Goal: Task Accomplishment & Management: Manage account settings

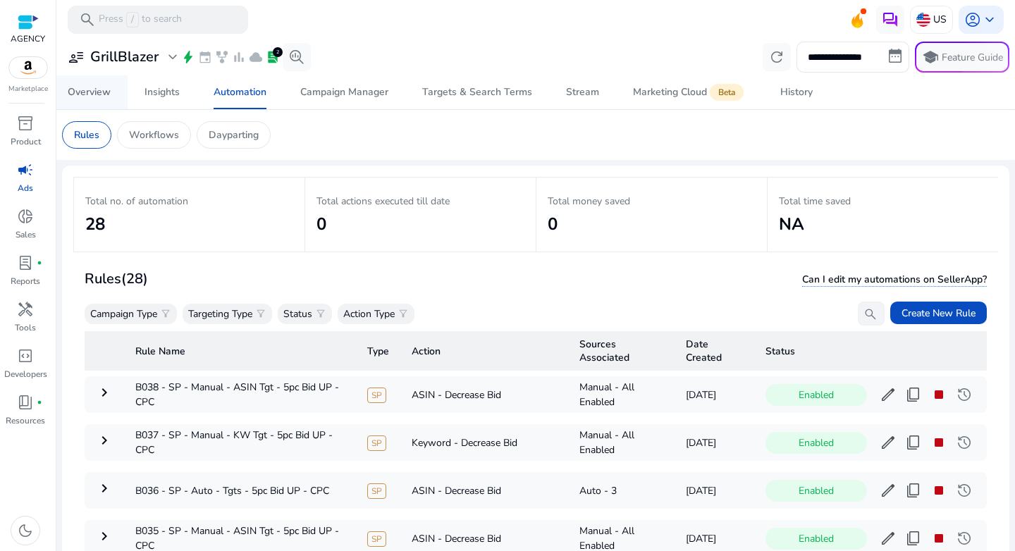
scroll to position [465, 0]
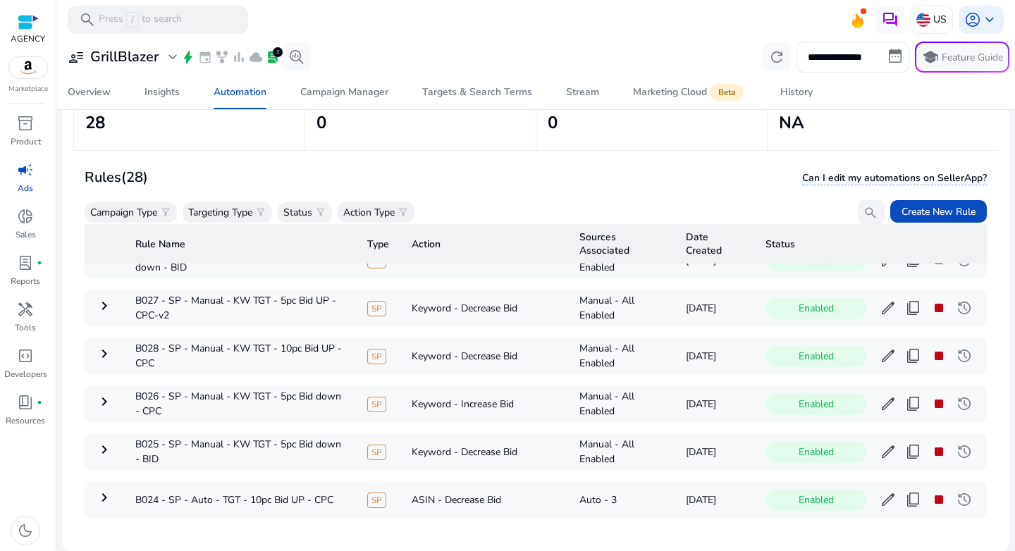
click at [131, 68] on div "user_attributes GrillBlazer expand_more bolt event family_history bar_chart clo…" at bounding box center [186, 57] width 249 height 28
click at [138, 65] on h3 "GrillBlazer" at bounding box center [124, 57] width 68 height 17
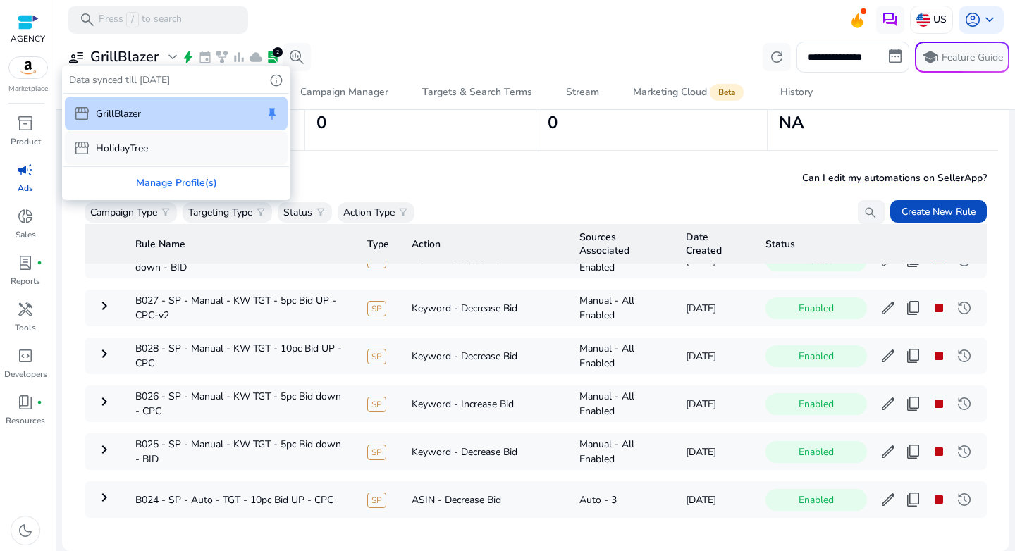
click at [132, 151] on p "HolidayTree" at bounding box center [122, 148] width 52 height 15
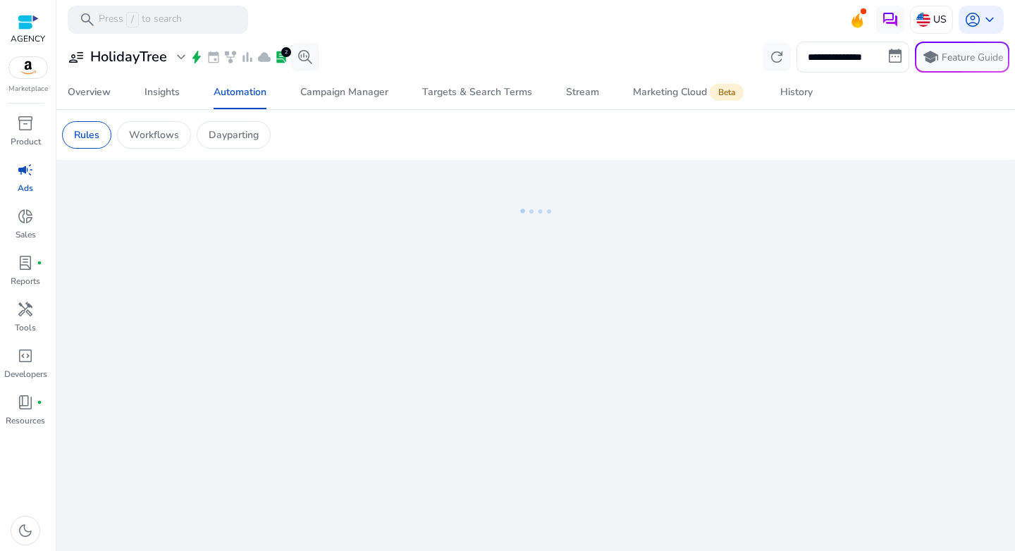
scroll to position [0, 0]
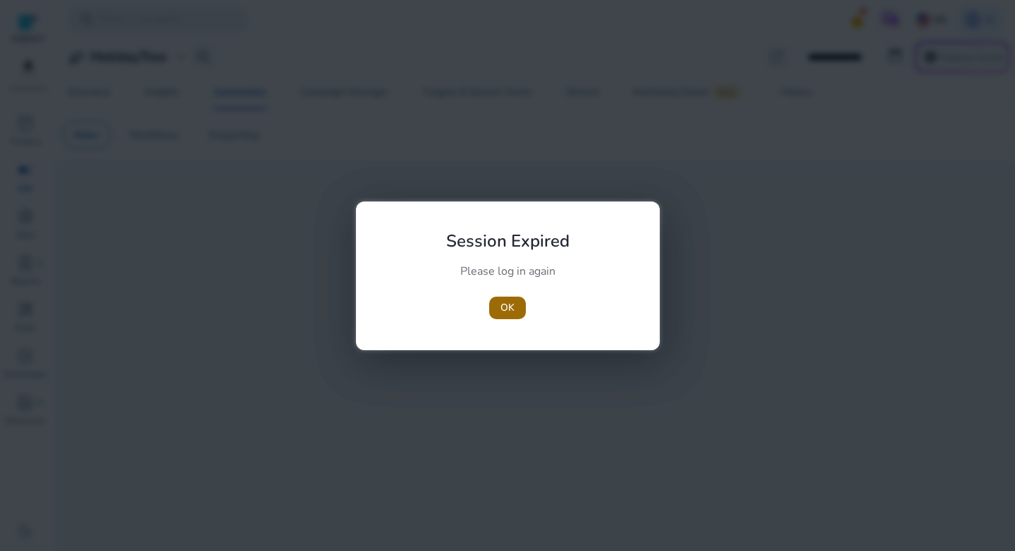
click at [514, 311] on span "OK" at bounding box center [508, 307] width 14 height 15
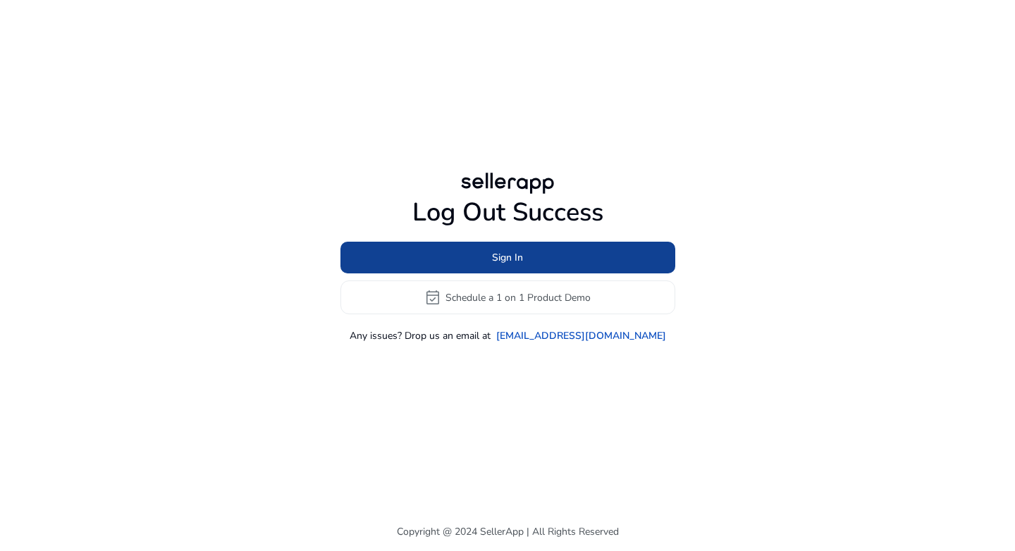
click at [489, 258] on span at bounding box center [508, 258] width 335 height 34
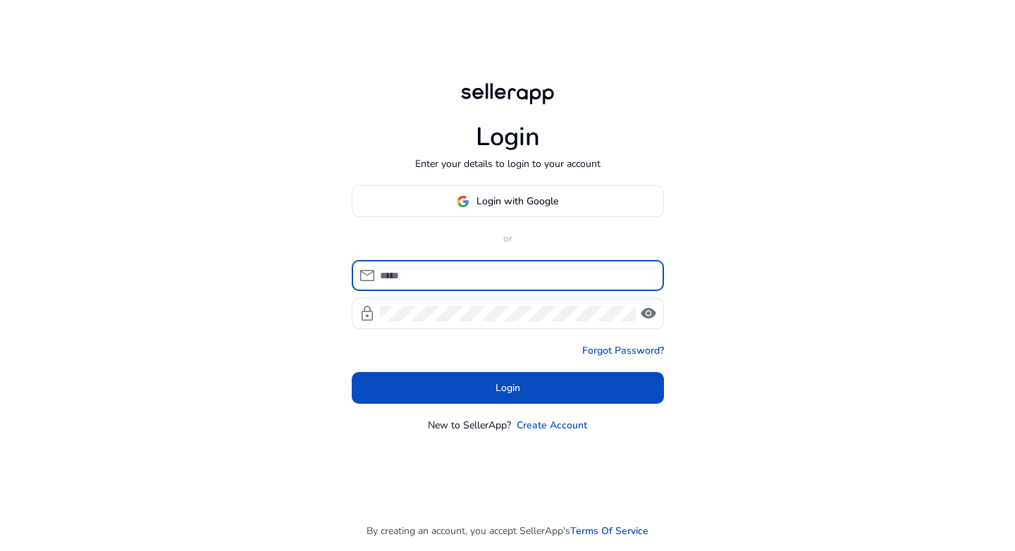
click at [460, 268] on input at bounding box center [516, 276] width 273 height 16
type input "**********"
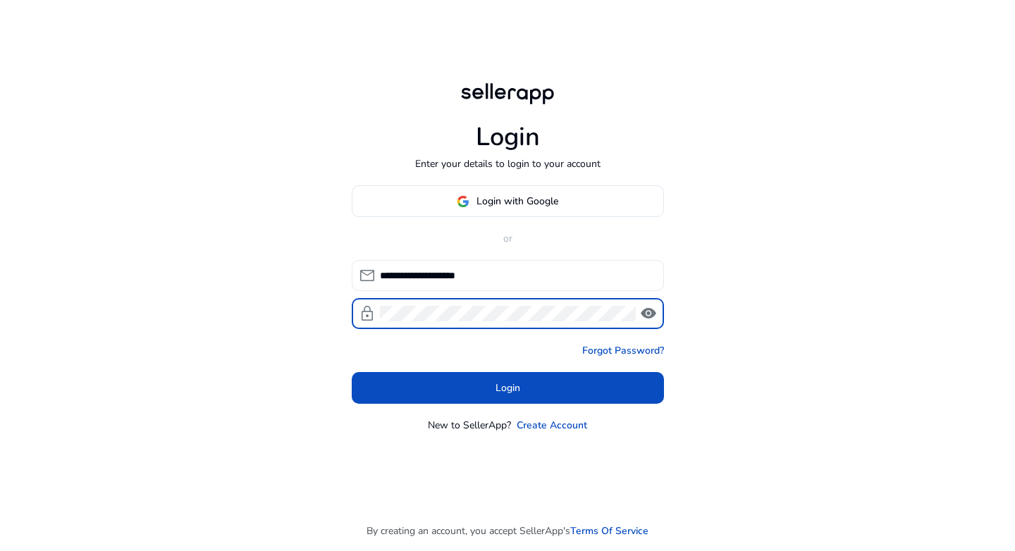
click button "Login" at bounding box center [508, 388] width 312 height 32
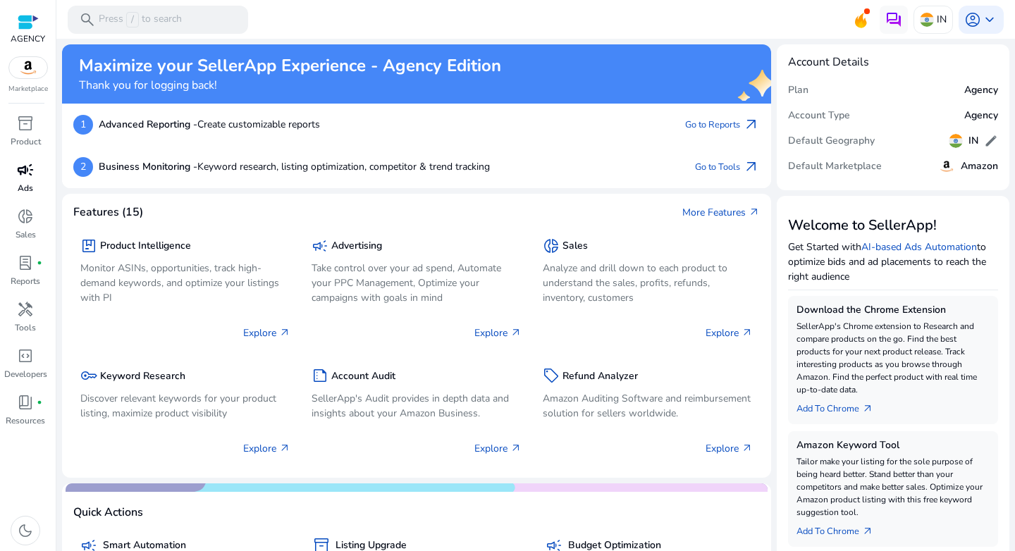
click at [29, 176] on span "campaign" at bounding box center [25, 169] width 17 height 17
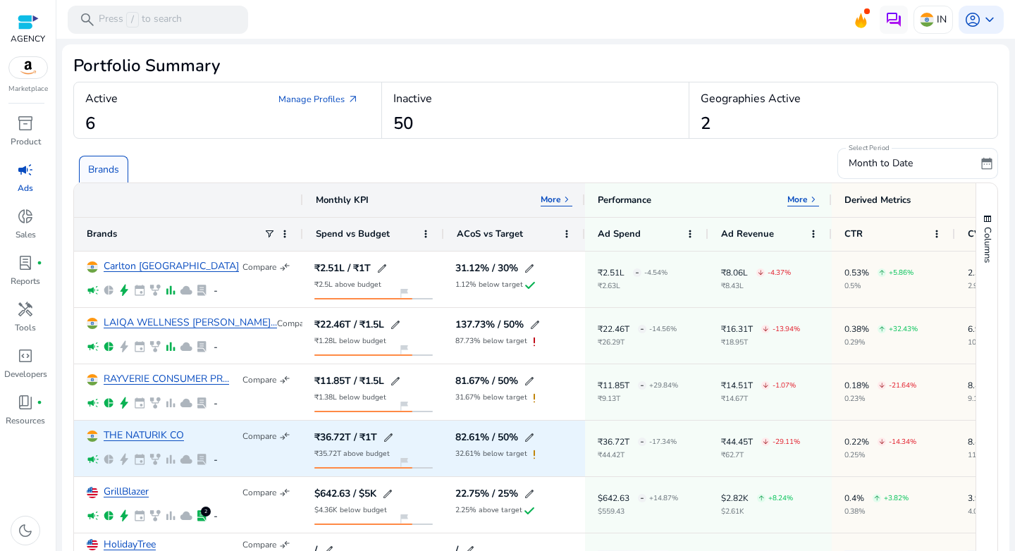
scroll to position [75, 0]
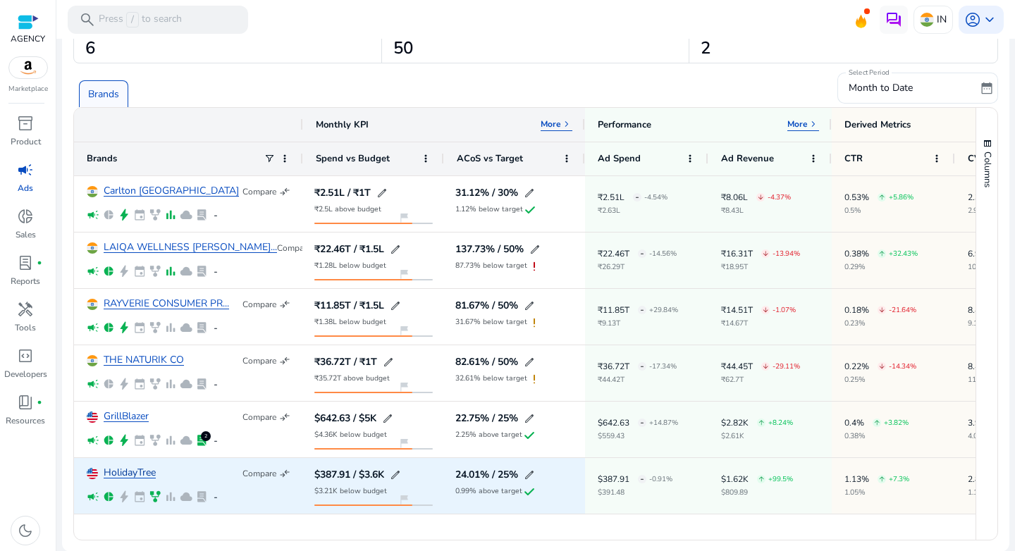
click at [123, 468] on link "HolidayTree" at bounding box center [130, 473] width 52 height 11
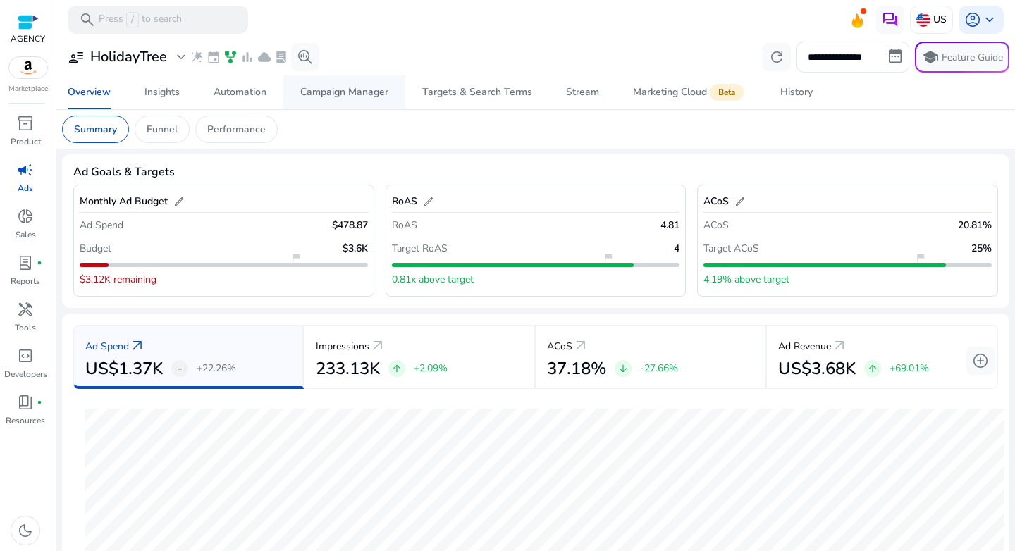
click at [335, 93] on div "Campaign Manager" at bounding box center [344, 92] width 88 height 10
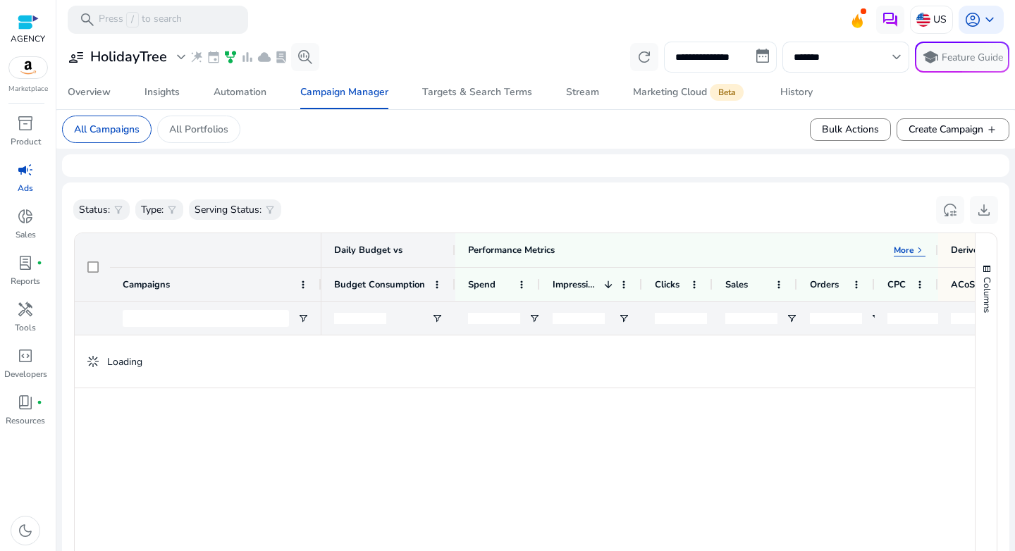
click at [742, 69] on input "**********" at bounding box center [720, 57] width 113 height 31
select select "*"
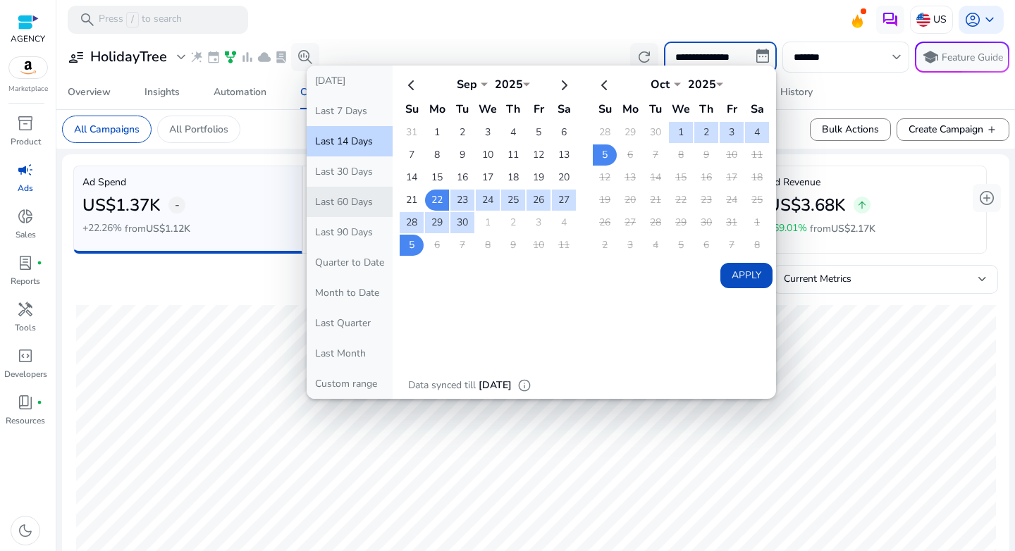
click at [358, 196] on button "Last 60 Days" at bounding box center [350, 202] width 86 height 30
type input "**********"
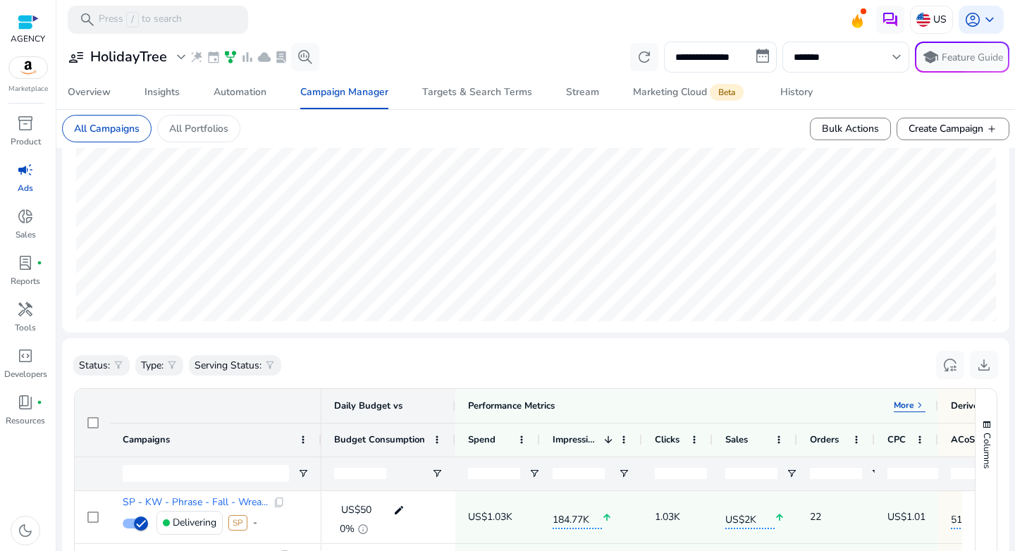
scroll to position [270, 0]
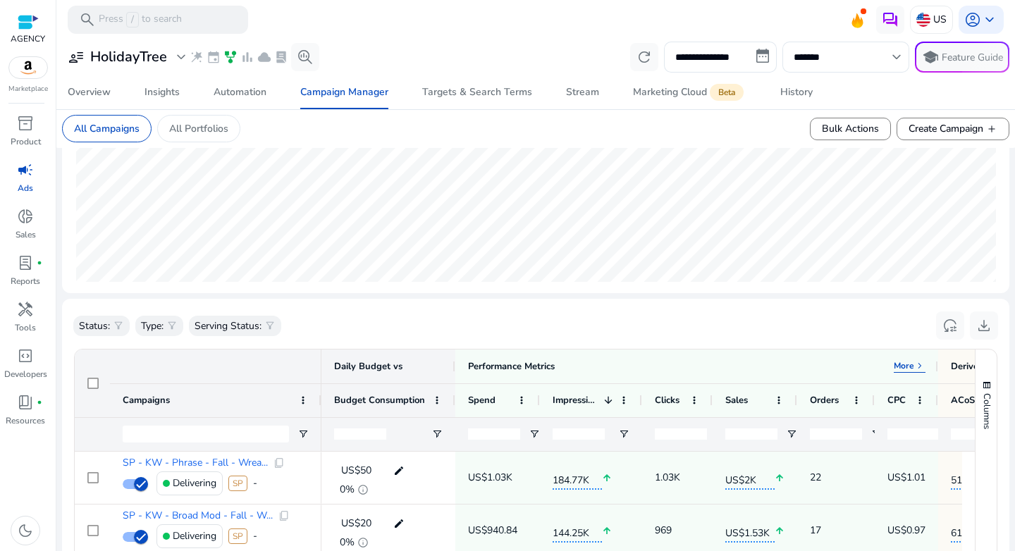
click at [295, 431] on div at bounding box center [216, 434] width 212 height 34
click at [302, 431] on span "Open Filter Menu" at bounding box center [303, 434] width 11 height 11
type input "**********"
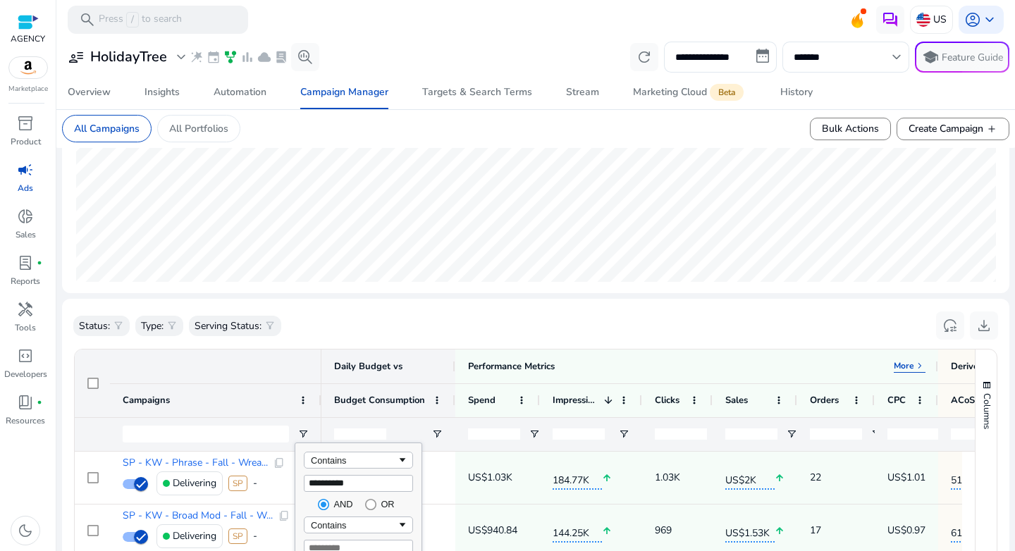
type input "**********"
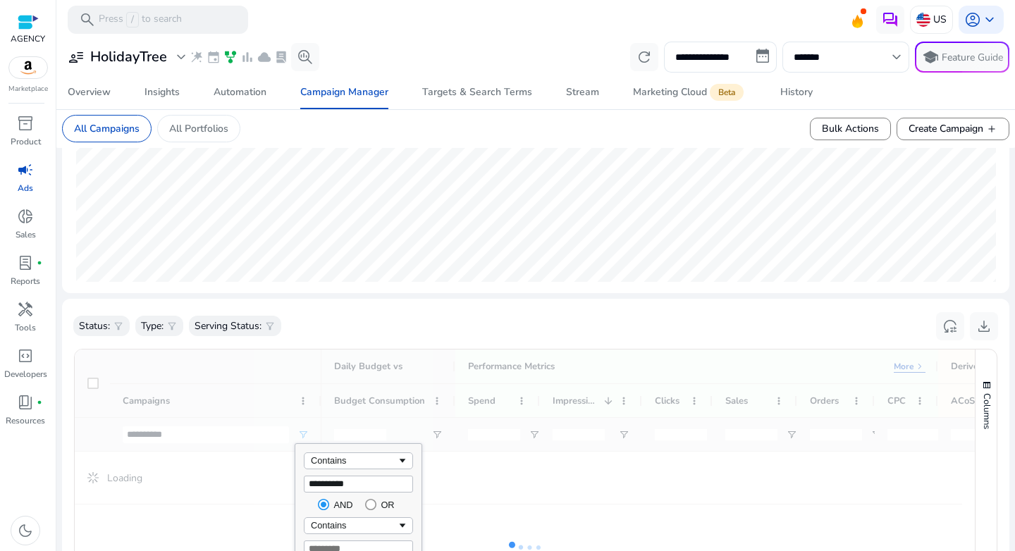
type input "**********"
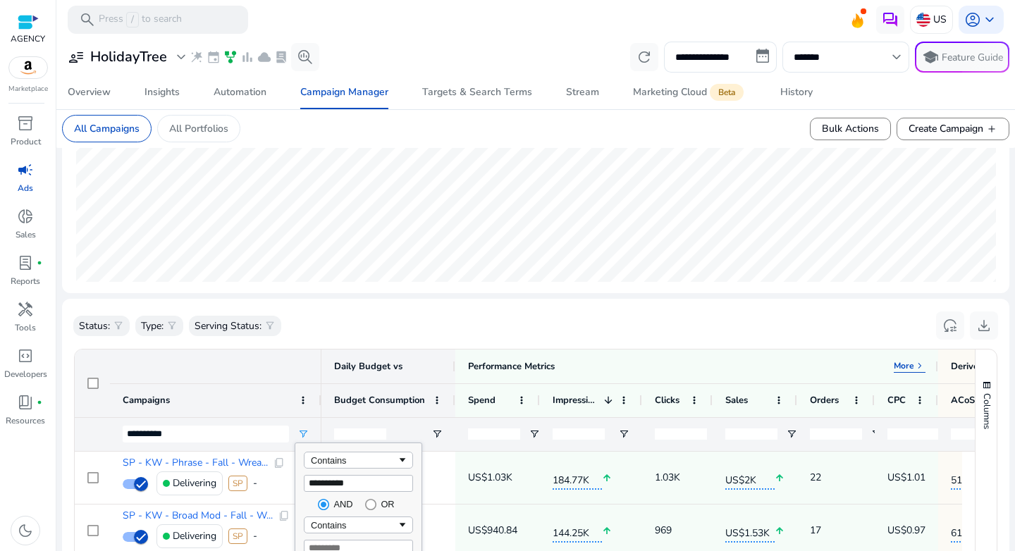
scroll to position [341, 0]
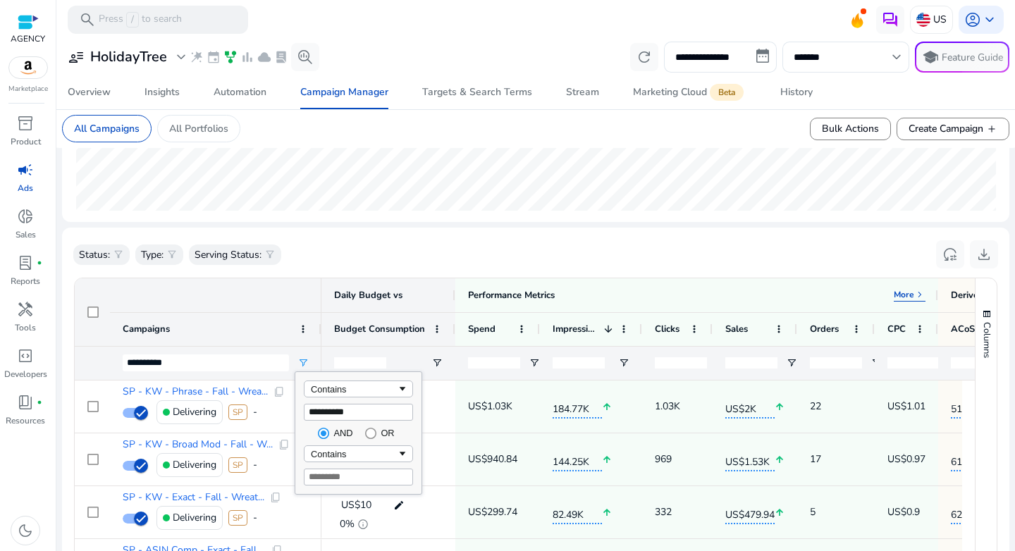
click at [356, 255] on div "Status: filter_alt Type: filter_alt Serving Status: filter_alt reset_settings d…" at bounding box center [535, 255] width 925 height 32
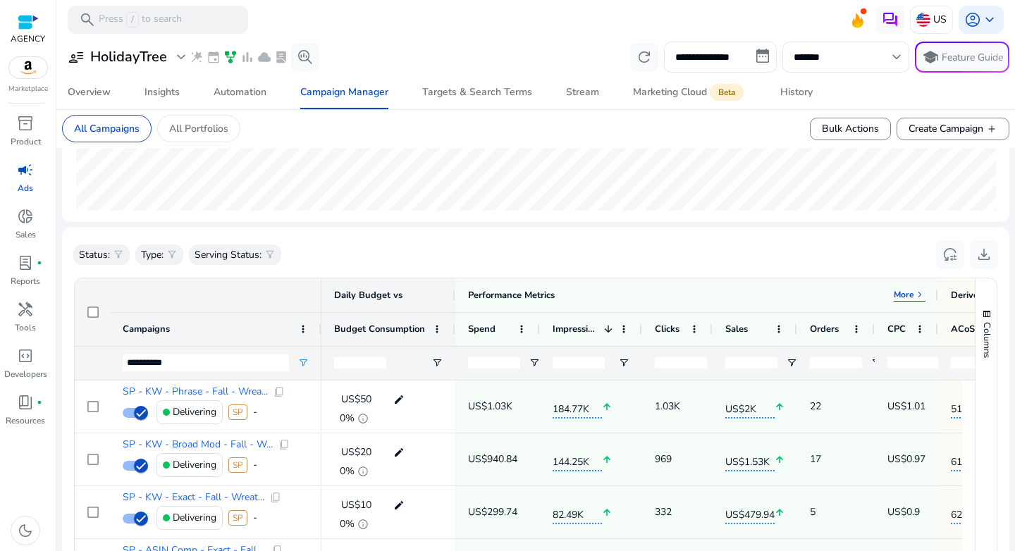
scroll to position [405, 0]
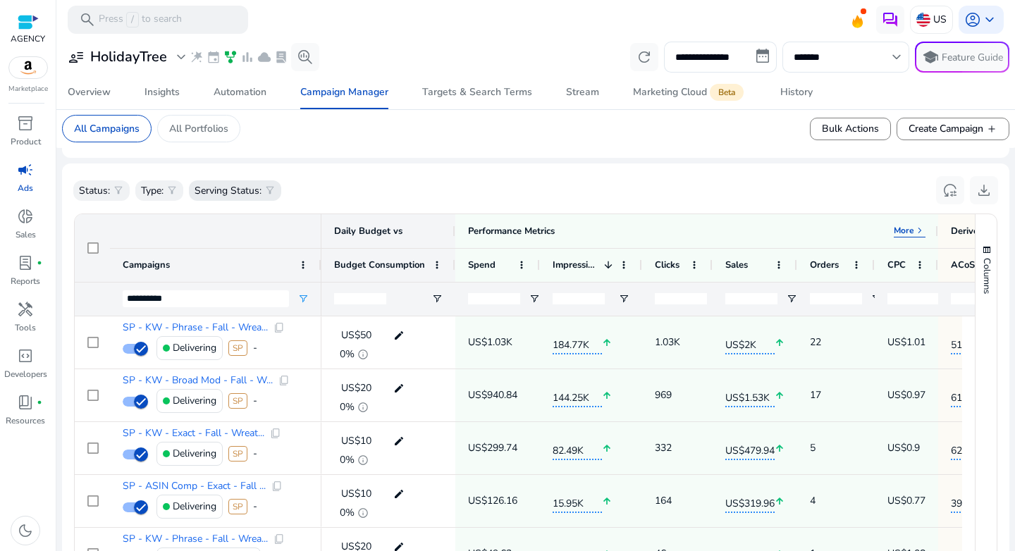
click at [271, 192] on span "filter_alt" at bounding box center [269, 190] width 11 height 11
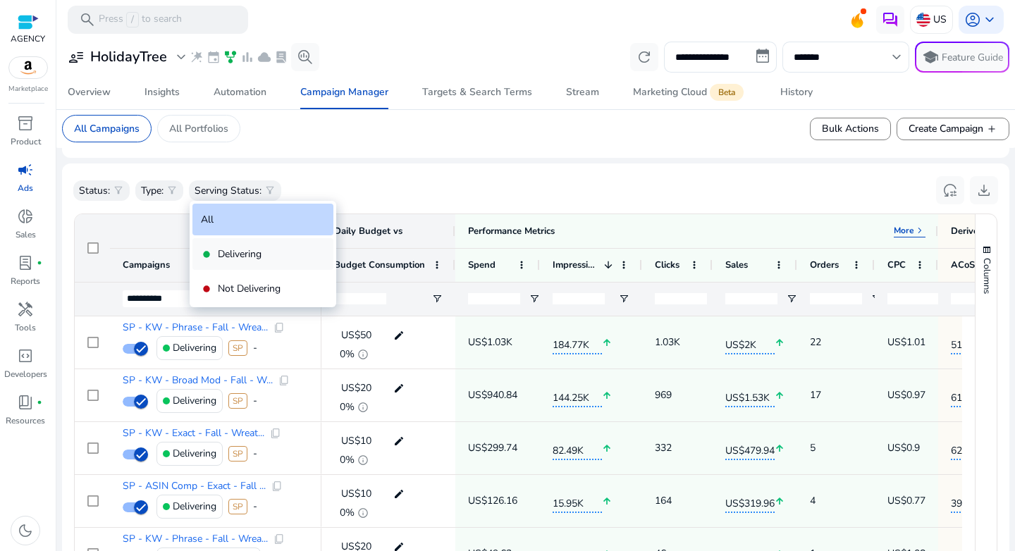
click at [250, 248] on p "Delivering" at bounding box center [240, 254] width 44 height 15
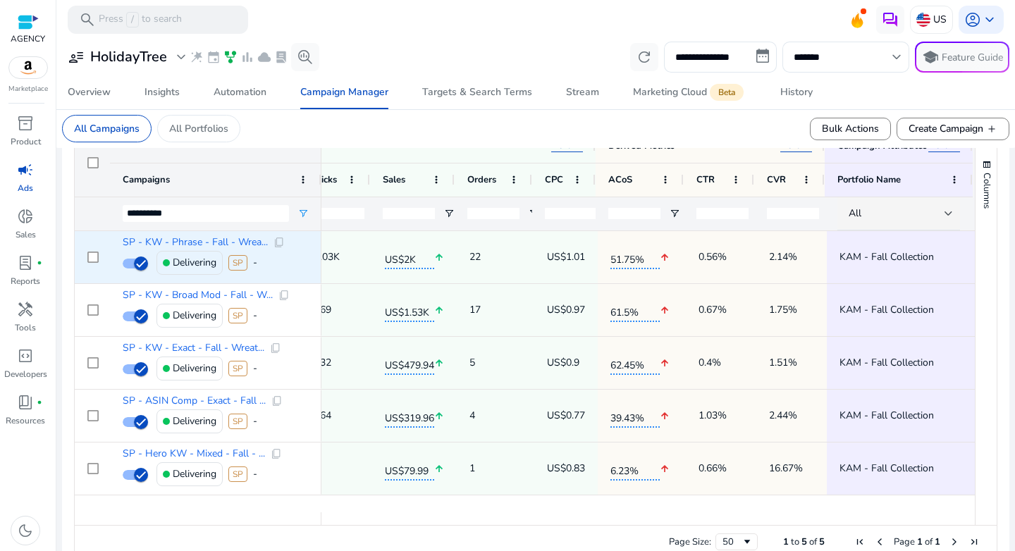
scroll to position [421, 0]
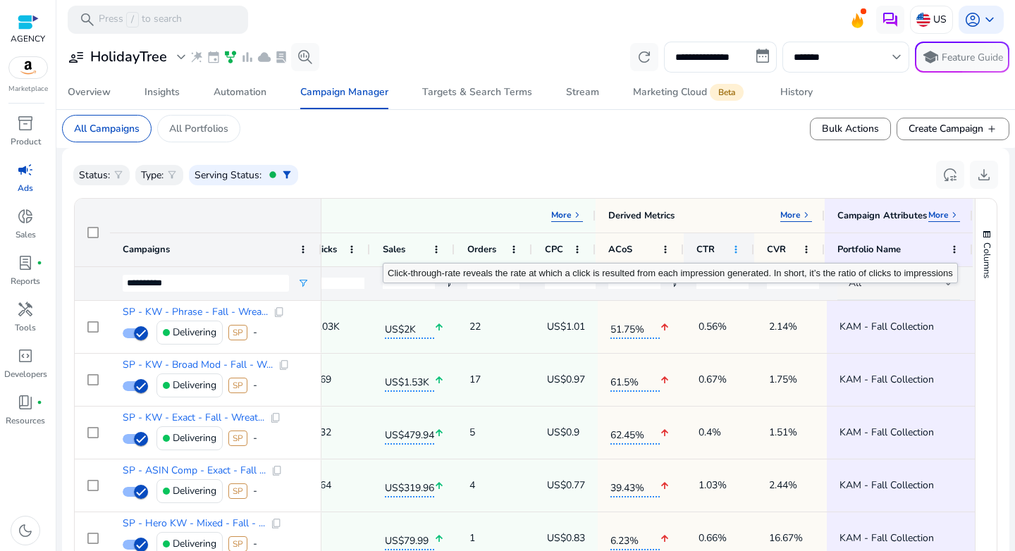
click at [734, 251] on span at bounding box center [735, 249] width 11 height 11
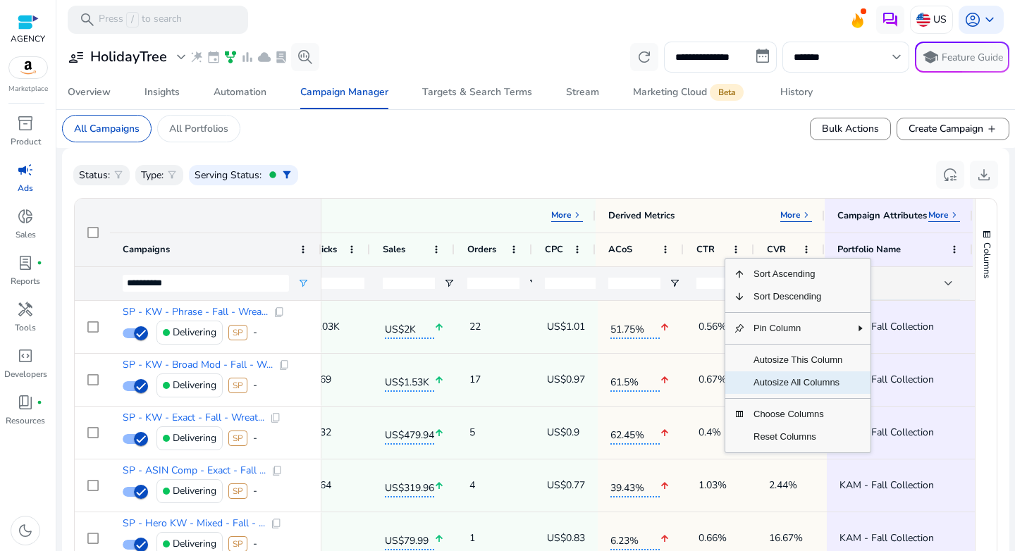
click at [783, 388] on span "Autosize All Columns" at bounding box center [798, 383] width 106 height 23
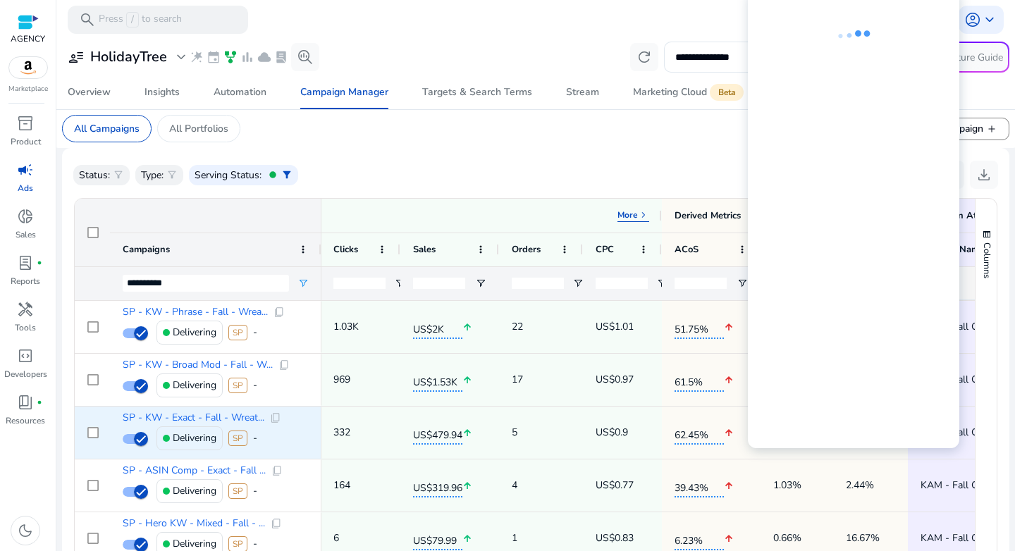
scroll to position [0, 441]
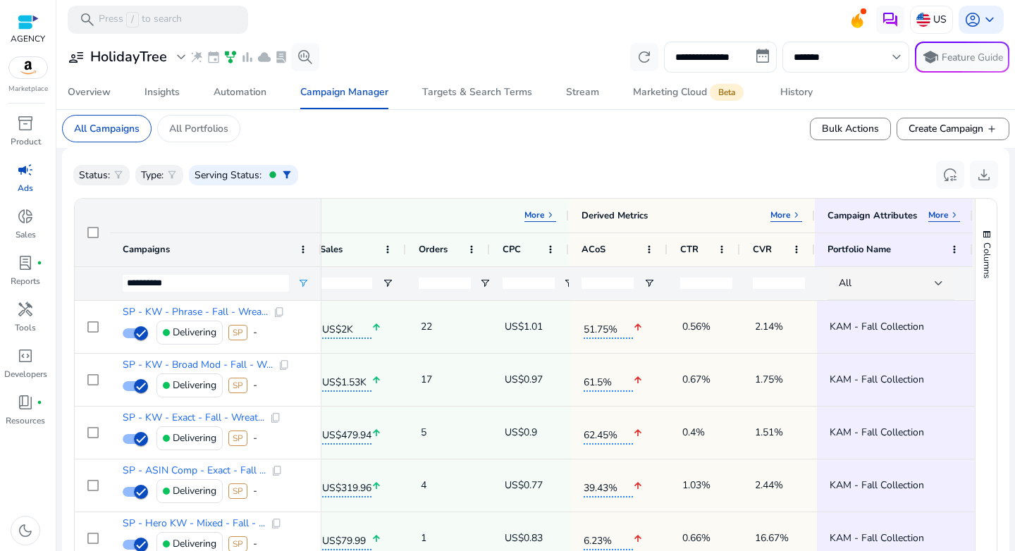
click at [646, 165] on div "Status: filter_alt Type: filter_alt Serving Status: fiber_manual_record filter_…" at bounding box center [535, 175] width 925 height 32
click at [565, 148] on mat-card "All Campaigns All Portfolios Bulk Actions Create Campaign add" at bounding box center [536, 128] width 970 height 39
click at [782, 214] on p "More" at bounding box center [781, 214] width 20 height 11
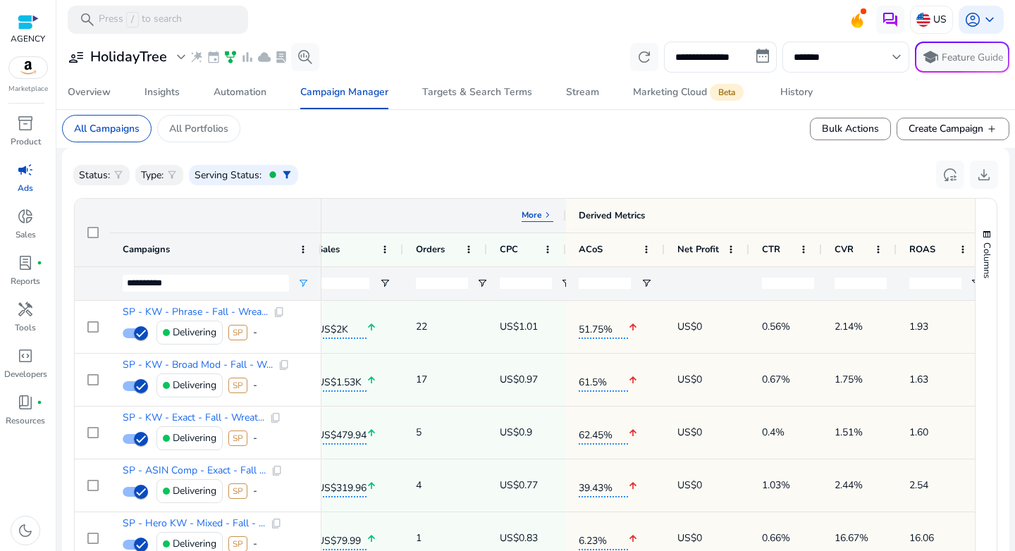
click at [533, 218] on p "More" at bounding box center [532, 214] width 20 height 11
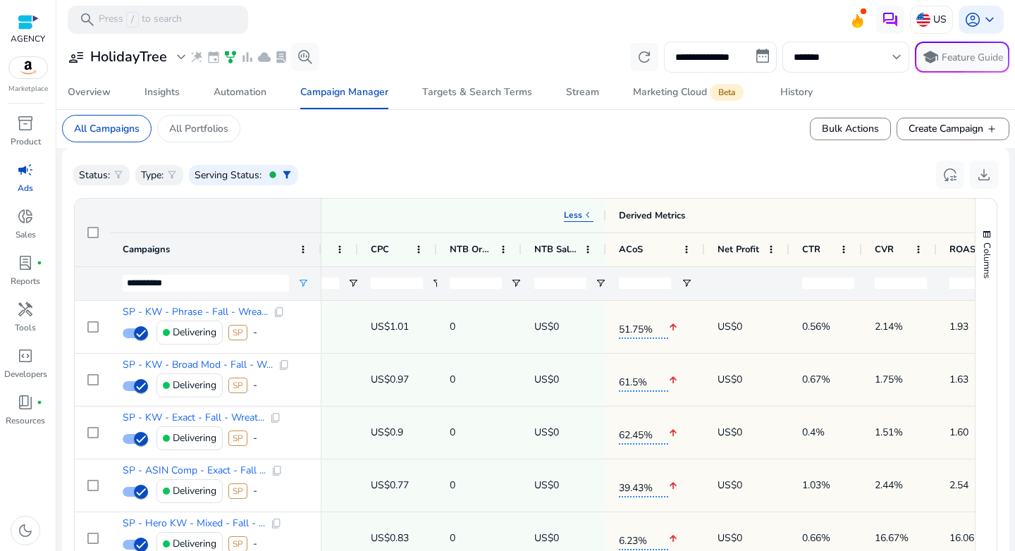
click at [545, 185] on div "Status: filter_alt Type: filter_alt Serving Status: fiber_manual_record filter_…" at bounding box center [535, 175] width 925 height 32
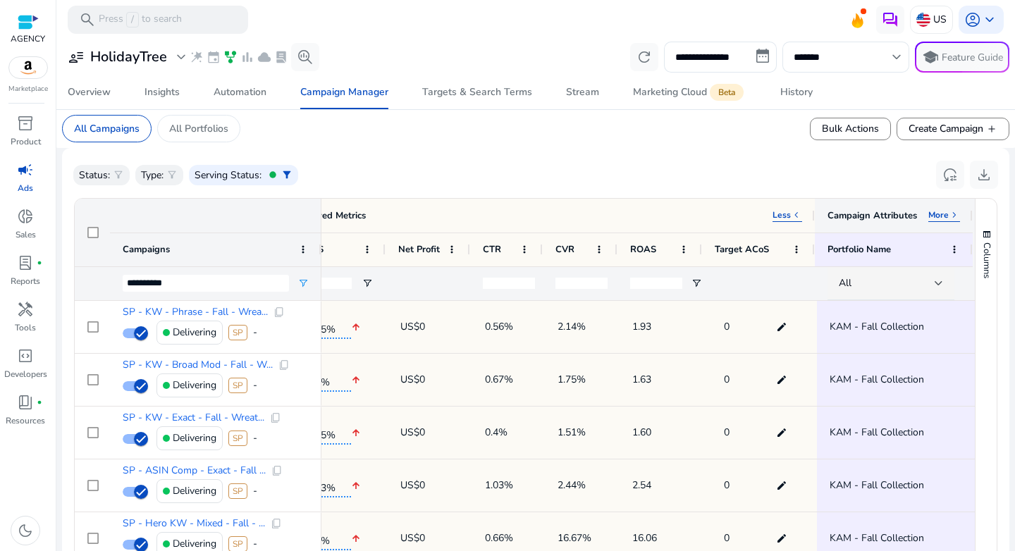
click at [943, 223] on div "Campaign Attributes More keyboard_arrow_right" at bounding box center [894, 216] width 158 height 34
click at [944, 220] on p "More" at bounding box center [939, 214] width 20 height 11
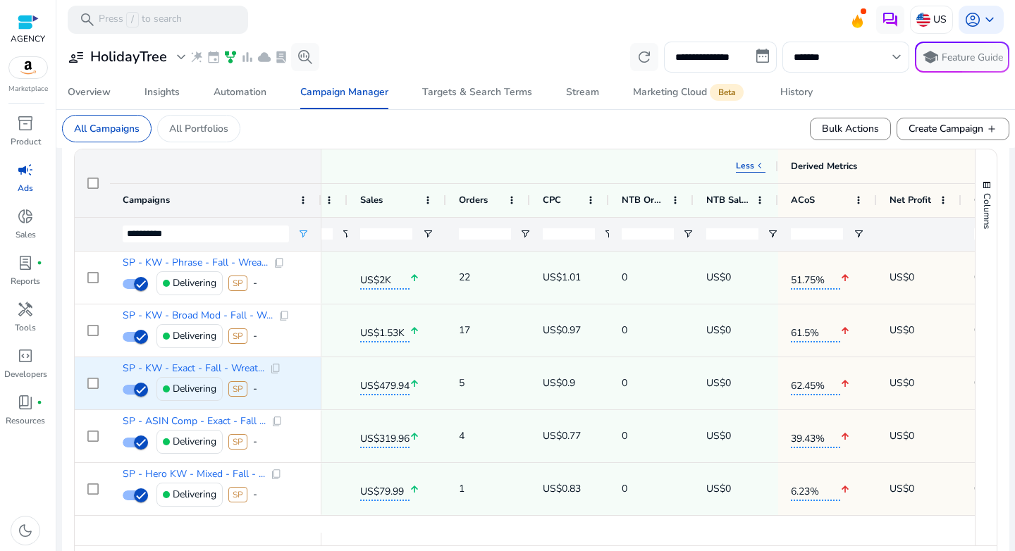
scroll to position [0, 565]
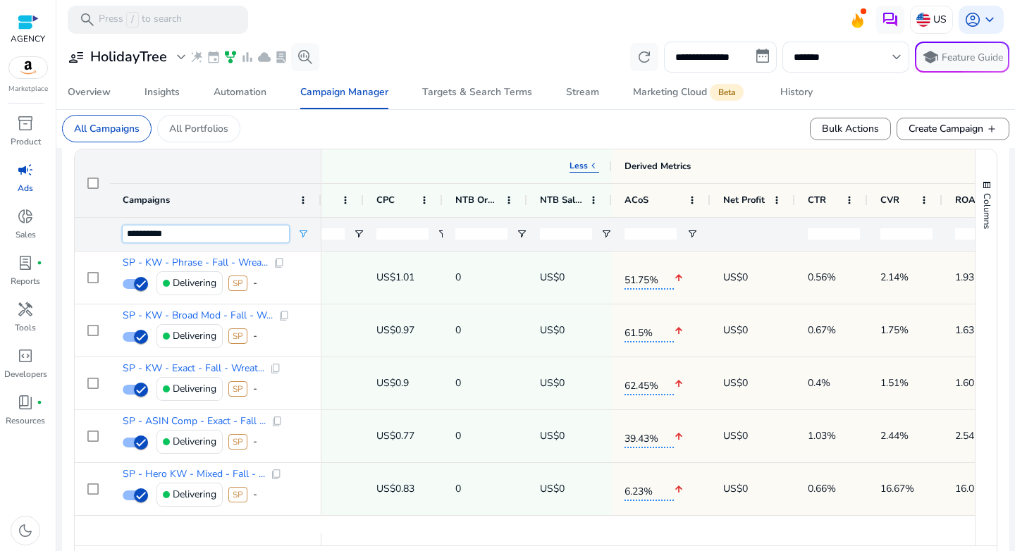
click at [220, 242] on input "**********" at bounding box center [206, 234] width 166 height 17
paste input "**********"
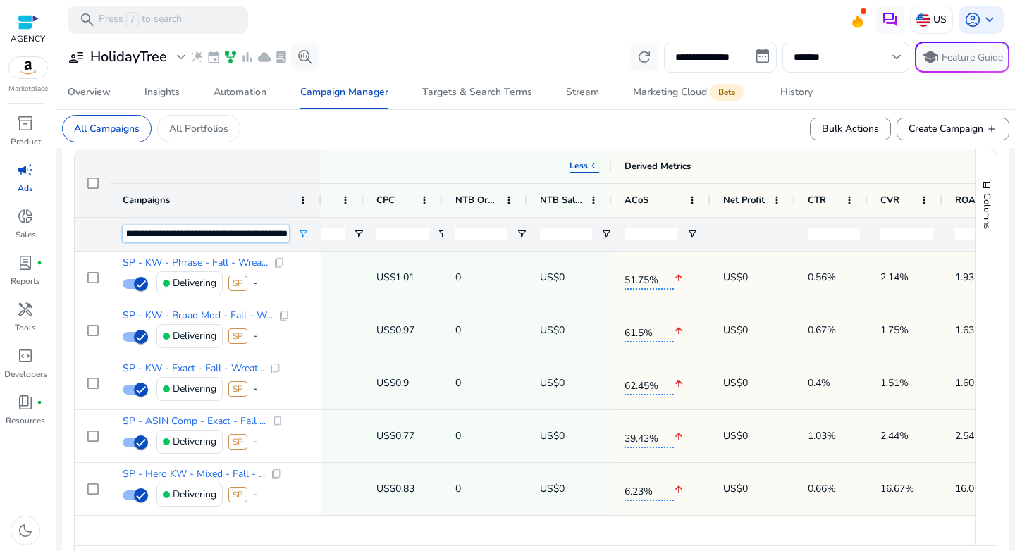
type input "**********"
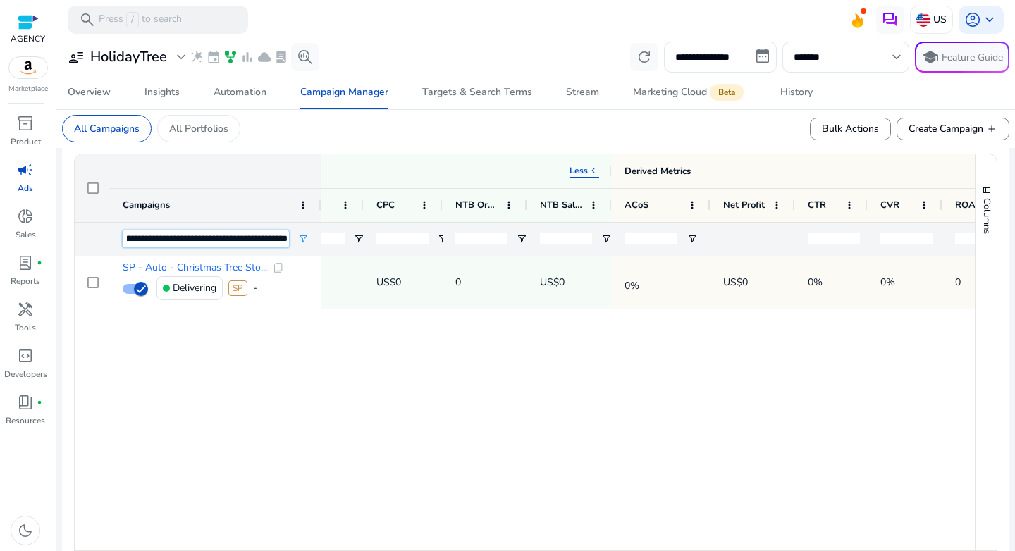
scroll to position [470, 0]
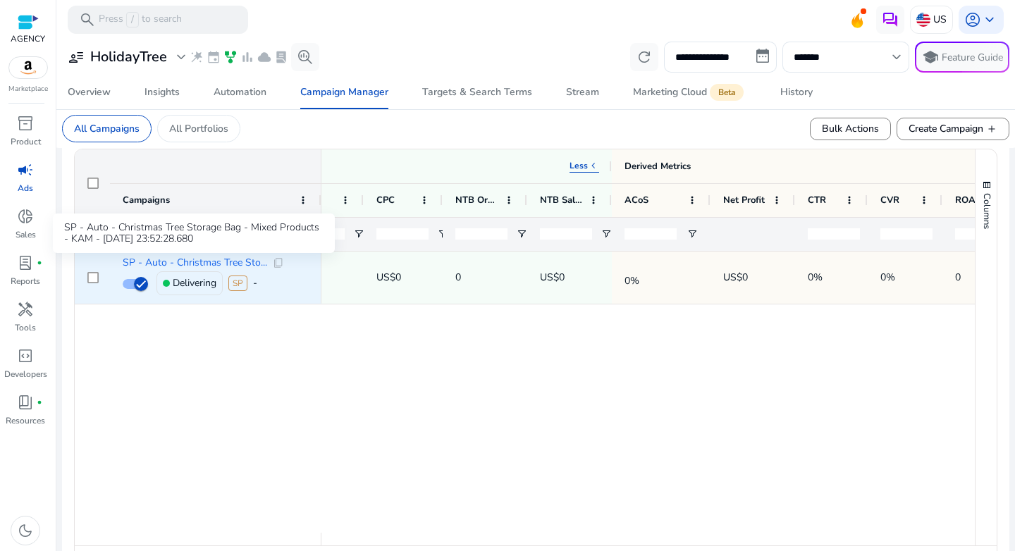
click at [200, 264] on span "SP - Auto - Christmas Tree Sto..." at bounding box center [195, 263] width 145 height 10
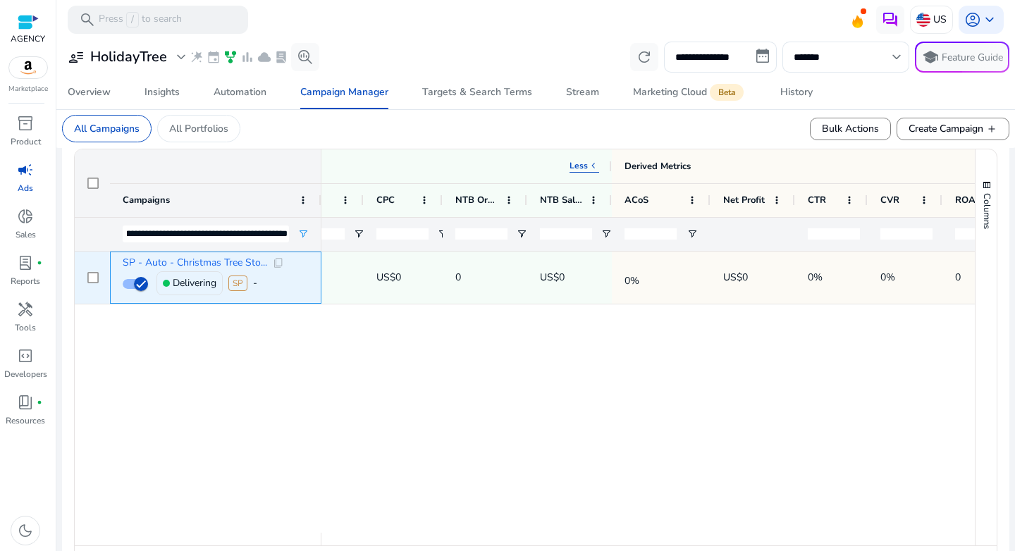
scroll to position [0, 0]
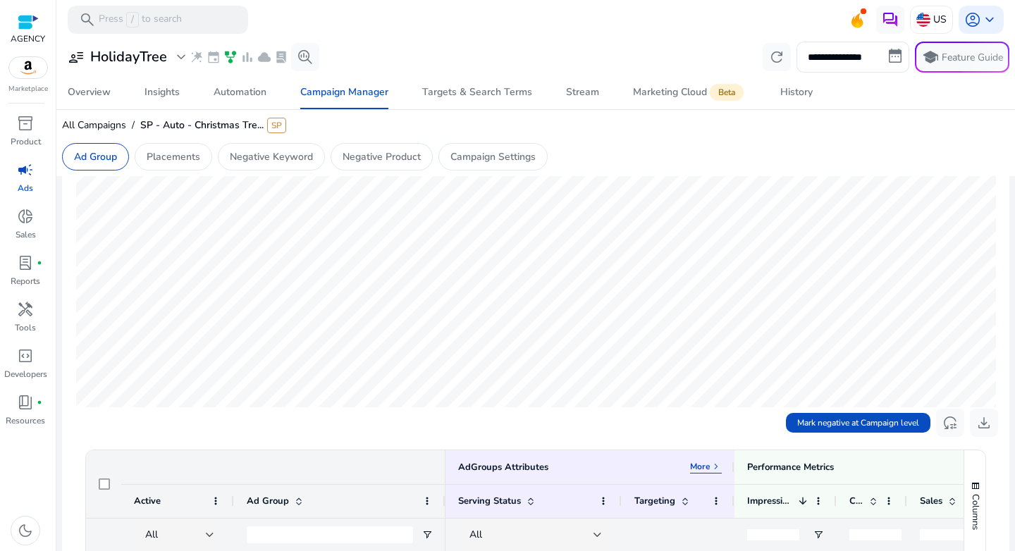
scroll to position [329, 0]
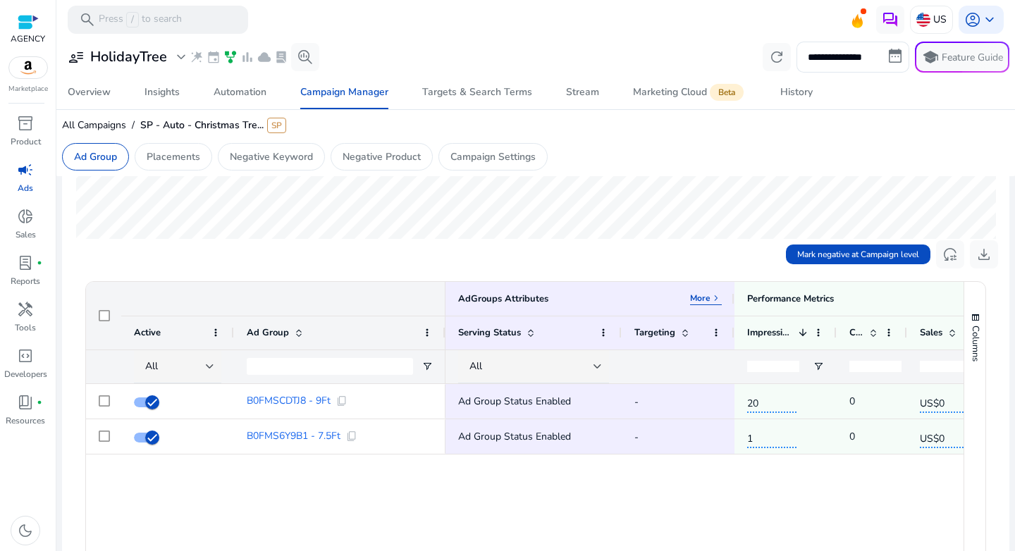
click at [245, 503] on div "B0FMSCDTJ8 - 9Ft content_copy B0FMS6Y9B1 - 7.5Ft content_copy Ad Group Status E…" at bounding box center [525, 524] width 878 height 281
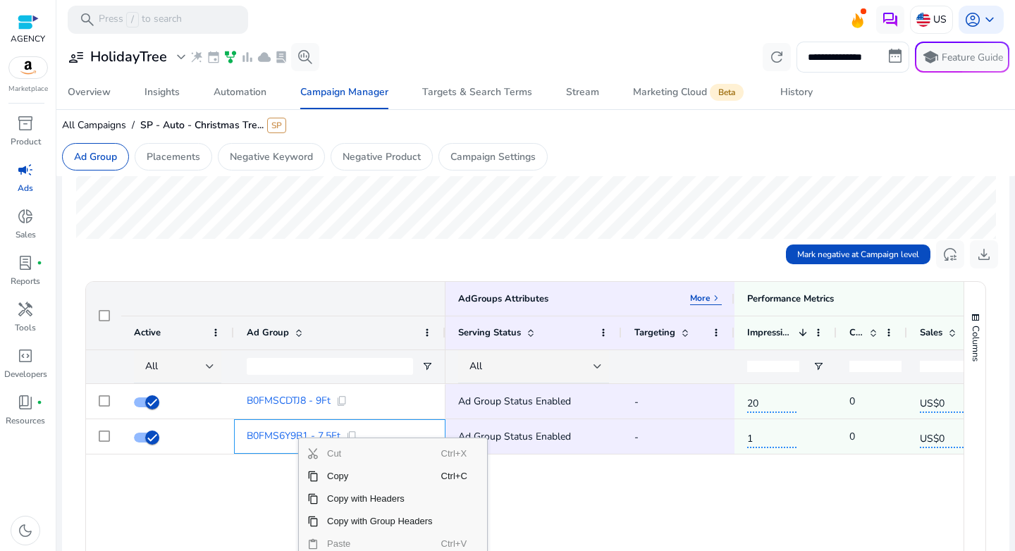
click at [240, 498] on div "B0FMSCDTJ8 - 9Ft content_copy B0FMS6Y9B1 - 7.5Ft content_copy Ad Group Status E…" at bounding box center [525, 524] width 878 height 281
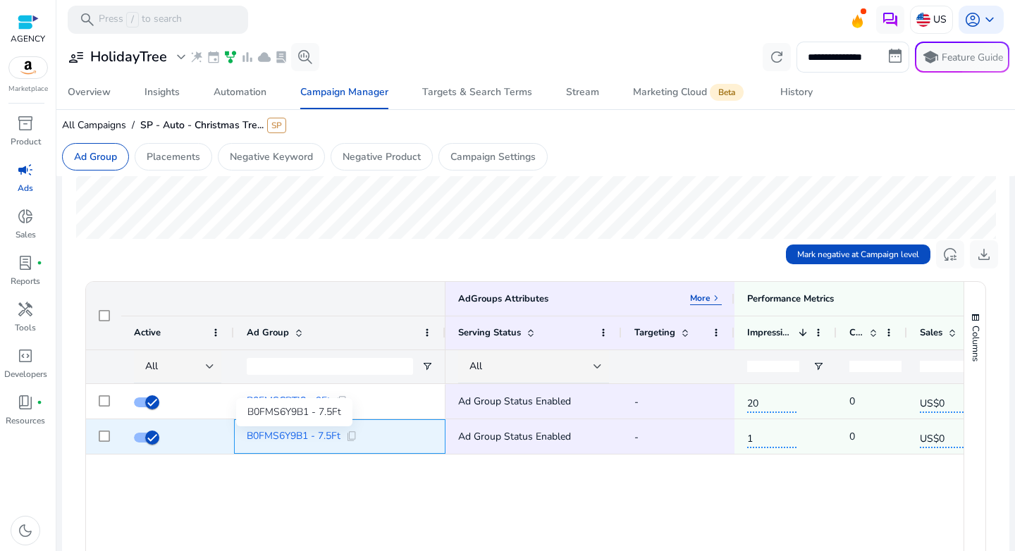
click at [301, 436] on span "B0FMS6Y9B1 - 7.5Ft" at bounding box center [294, 436] width 94 height 10
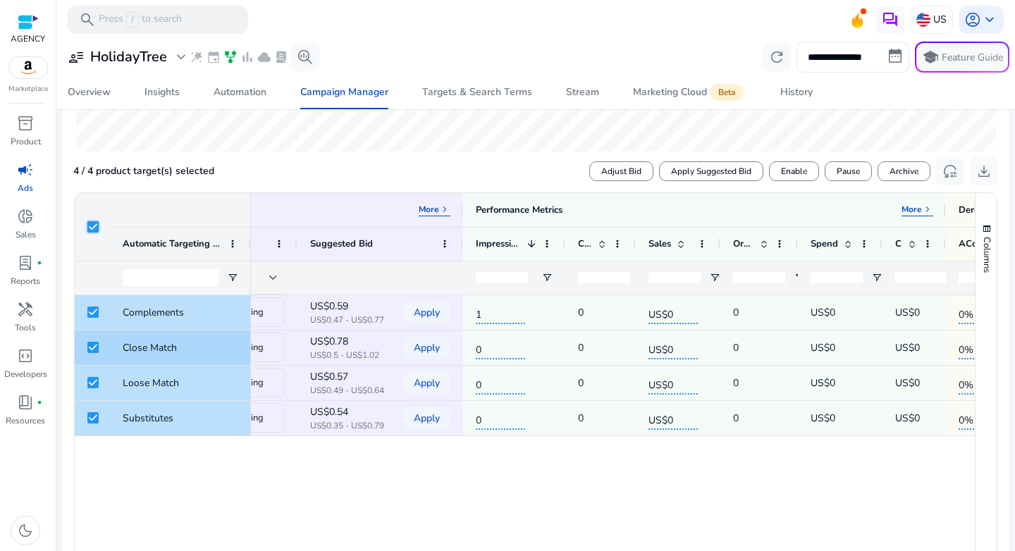
scroll to position [0, 201]
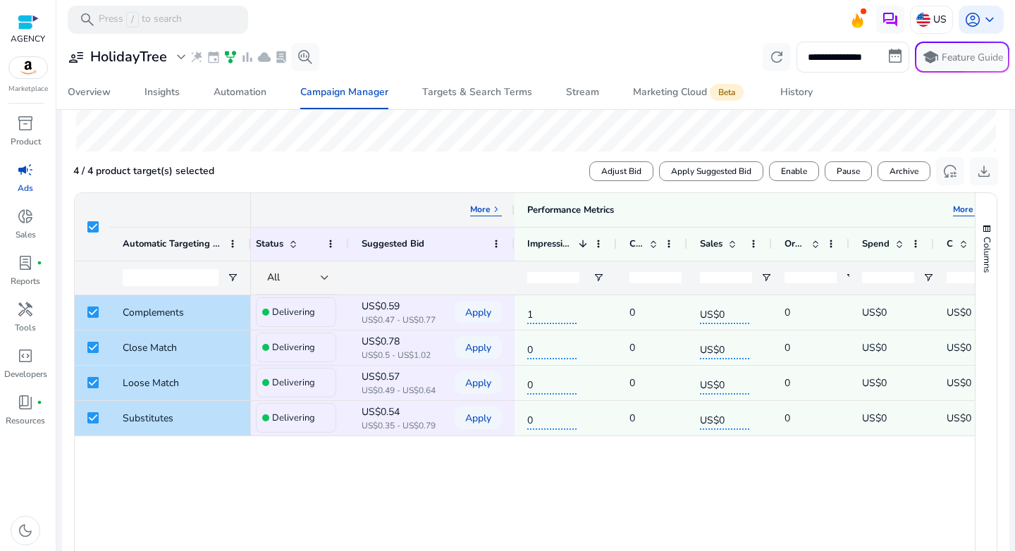
click at [491, 211] on span "keyboard_arrow_right" at bounding box center [496, 209] width 11 height 11
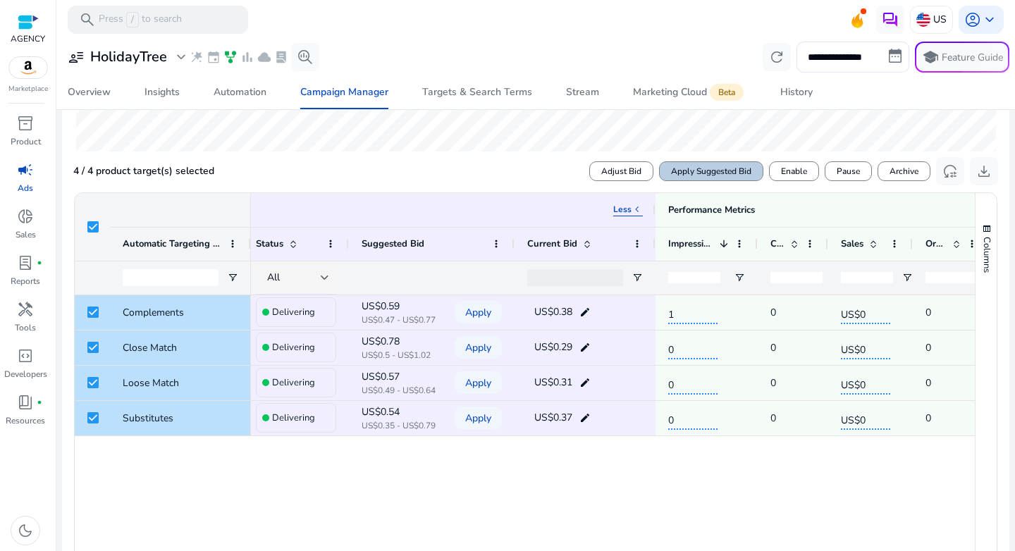
click at [694, 168] on span "Apply Suggested Bid" at bounding box center [711, 171] width 80 height 13
click at [338, 474] on div "add Delivering US$0.59 US$0.47 - US$0.77 Apply US$0.59 edit 1 0 US$0 0 US$0 US$…" at bounding box center [613, 435] width 724 height 281
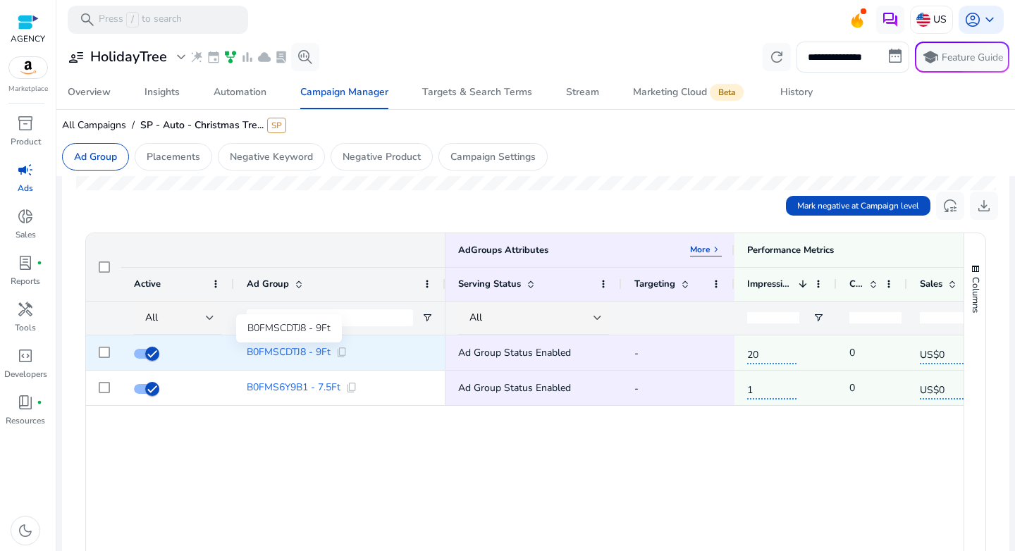
click at [286, 353] on span "B0FMSCDTJ8 - 9Ft" at bounding box center [289, 353] width 84 height 10
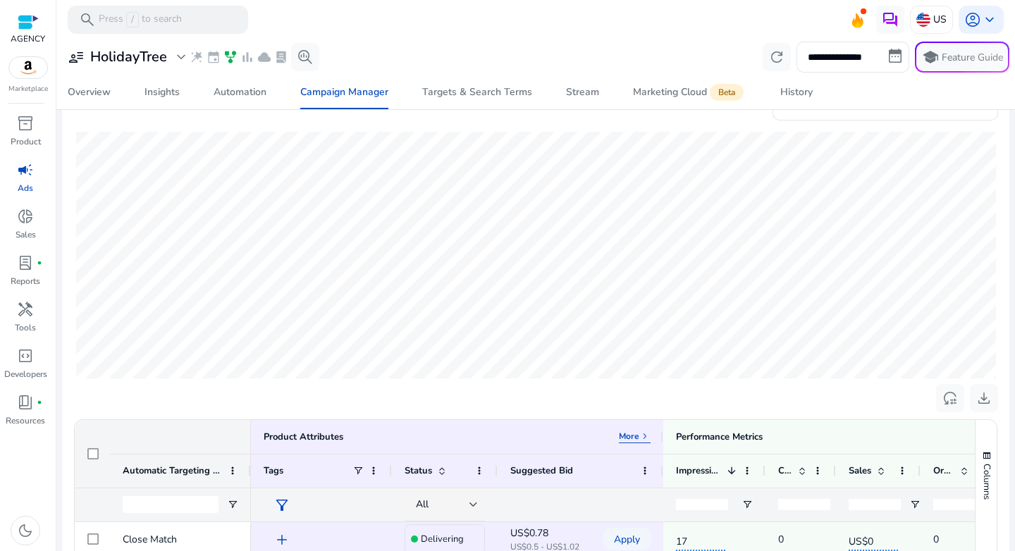
scroll to position [363, 0]
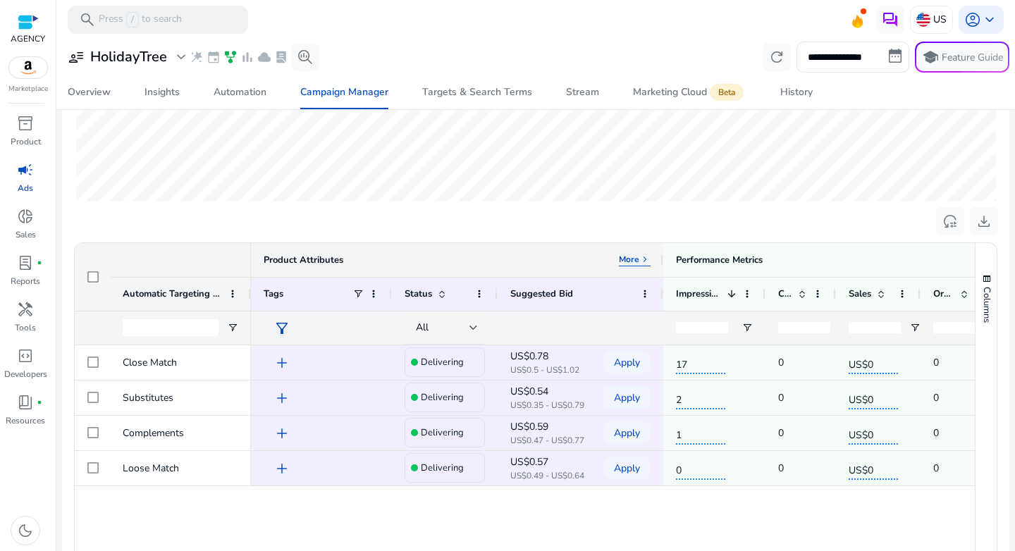
click at [632, 258] on p "More" at bounding box center [629, 259] width 20 height 11
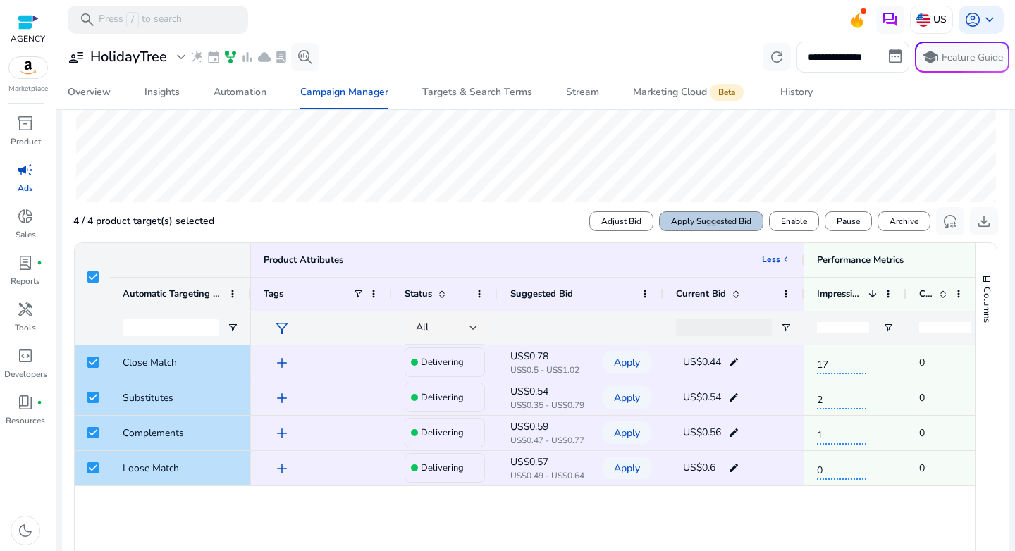
click at [727, 218] on span "Apply Suggested Bid" at bounding box center [711, 221] width 80 height 13
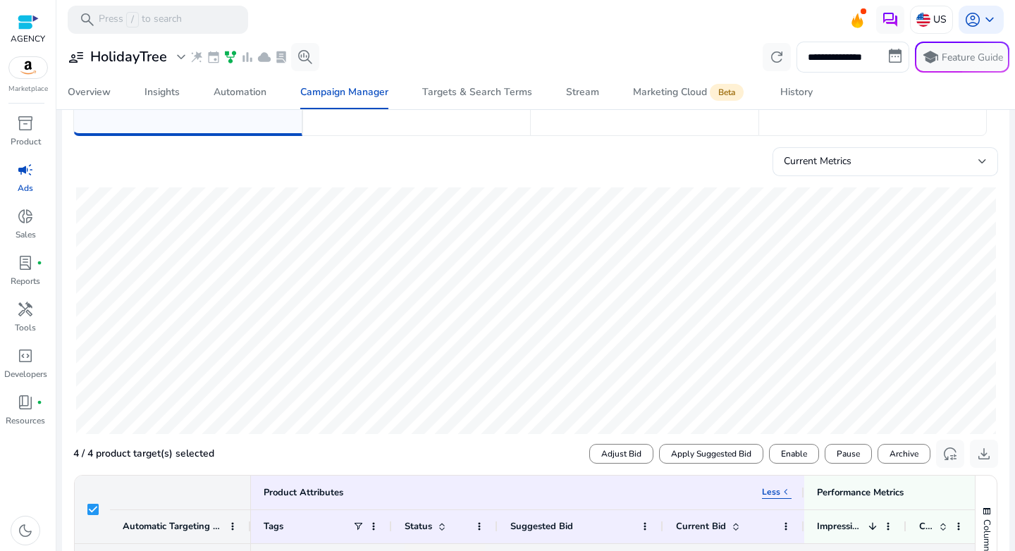
scroll to position [0, 0]
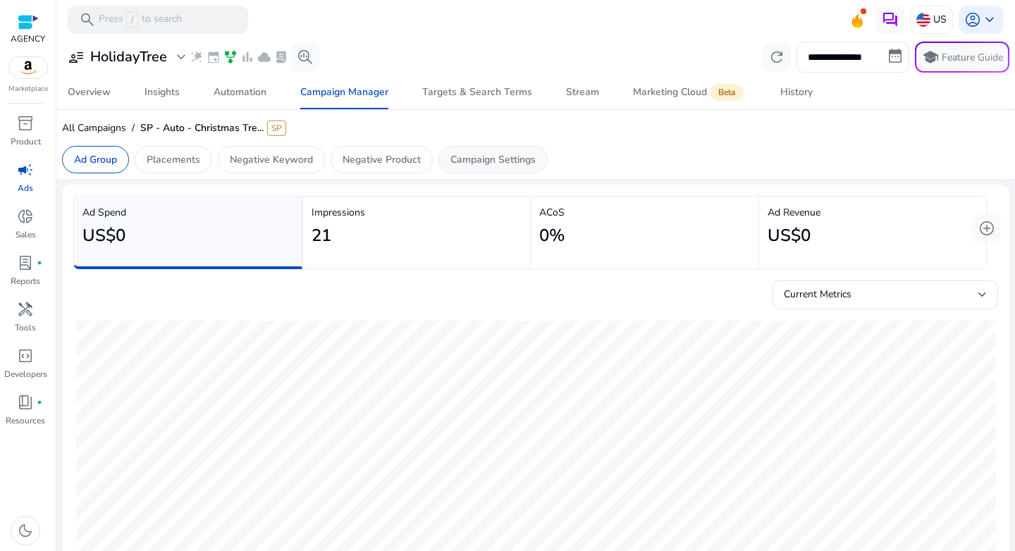
click at [464, 166] on p "Campaign Settings" at bounding box center [493, 159] width 85 height 15
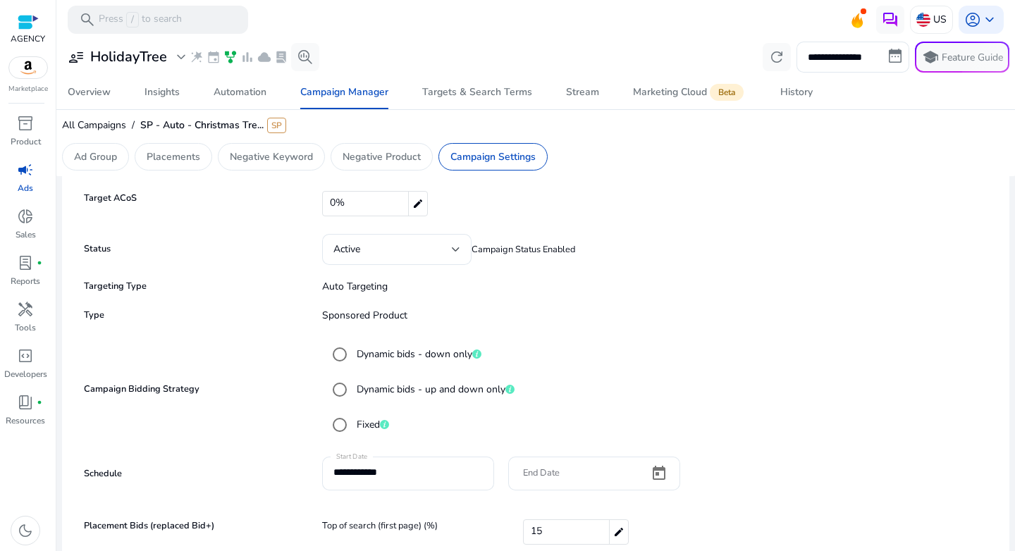
scroll to position [238, 0]
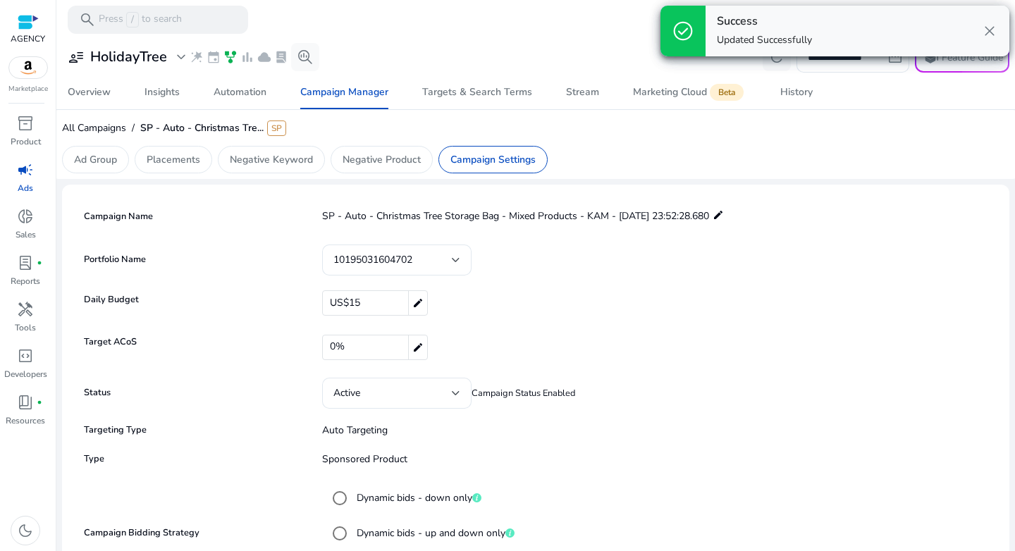
scroll to position [238, 0]
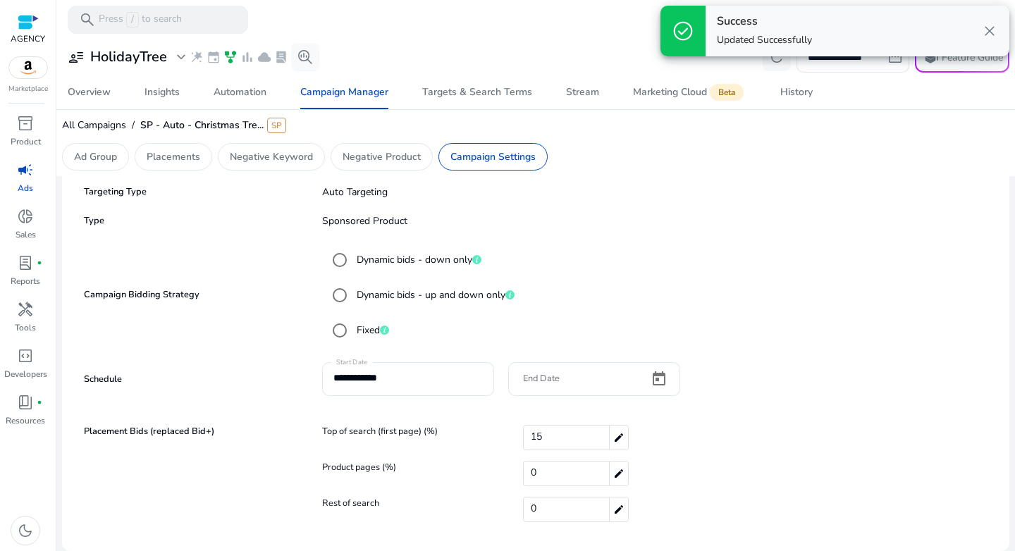
click at [572, 438] on div "15 edit" at bounding box center [576, 437] width 106 height 25
click at [572, 438] on input "**" at bounding box center [608, 438] width 168 height 23
type input "*"
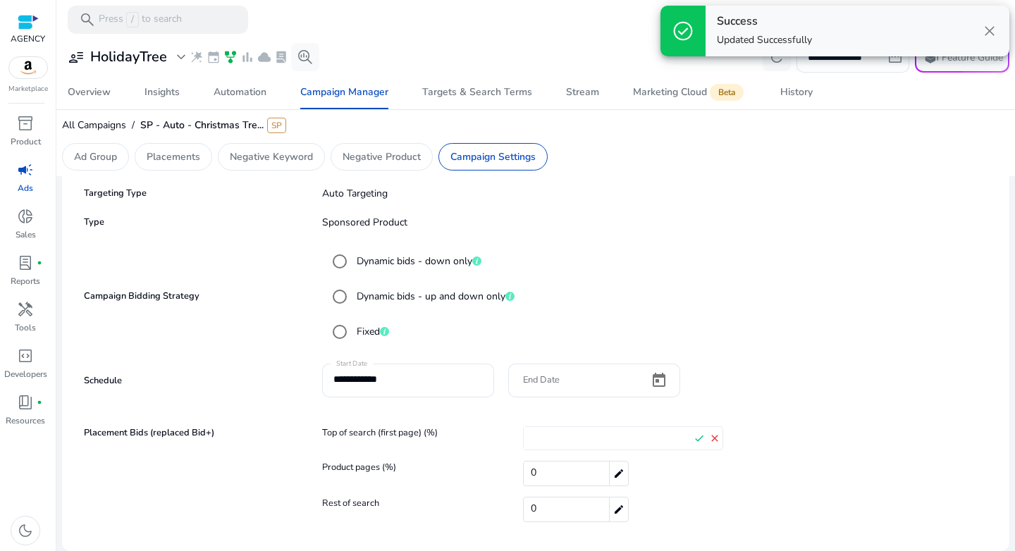
click at [783, 460] on div "Top of search (first page) (%) * check close" at bounding box center [656, 444] width 669 height 35
click at [694, 438] on mat-icon "check" at bounding box center [700, 438] width 16 height 21
click at [790, 390] on div "**********" at bounding box center [535, 388] width 911 height 49
click at [570, 276] on mat-radio-group "Dynamic bids - down only Dynamic bids - up and down only Fixed" at bounding box center [656, 296] width 669 height 106
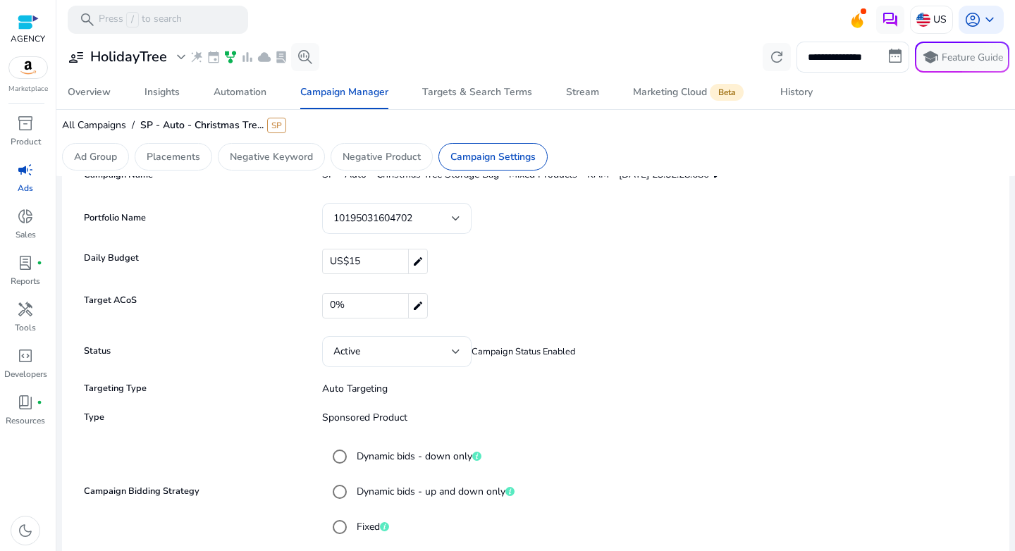
scroll to position [0, 0]
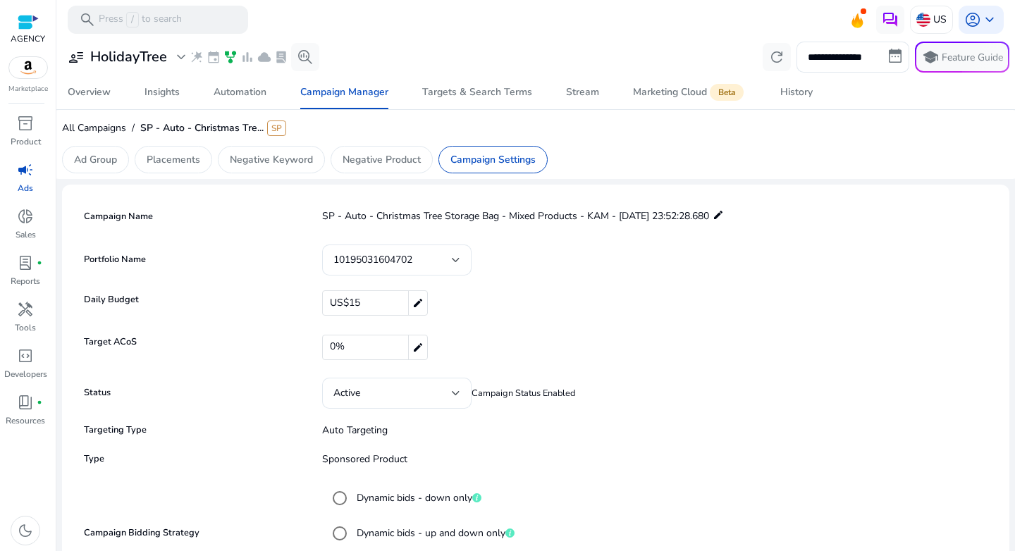
click at [376, 346] on div "0% edit" at bounding box center [375, 347] width 106 height 25
click at [376, 346] on input "*" at bounding box center [640, 347] width 635 height 23
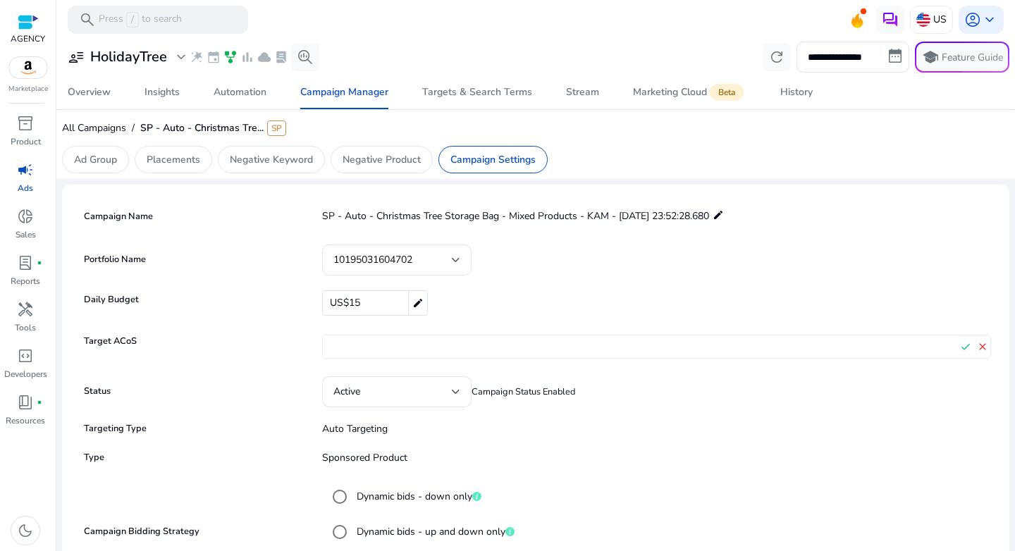
click at [376, 346] on input "*" at bounding box center [640, 347] width 635 height 23
type input "**"
click at [960, 345] on mat-icon "check" at bounding box center [966, 346] width 16 height 21
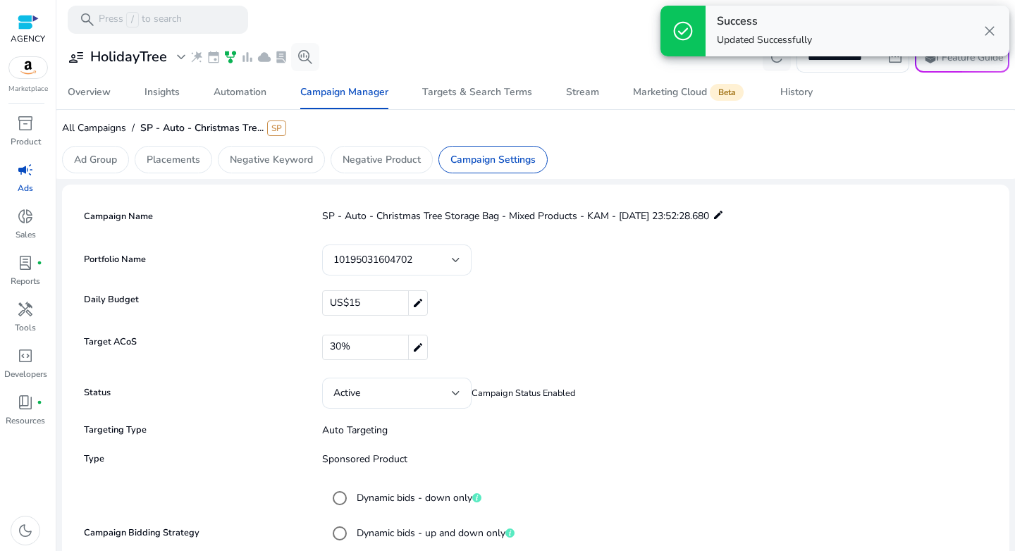
click at [632, 400] on div "Active Campaign Status Enabled" at bounding box center [649, 393] width 683 height 31
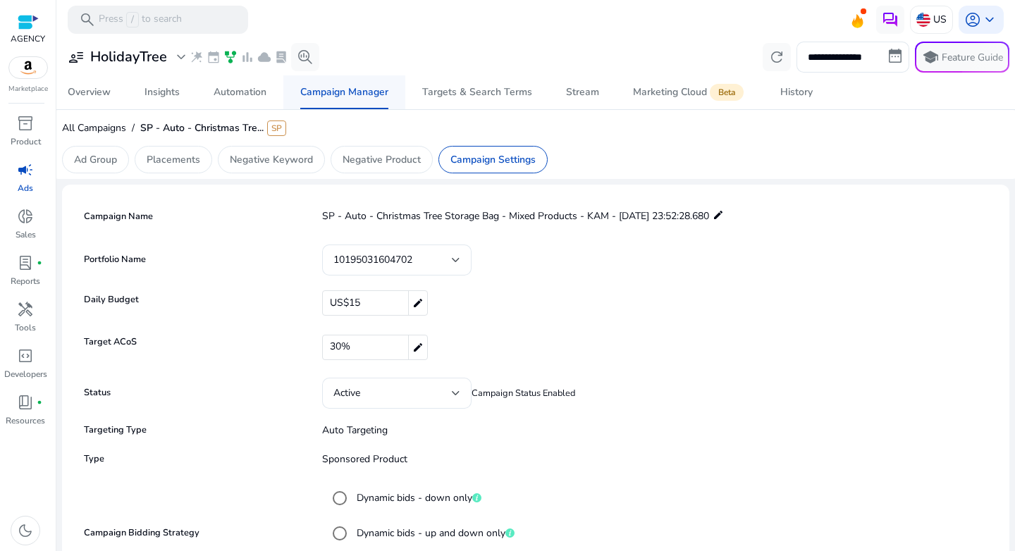
click at [312, 102] on span "Campaign Manager" at bounding box center [344, 92] width 88 height 34
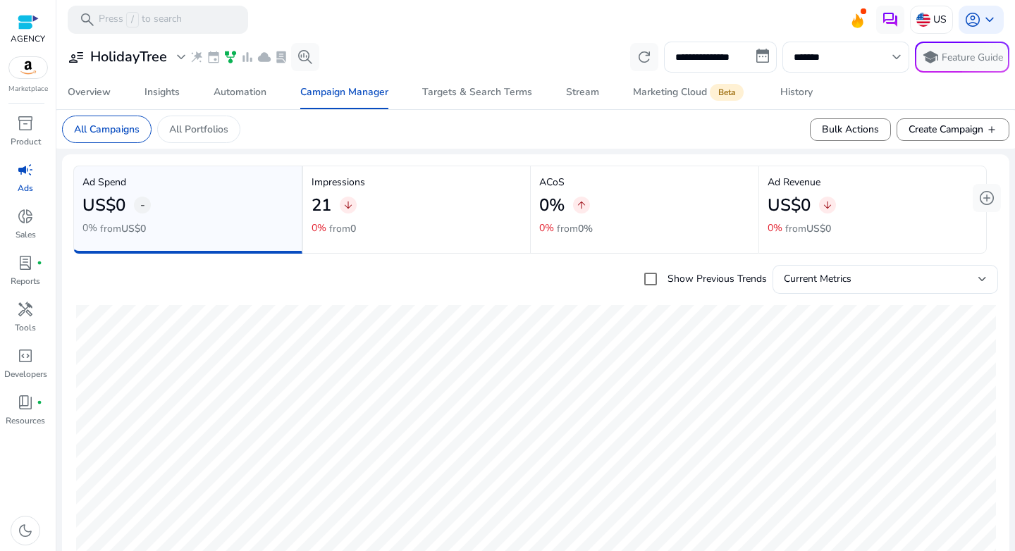
scroll to position [274, 0]
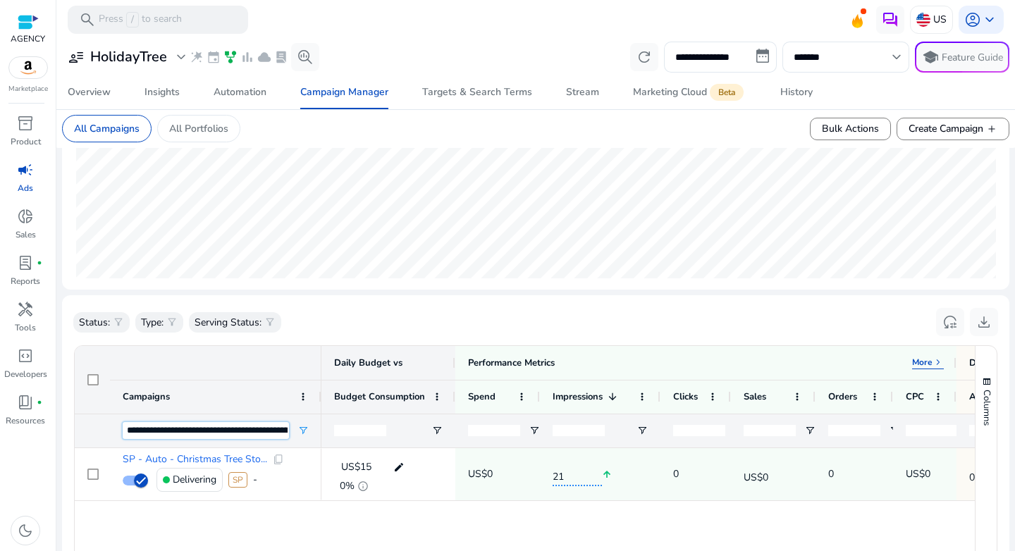
click at [187, 427] on input "**********" at bounding box center [206, 430] width 166 height 17
type input "*"
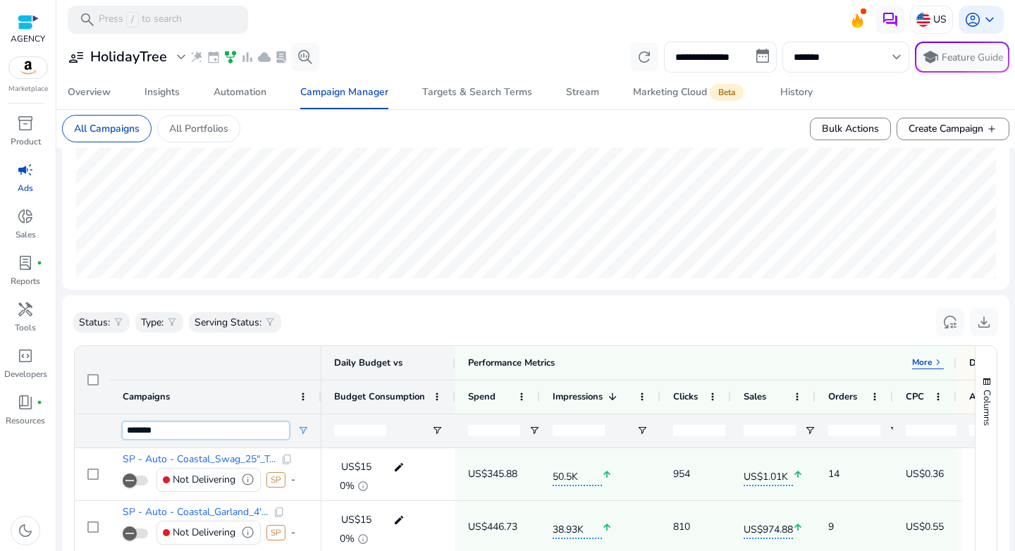
scroll to position [462, 0]
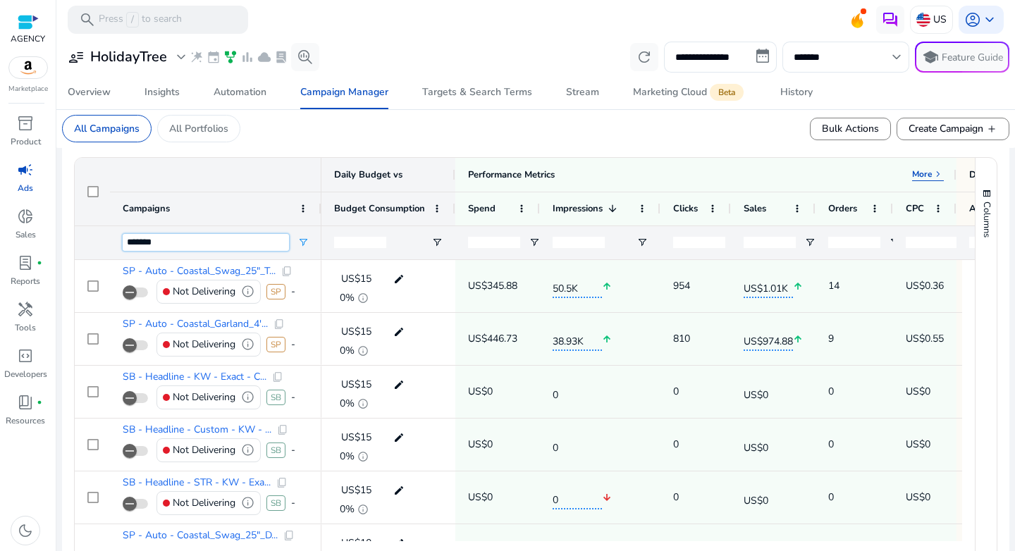
click at [240, 244] on input "*******" at bounding box center [206, 242] width 166 height 17
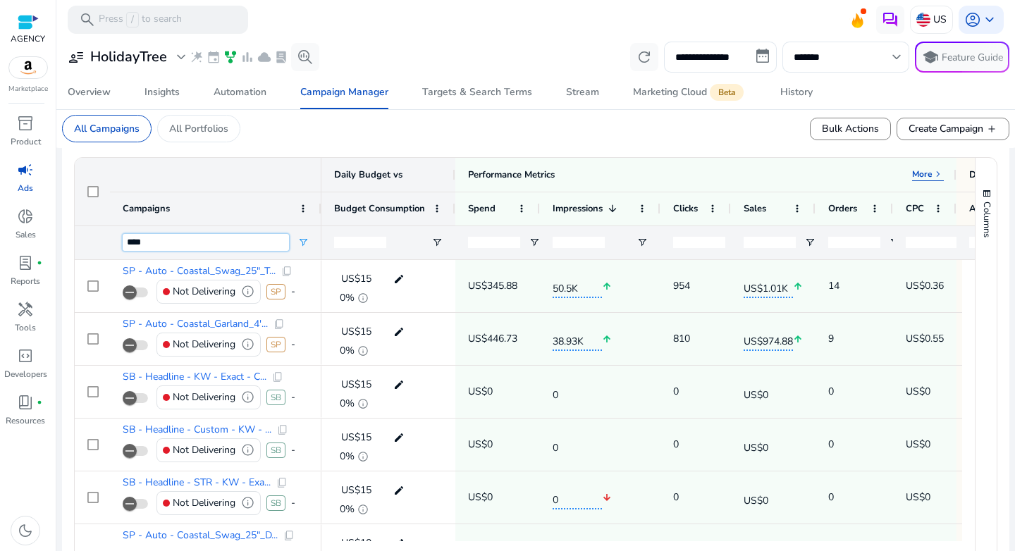
type input "****"
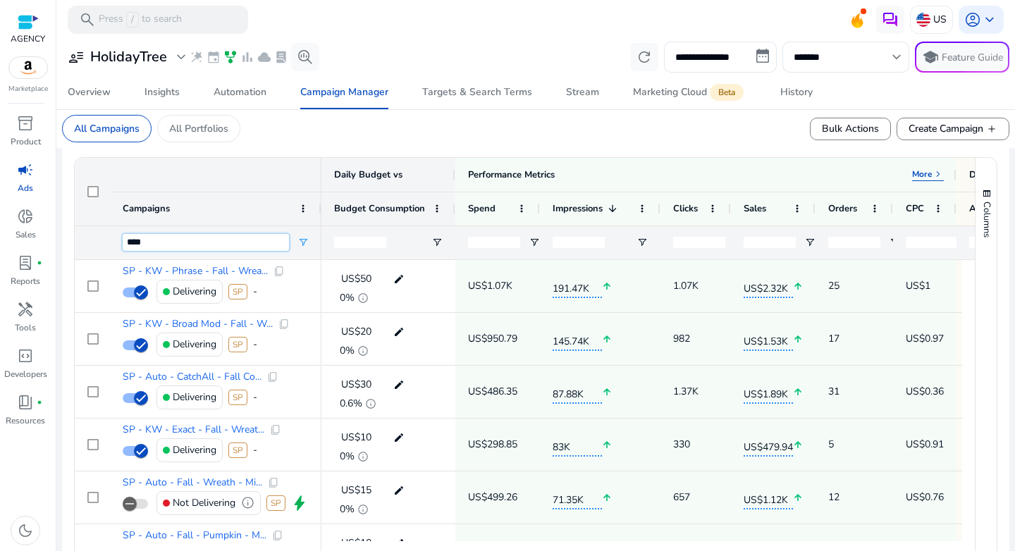
click at [152, 247] on input "****" at bounding box center [206, 242] width 166 height 17
click at [429, 99] on span "Targets & Search Terms" at bounding box center [477, 92] width 110 height 34
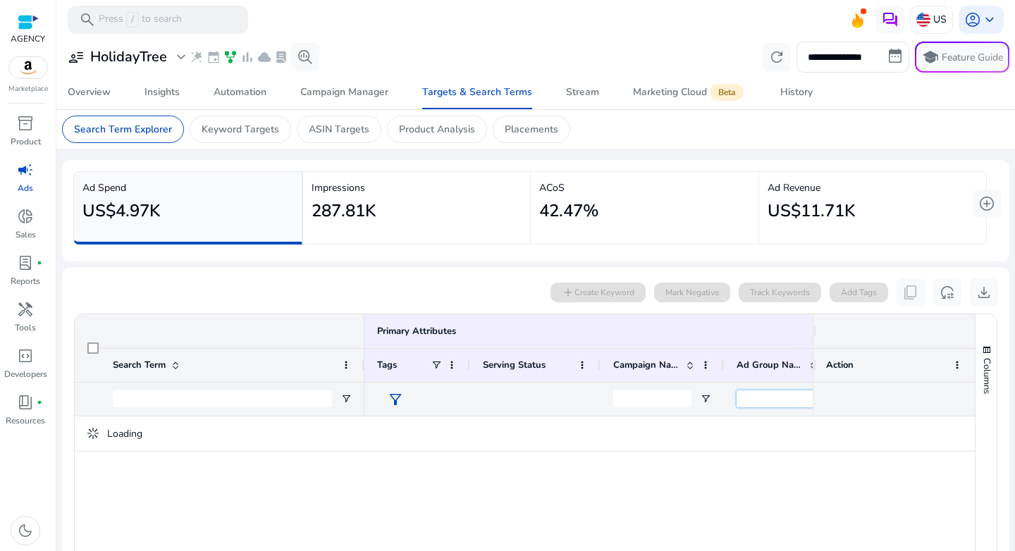
click at [760, 391] on input "Ad Group Name Filter Input" at bounding box center [776, 399] width 78 height 17
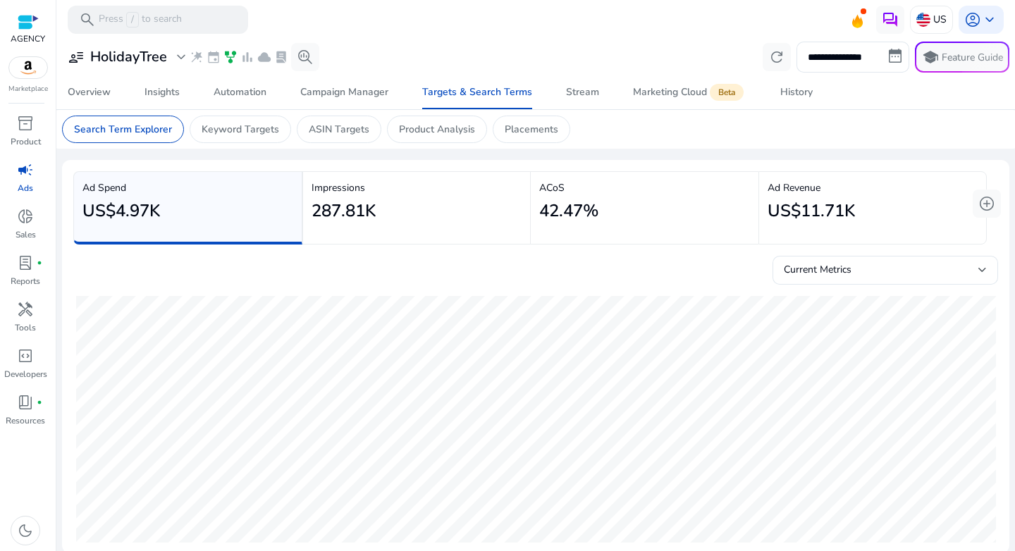
paste input "**********"
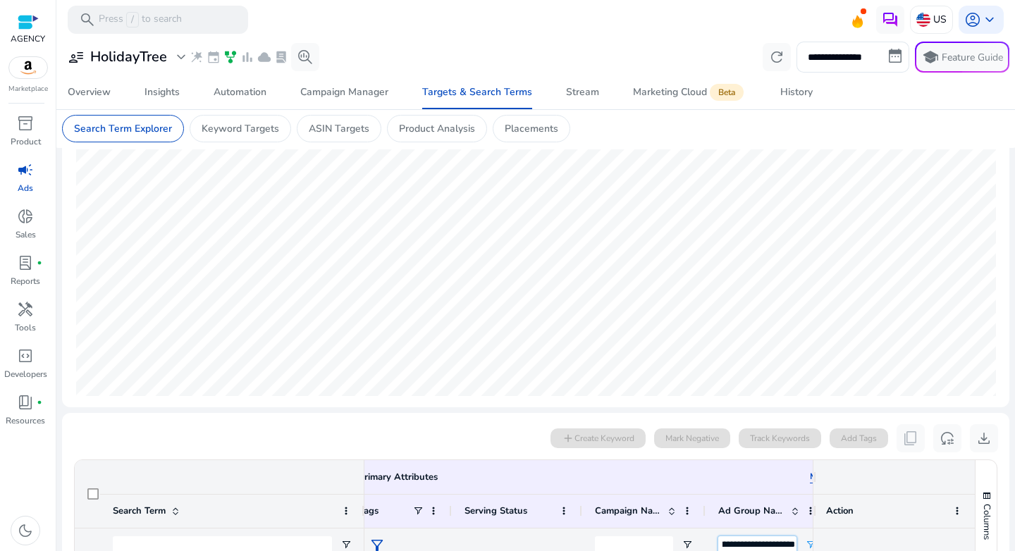
scroll to position [357, 0]
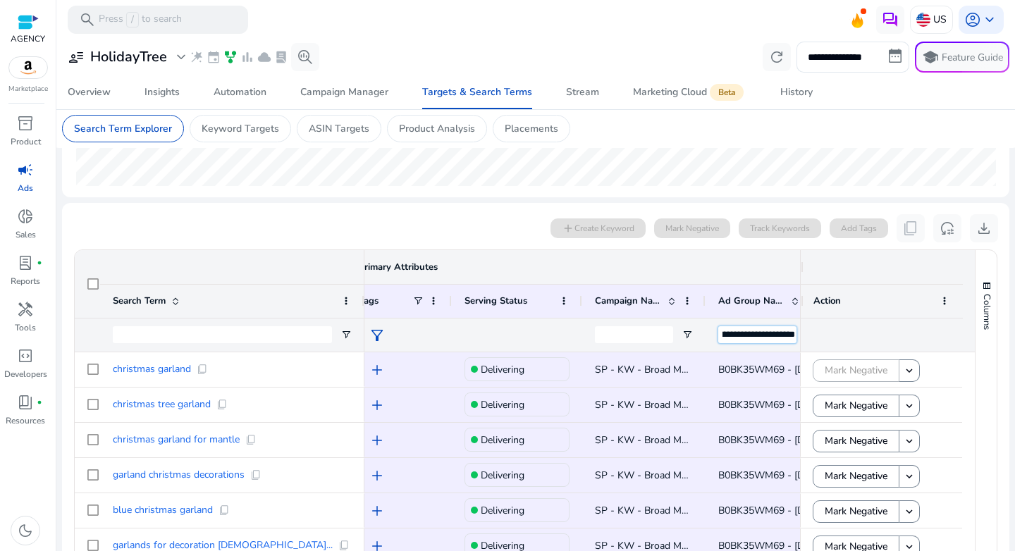
type input "**********"
click at [670, 272] on div "Primary Attributes More keyboard_arrow_right" at bounding box center [600, 267] width 483 height 13
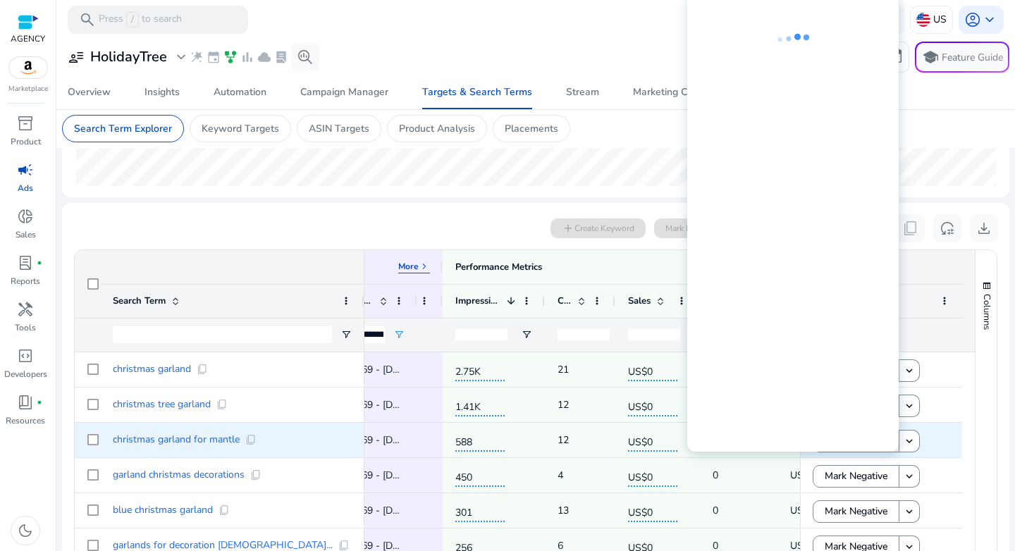
scroll to position [0, 527]
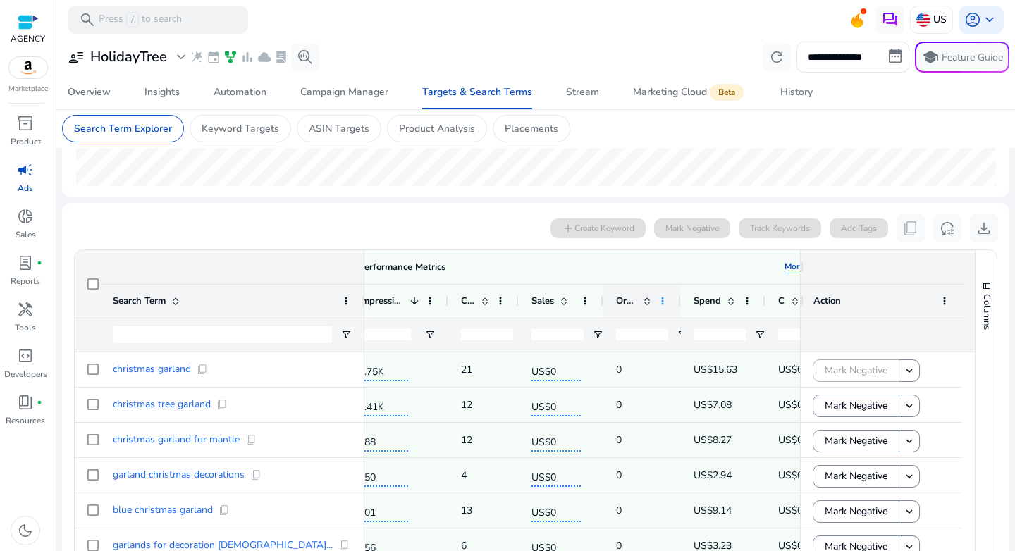
click at [664, 303] on span at bounding box center [662, 300] width 11 height 11
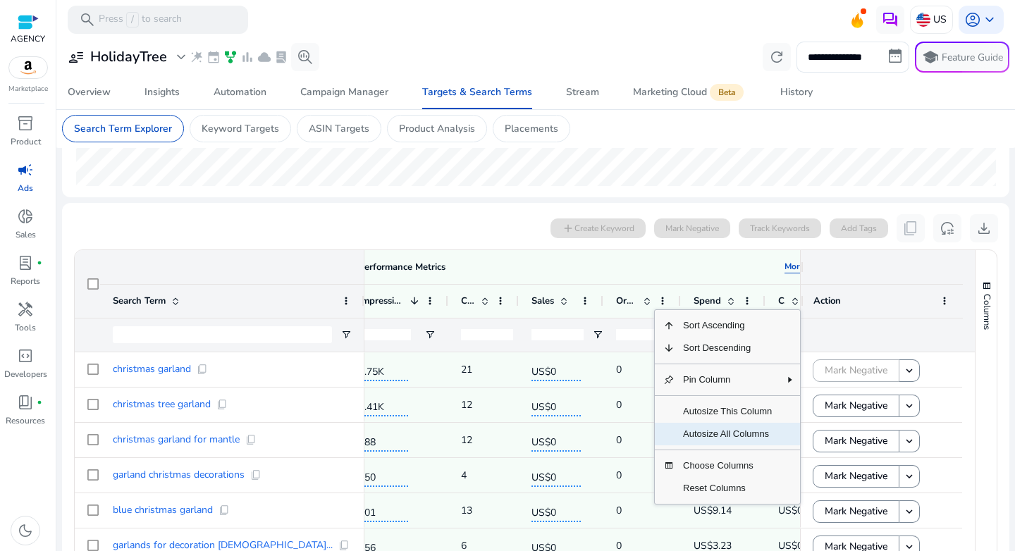
click at [731, 428] on span "Autosize All Columns" at bounding box center [728, 434] width 106 height 23
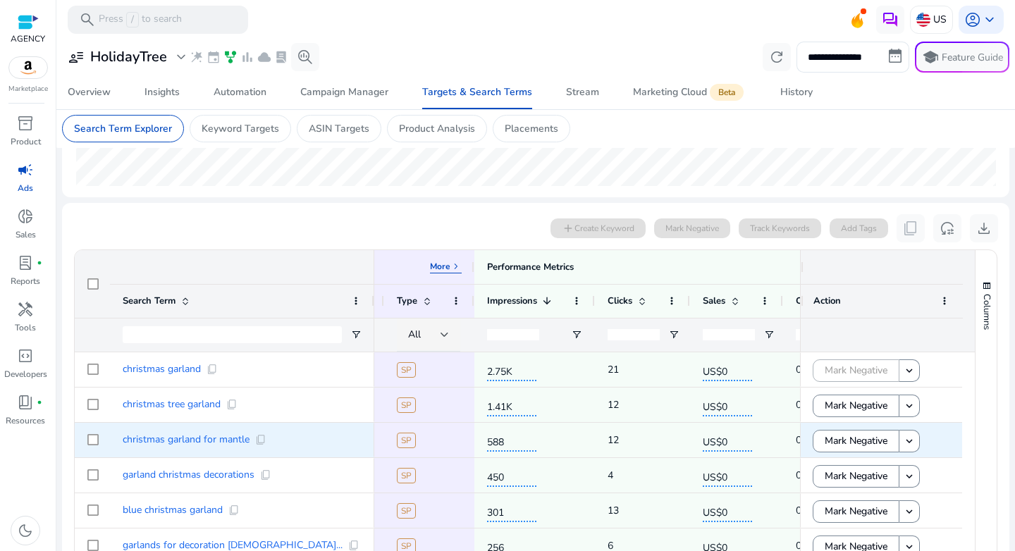
scroll to position [0, 0]
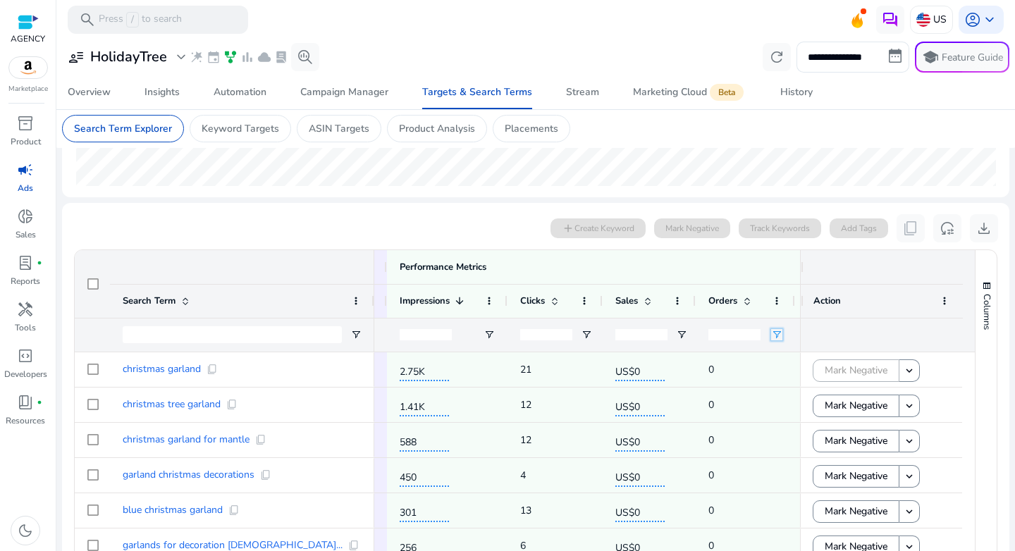
click at [771, 338] on span "Open Filter Menu" at bounding box center [776, 334] width 11 height 11
type input "*"
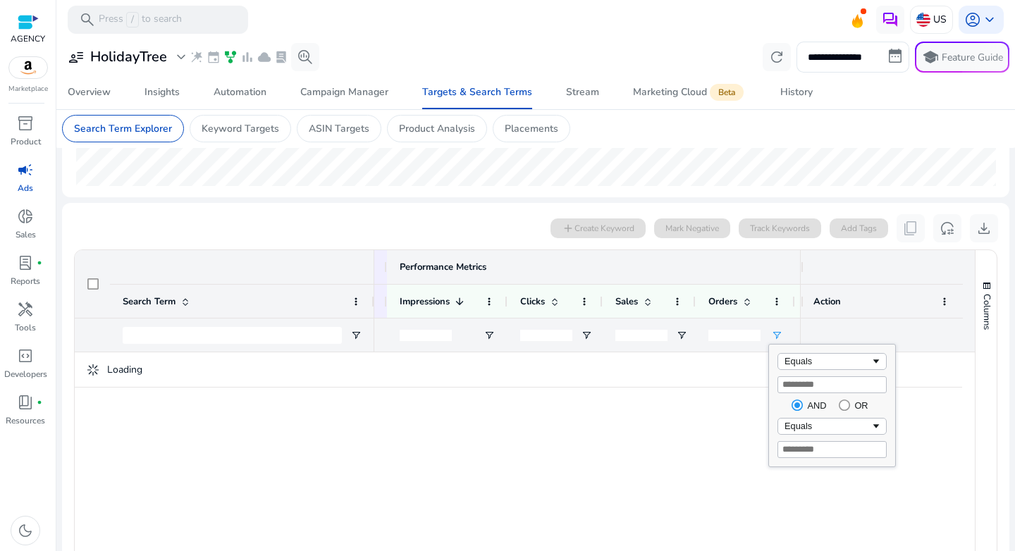
click at [654, 270] on div "Performance Metrics More keyboard_arrow_right" at bounding box center [684, 267] width 569 height 13
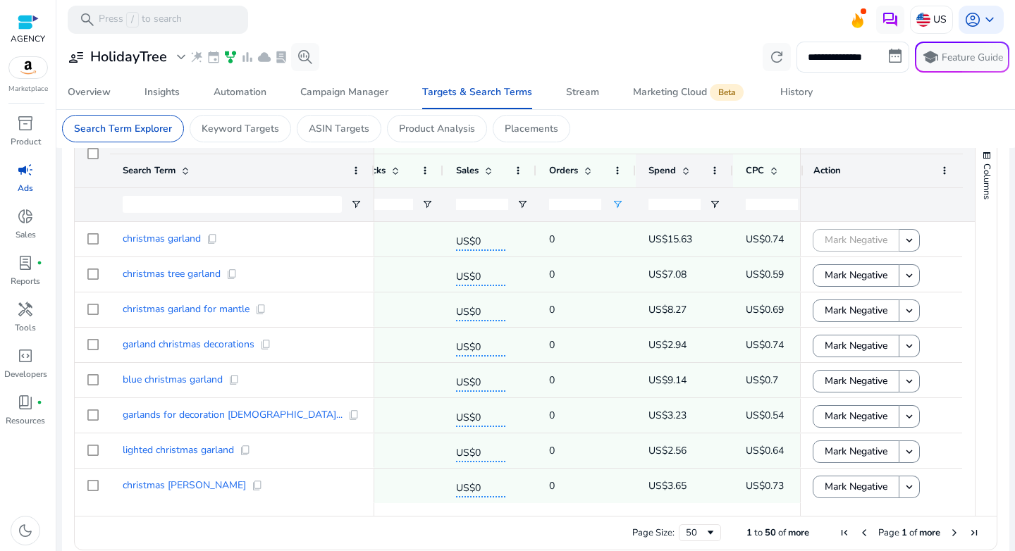
click at [686, 167] on span at bounding box center [685, 170] width 11 height 11
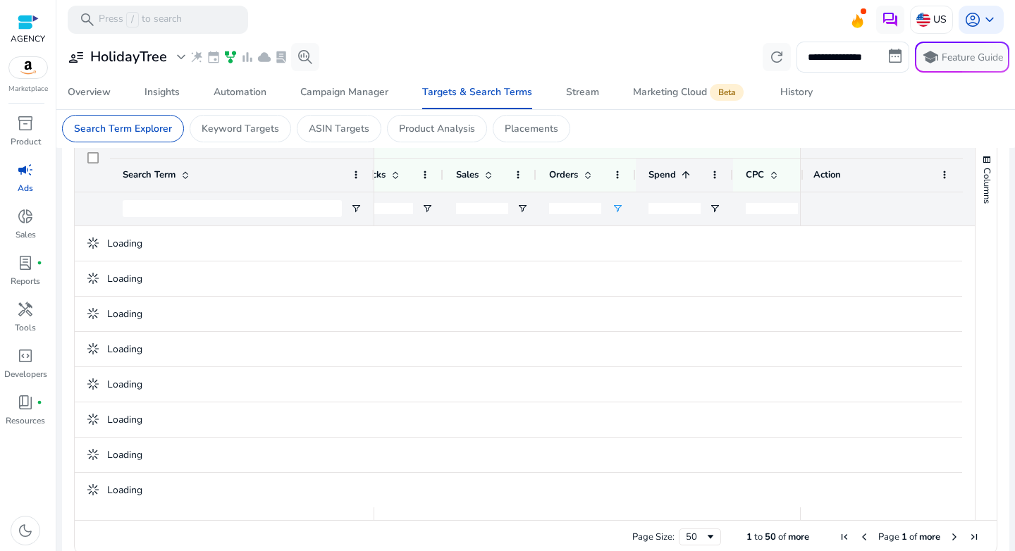
click at [686, 169] on span at bounding box center [685, 174] width 11 height 11
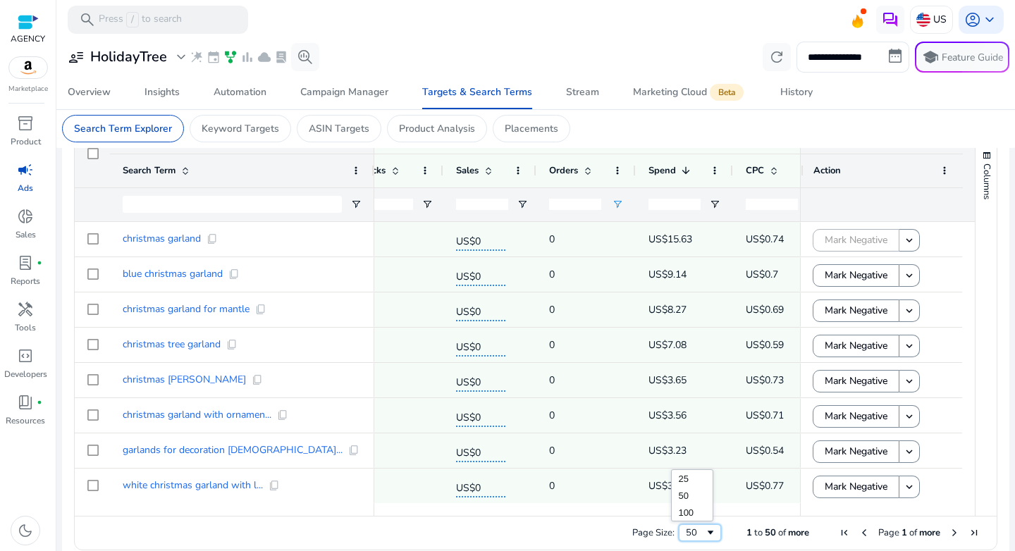
click at [705, 532] on span "Page Size" at bounding box center [710, 532] width 11 height 11
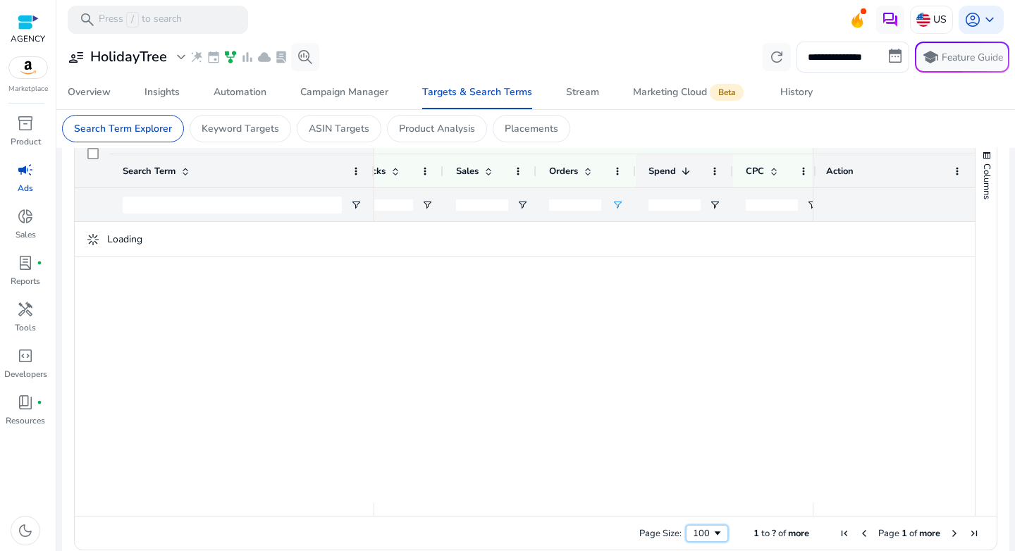
scroll to position [487, 0]
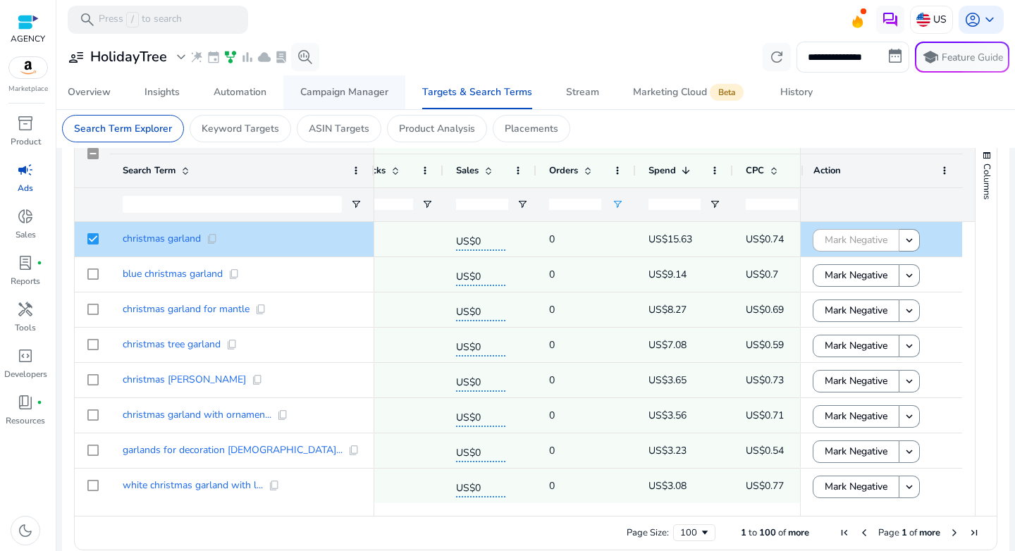
click at [343, 94] on div "Campaign Manager" at bounding box center [344, 92] width 88 height 10
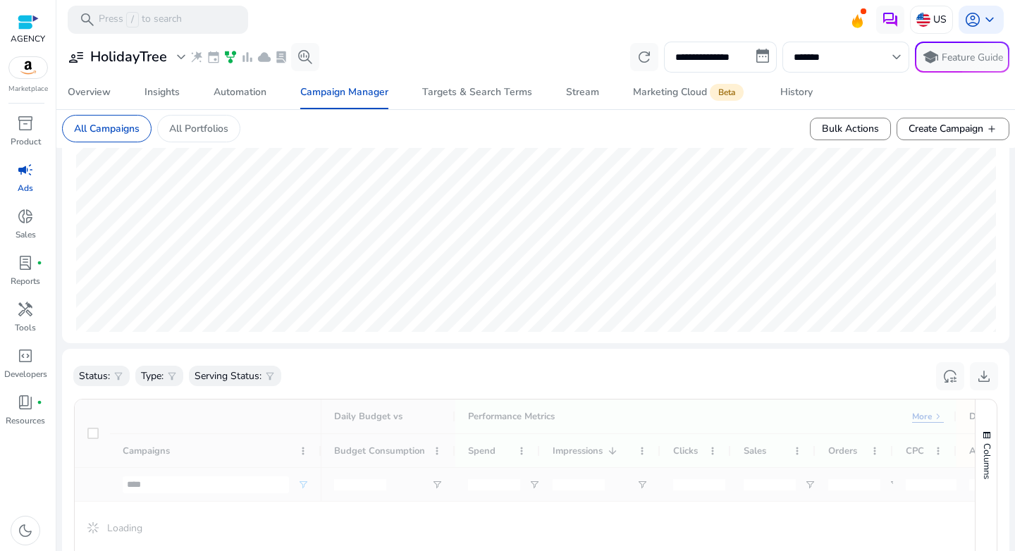
scroll to position [216, 0]
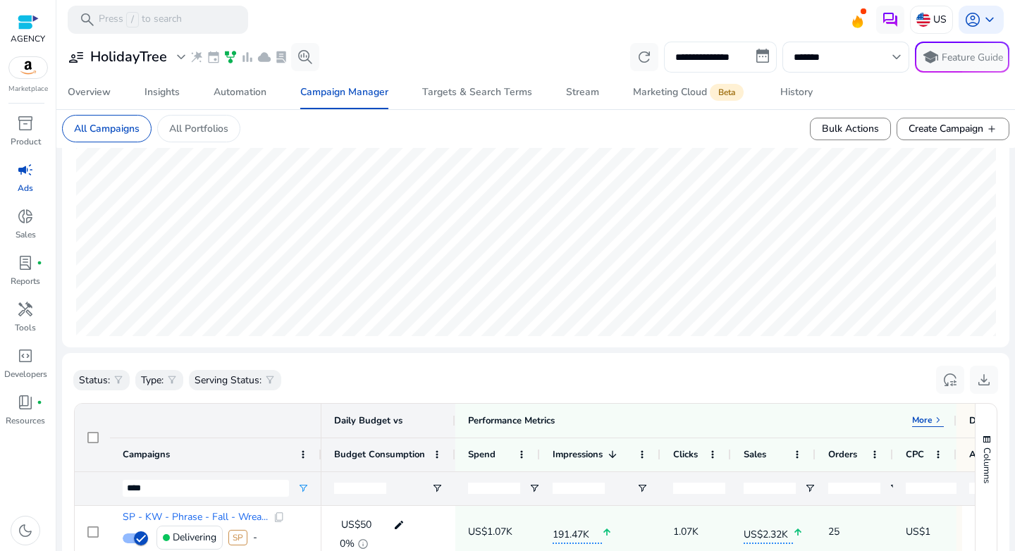
click at [753, 54] on input "**********" at bounding box center [720, 57] width 113 height 31
select select "*"
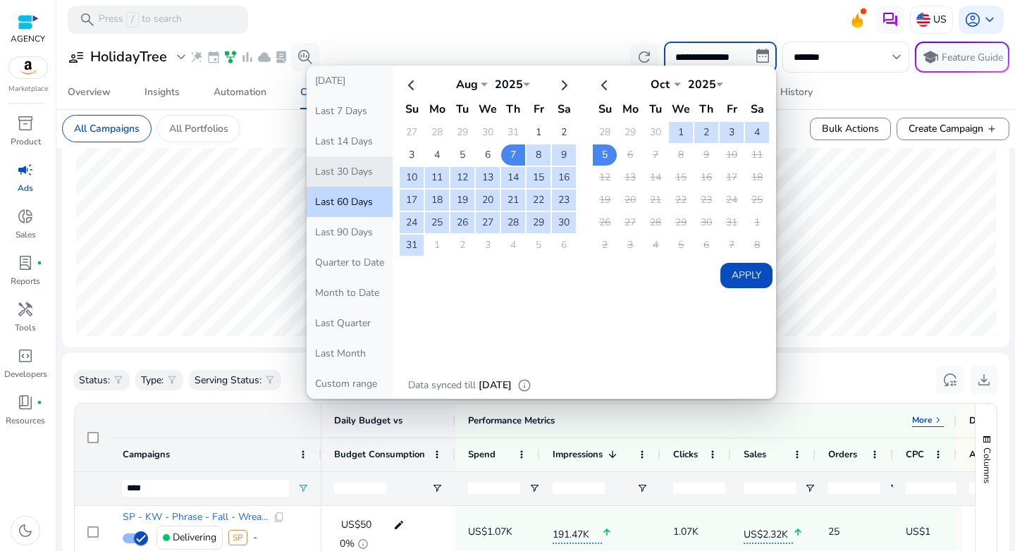
click at [345, 169] on button "Last 30 Days" at bounding box center [350, 172] width 86 height 30
type input "**********"
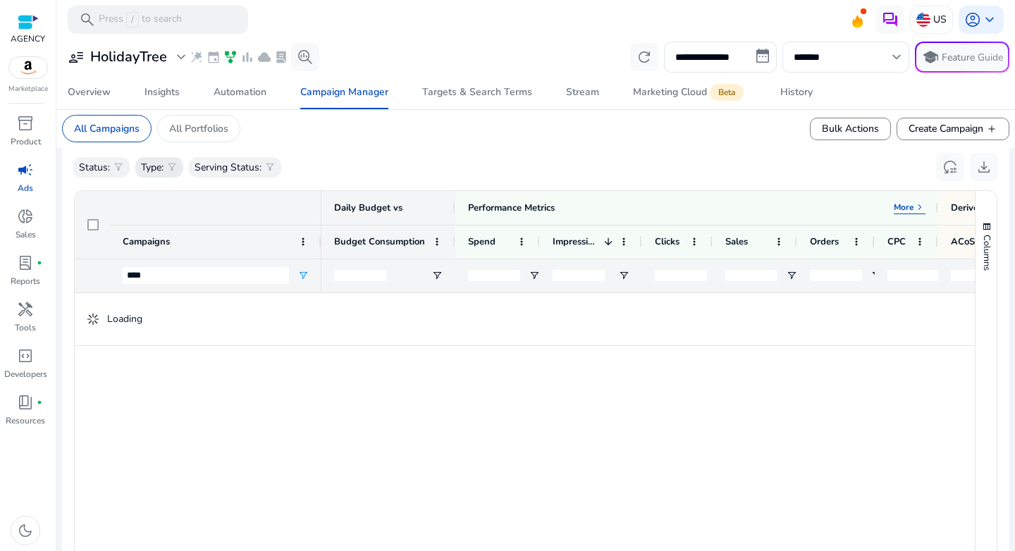
scroll to position [434, 0]
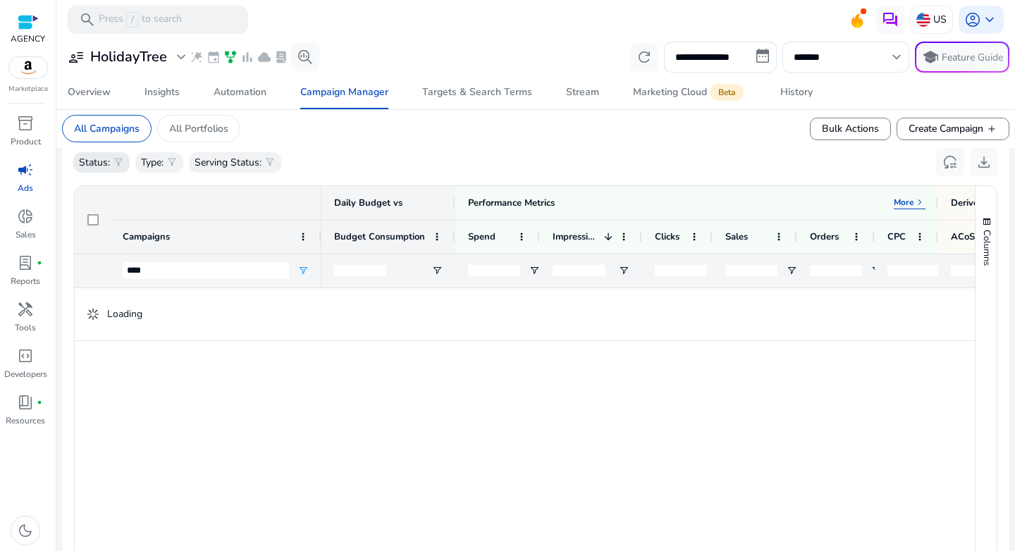
click at [116, 159] on span "filter_alt" at bounding box center [118, 162] width 11 height 11
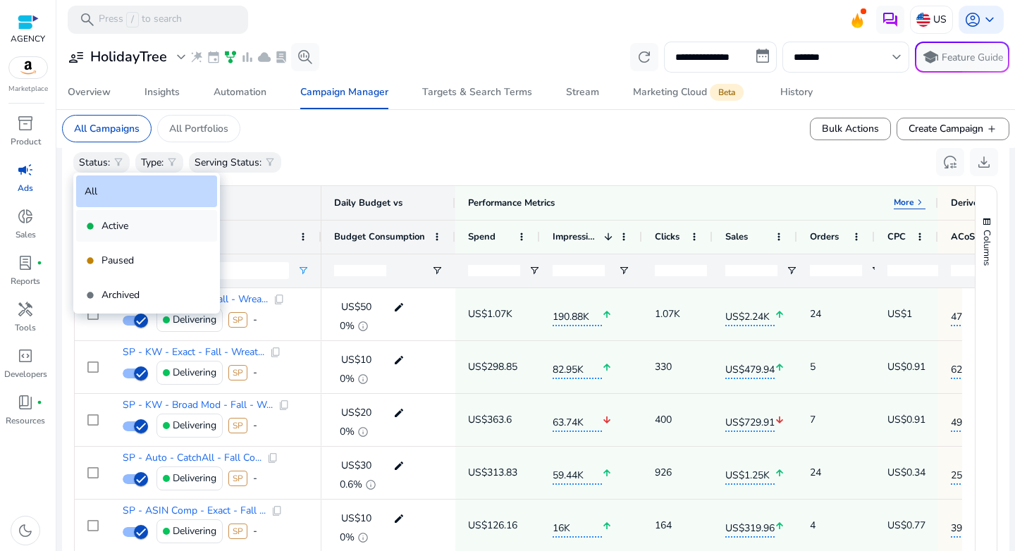
click at [109, 225] on p "Active" at bounding box center [115, 226] width 27 height 15
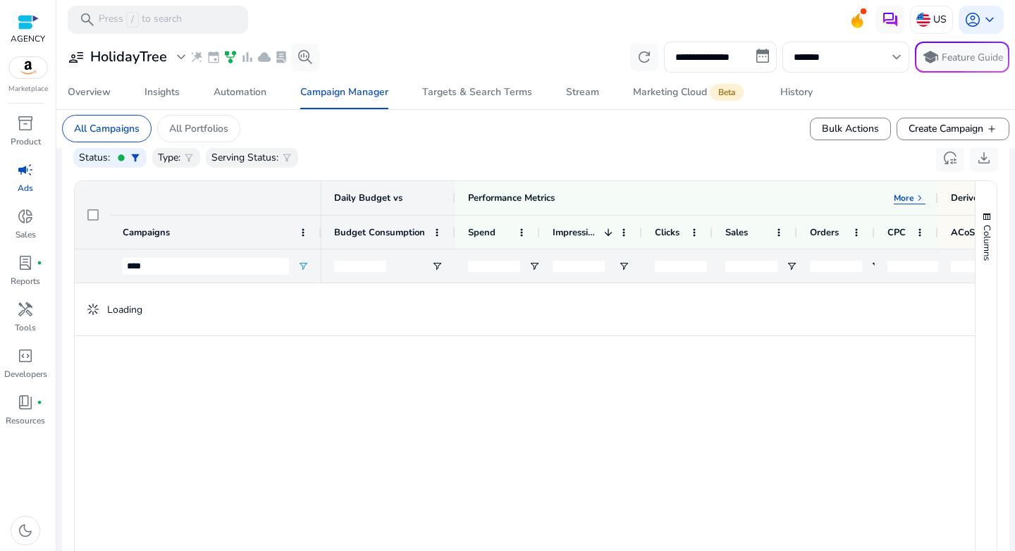
scroll to position [429, 0]
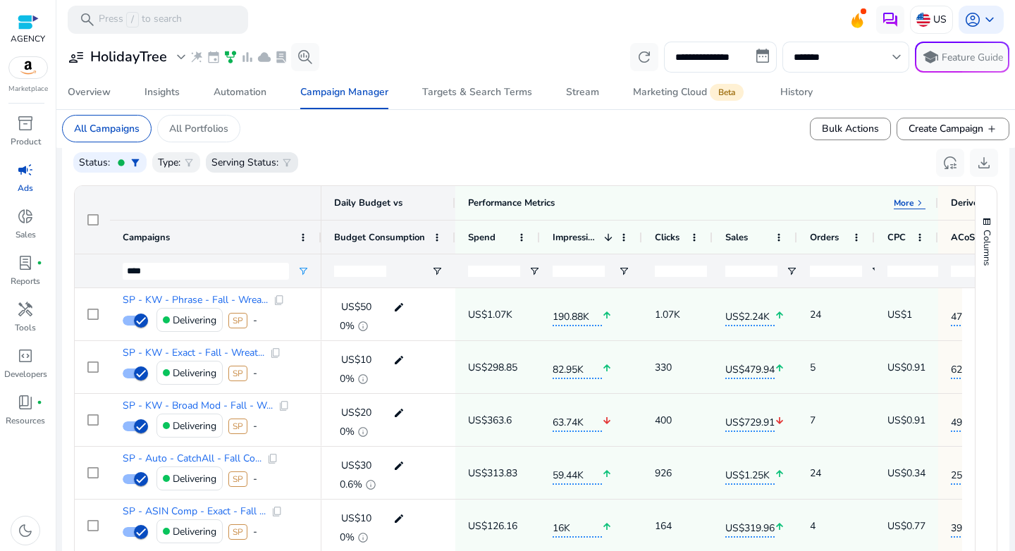
click at [271, 160] on p "Serving Status:" at bounding box center [245, 162] width 67 height 15
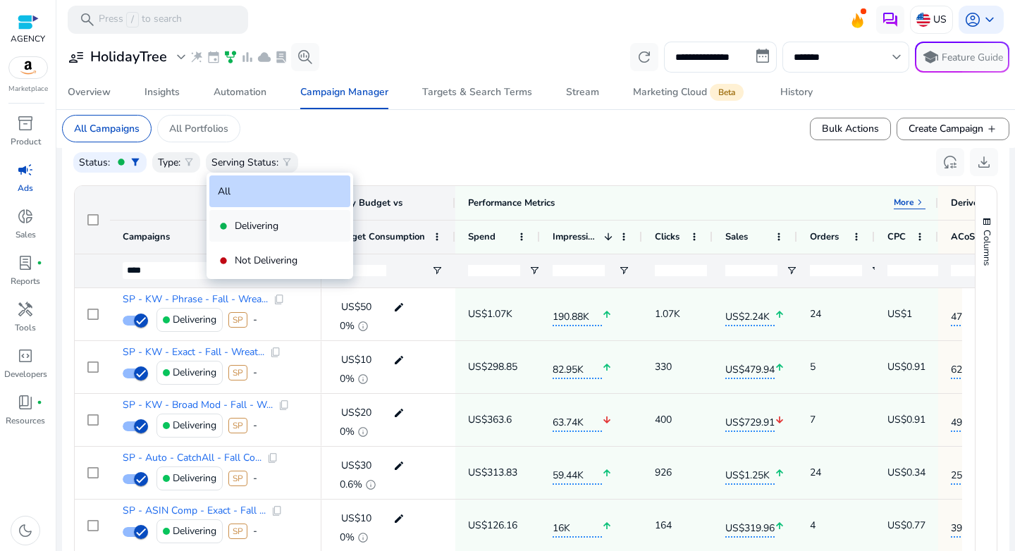
click at [262, 219] on p "Delivering" at bounding box center [257, 226] width 44 height 15
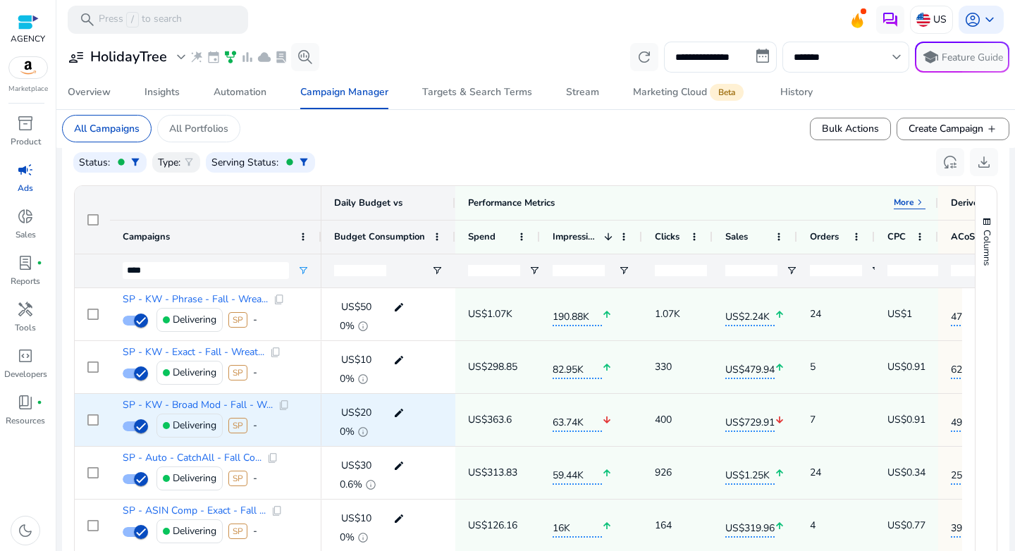
scroll to position [0, 151]
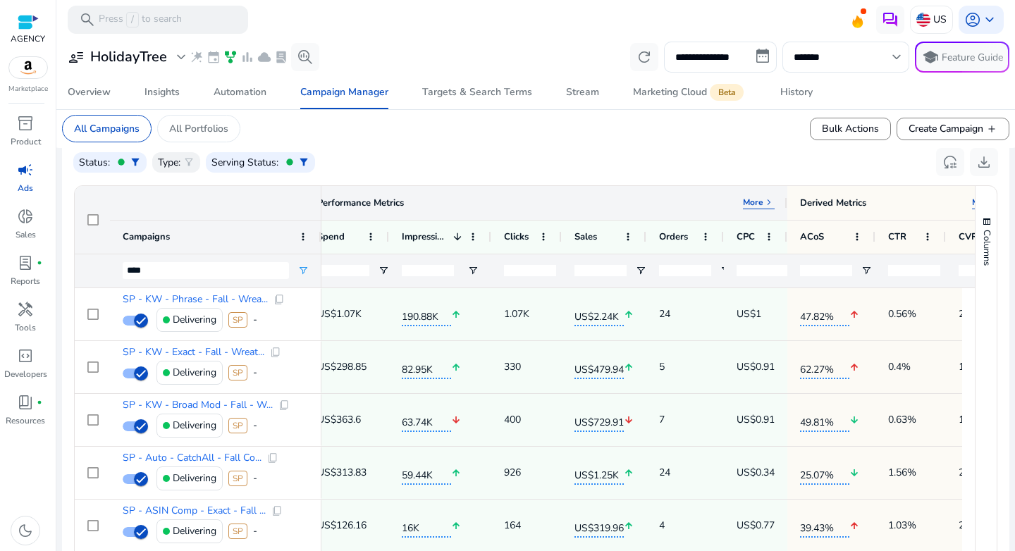
click at [761, 202] on p "More" at bounding box center [753, 202] width 20 height 11
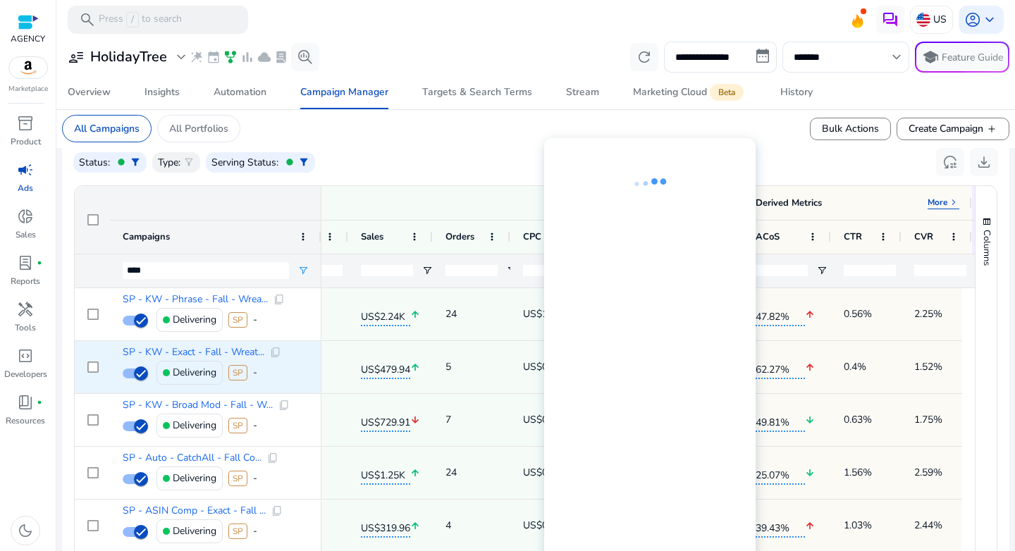
scroll to position [0, 518]
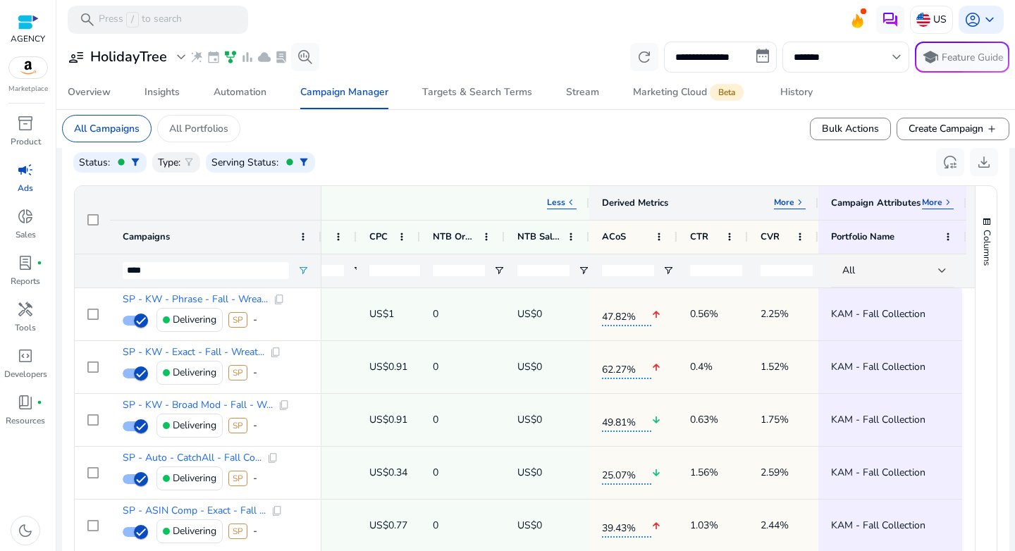
click at [787, 204] on p "More" at bounding box center [784, 202] width 20 height 11
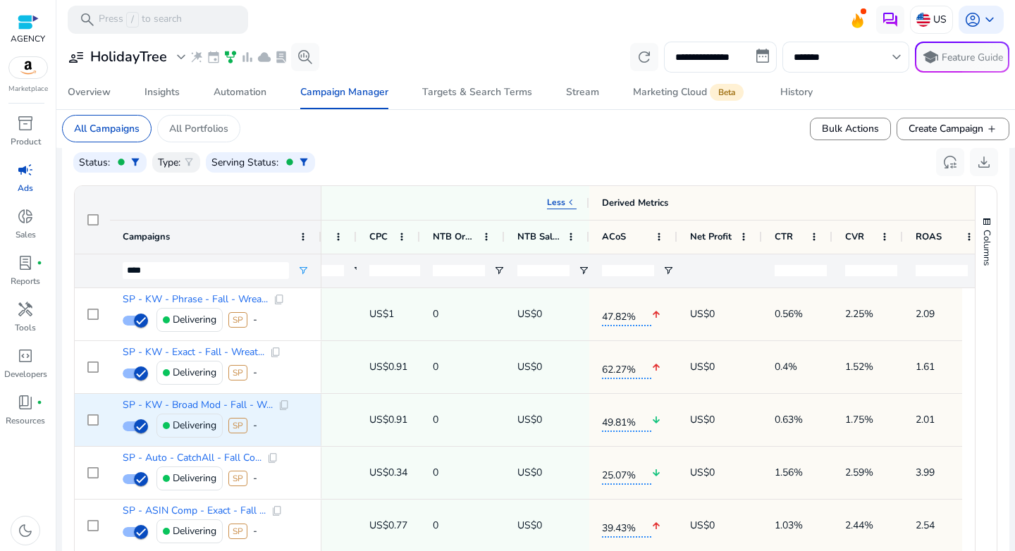
scroll to position [0, 672]
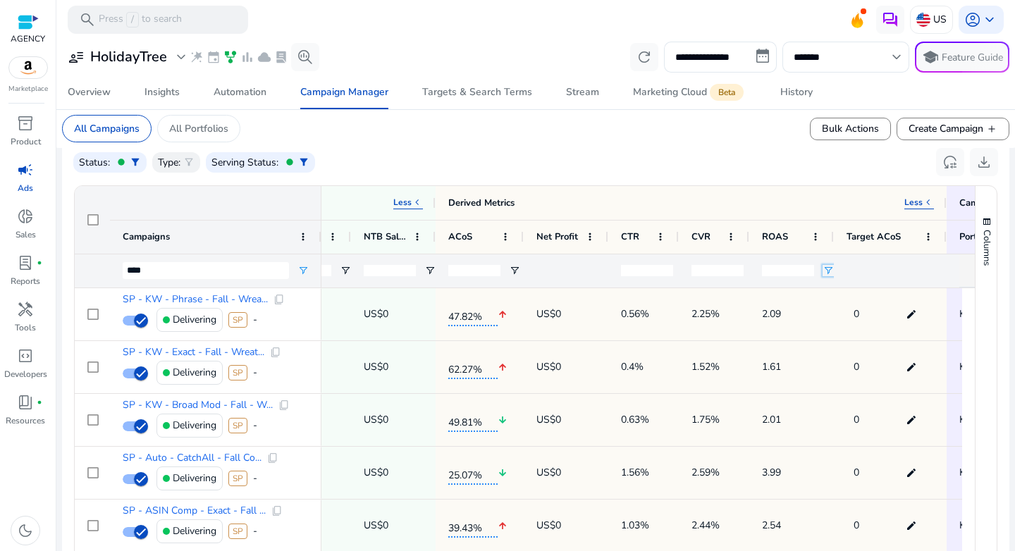
click at [824, 275] on span "Open Filter Menu" at bounding box center [828, 270] width 11 height 11
click at [852, 294] on div "Equals" at bounding box center [879, 297] width 86 height 11
click at [862, 309] on div "Less than" at bounding box center [884, 308] width 126 height 57
click at [860, 320] on input "Filter Value" at bounding box center [883, 320] width 109 height 17
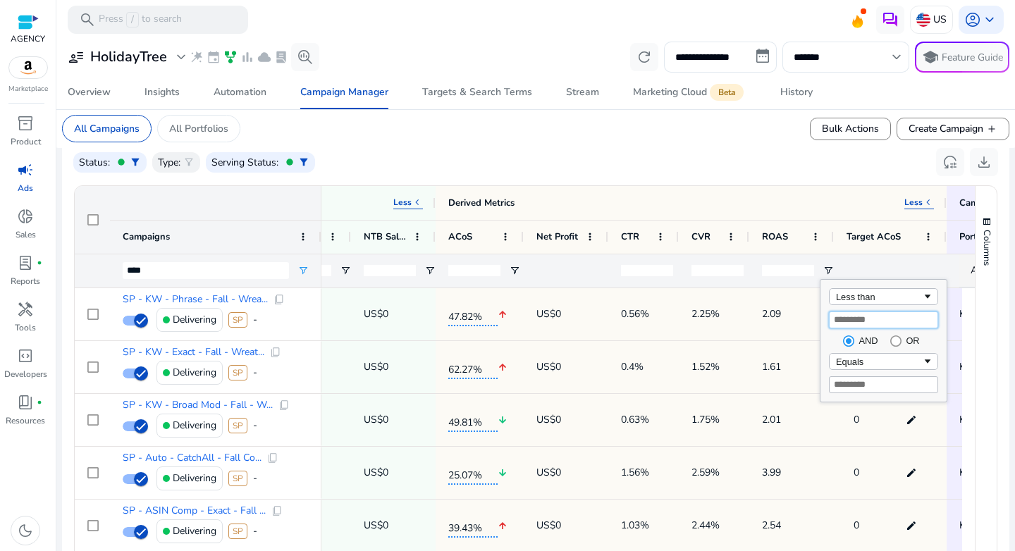
type input "*"
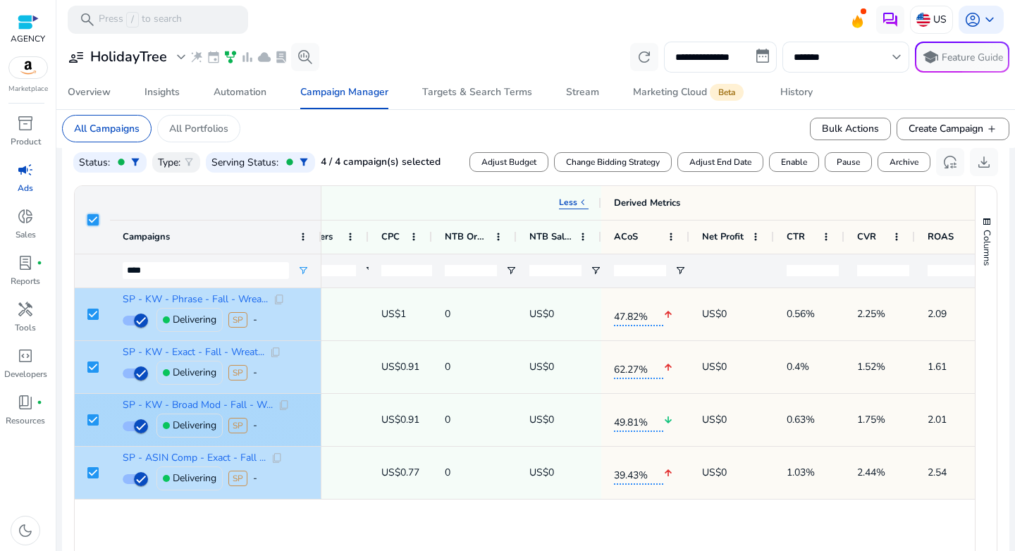
scroll to position [0, 339]
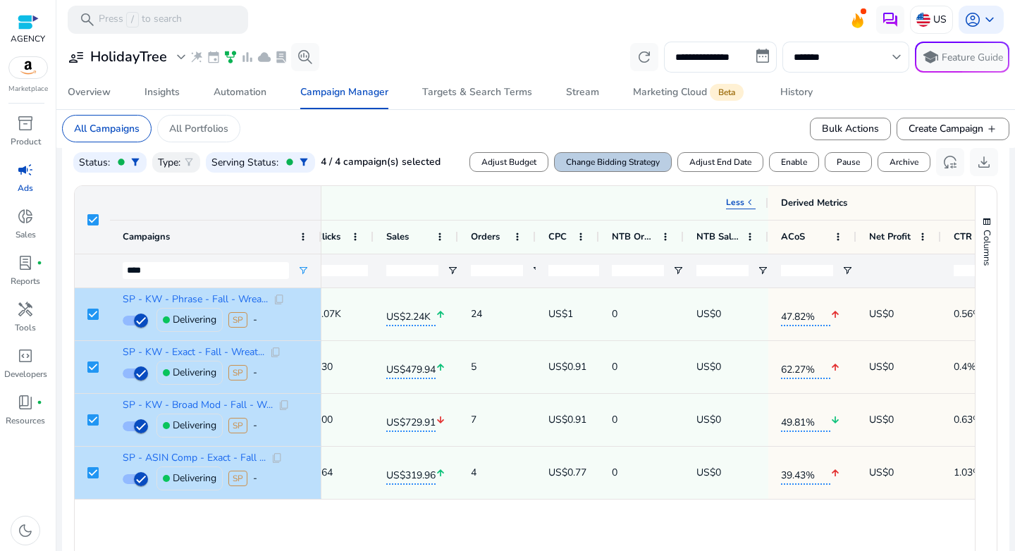
click at [615, 164] on span "Change Bidding Strategy" at bounding box center [613, 162] width 94 height 13
click at [702, 163] on span "Select Bid Strategy" at bounding box center [741, 163] width 84 height 13
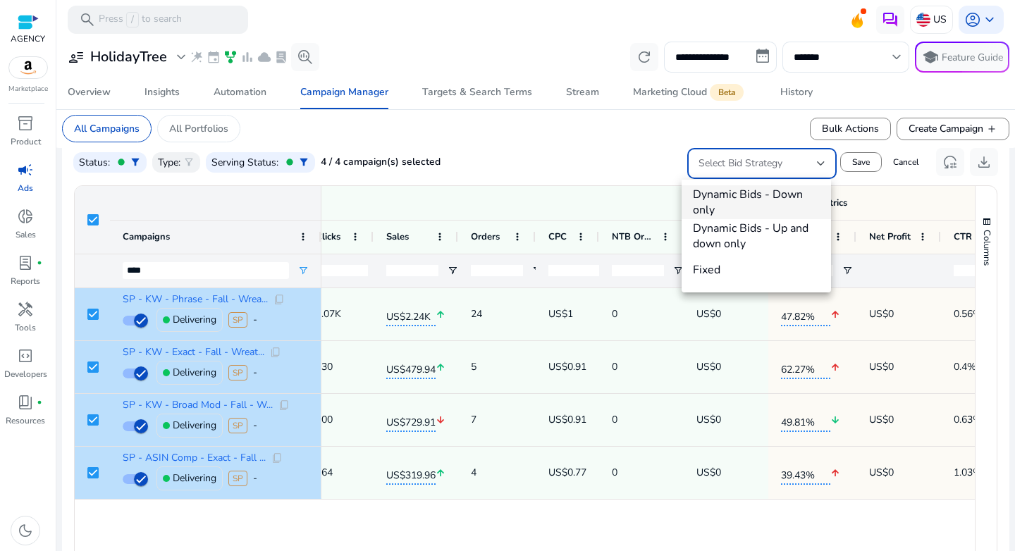
click at [737, 206] on span "Dynamic Bids - Down only" at bounding box center [756, 202] width 127 height 31
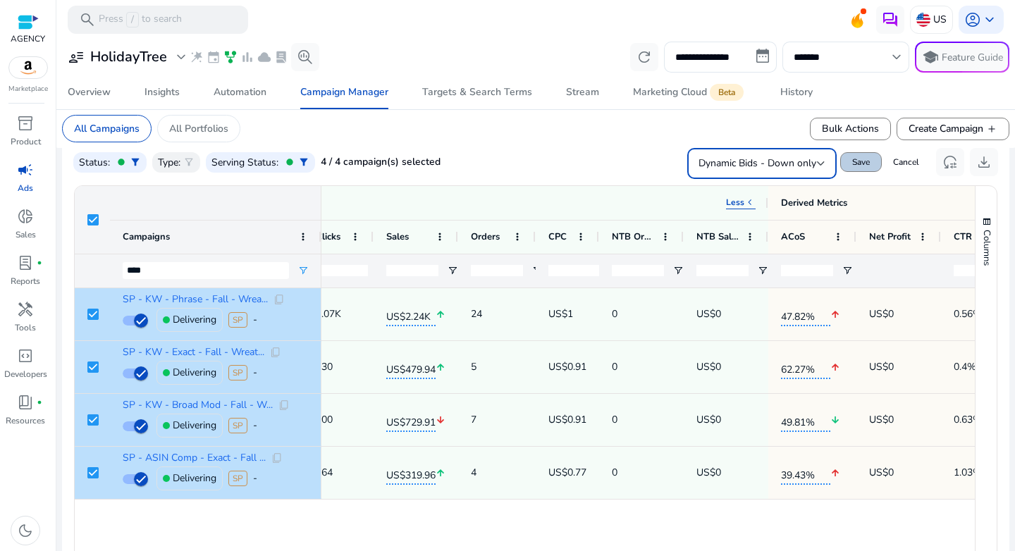
click at [849, 171] on span at bounding box center [861, 162] width 40 height 34
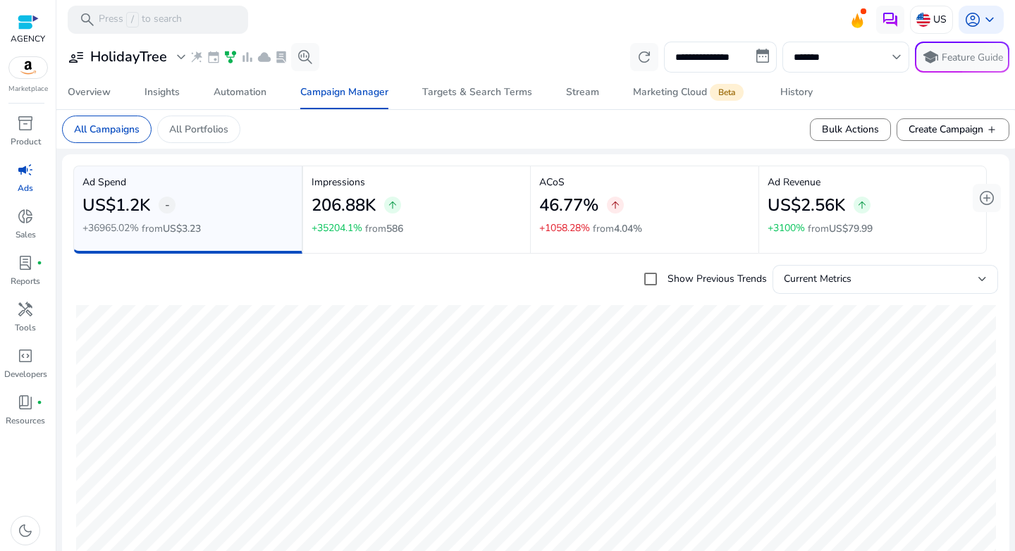
scroll to position [0, 109]
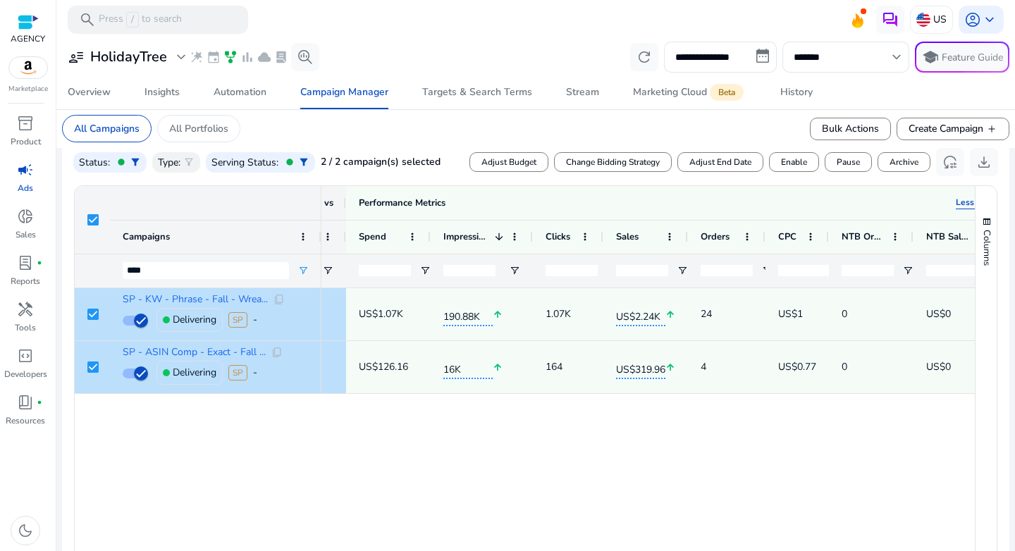
click at [240, 445] on div "SP - KW - Phrase - Fall - Wrea... content_copy Delivering SP - SP - ASIN Comp -…" at bounding box center [525, 428] width 900 height 281
click at [249, 92] on div "Automation" at bounding box center [240, 92] width 53 height 10
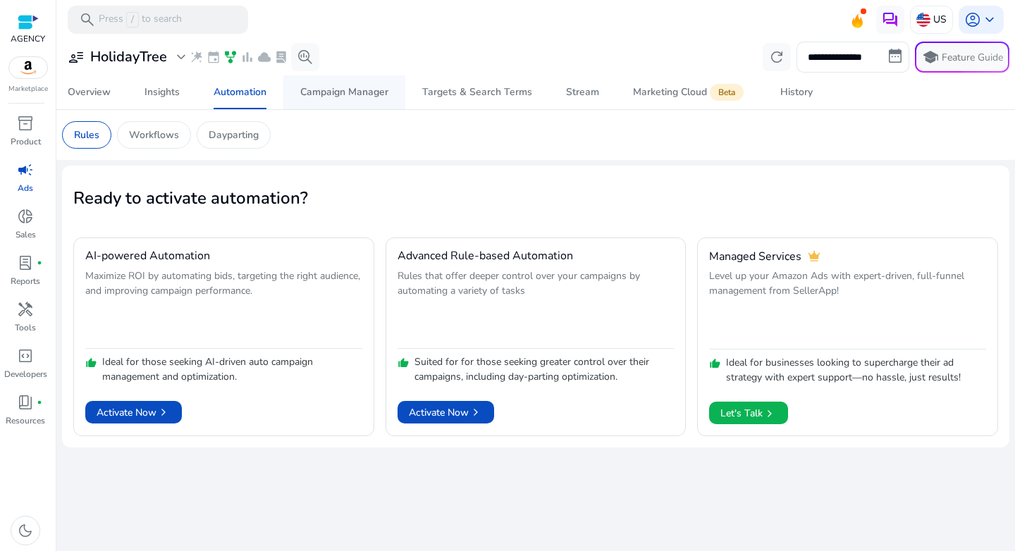
click at [324, 97] on div "Campaign Manager" at bounding box center [344, 92] width 88 height 10
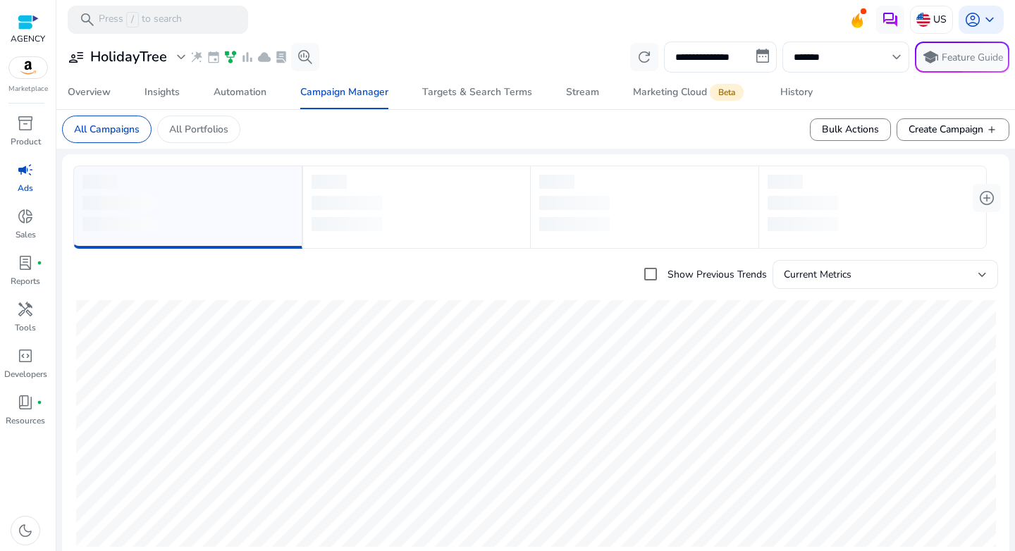
scroll to position [147, 0]
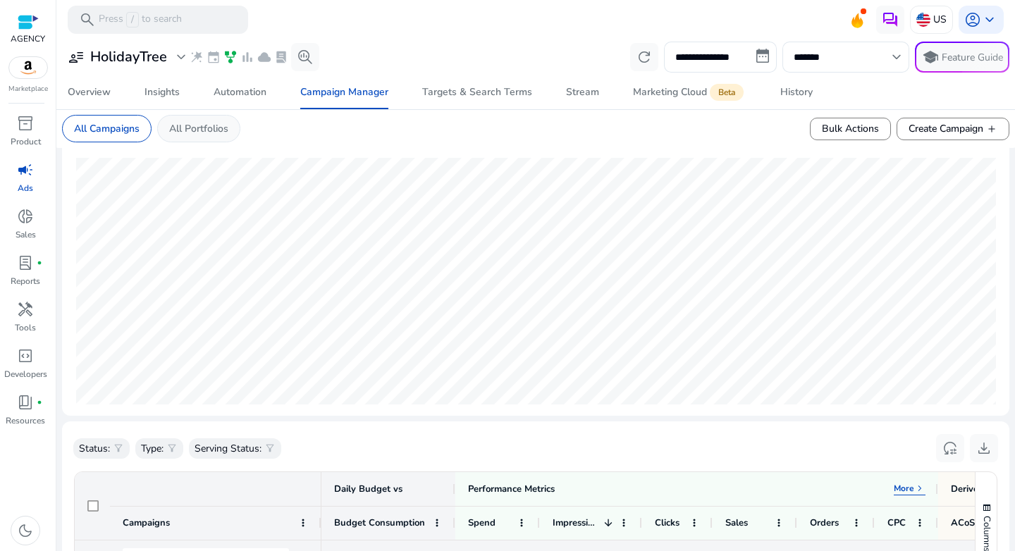
click at [164, 133] on div "All Portfolios" at bounding box center [198, 128] width 83 height 27
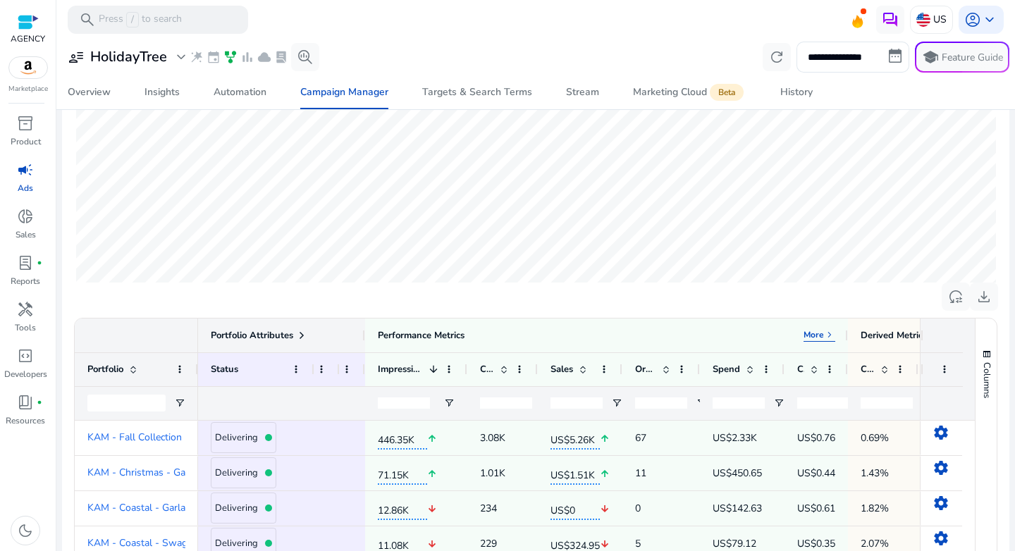
scroll to position [273, 0]
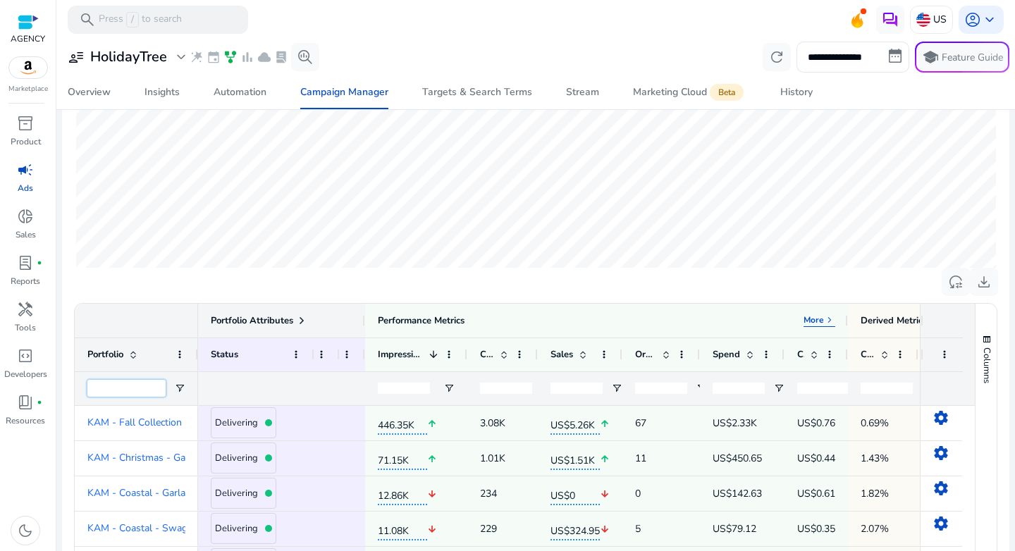
click at [128, 391] on input "Portfolio Filter Input" at bounding box center [126, 388] width 78 height 17
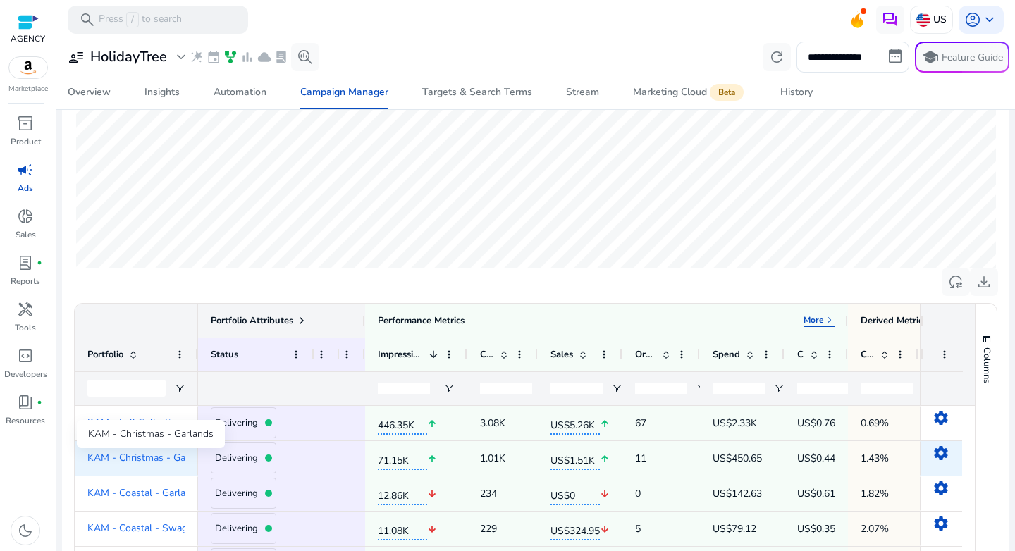
click at [131, 454] on span "KAM - Christmas - Garlands" at bounding box center [149, 458] width 125 height 10
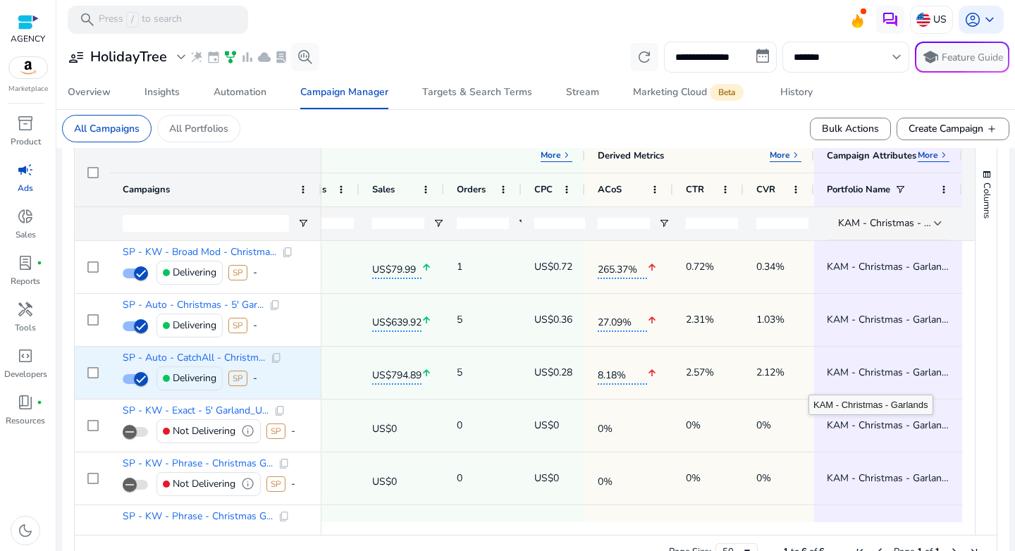
scroll to position [480, 0]
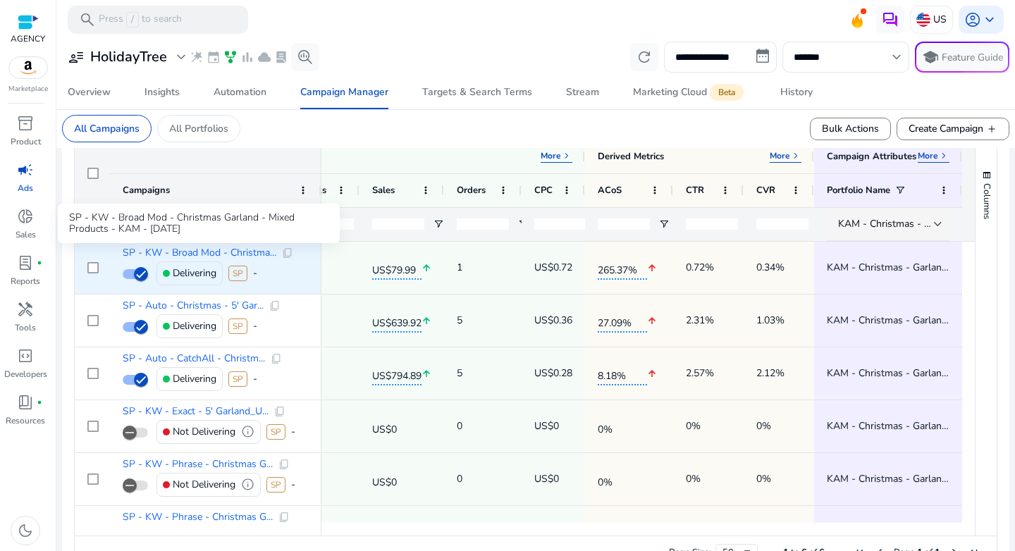
click at [185, 252] on span "SP - KW - Broad Mod - Christma..." at bounding box center [200, 253] width 154 height 10
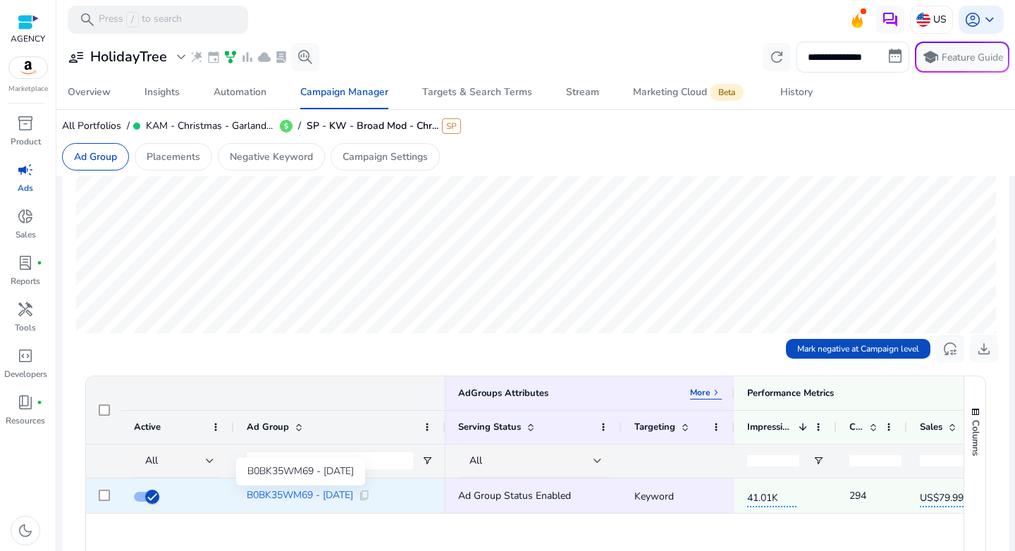
click at [340, 498] on span "B0BK35WM69 - 28/Aug/2024" at bounding box center [300, 496] width 106 height 10
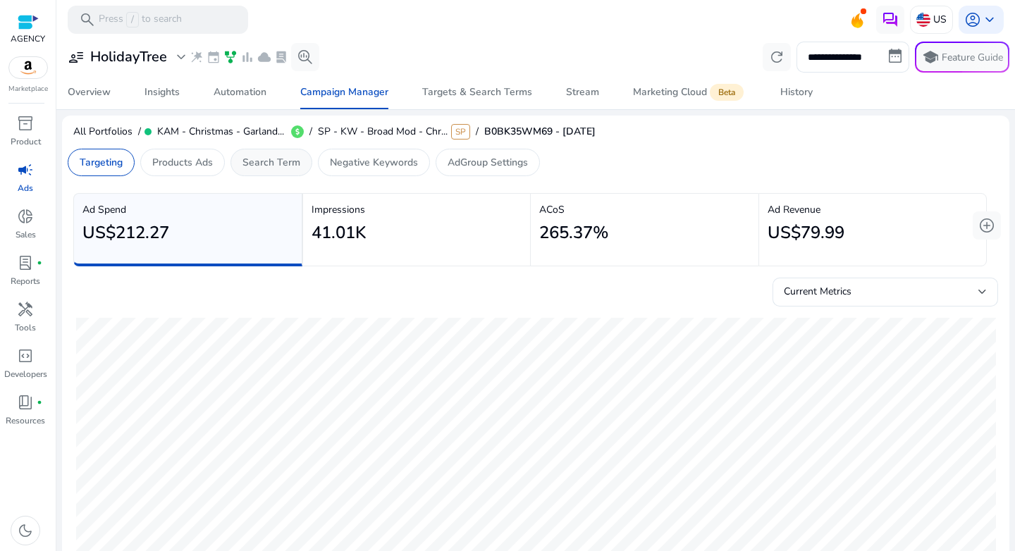
click at [255, 171] on div "Search Term" at bounding box center [272, 162] width 82 height 27
click at [288, 173] on div "Search Term" at bounding box center [272, 162] width 82 height 27
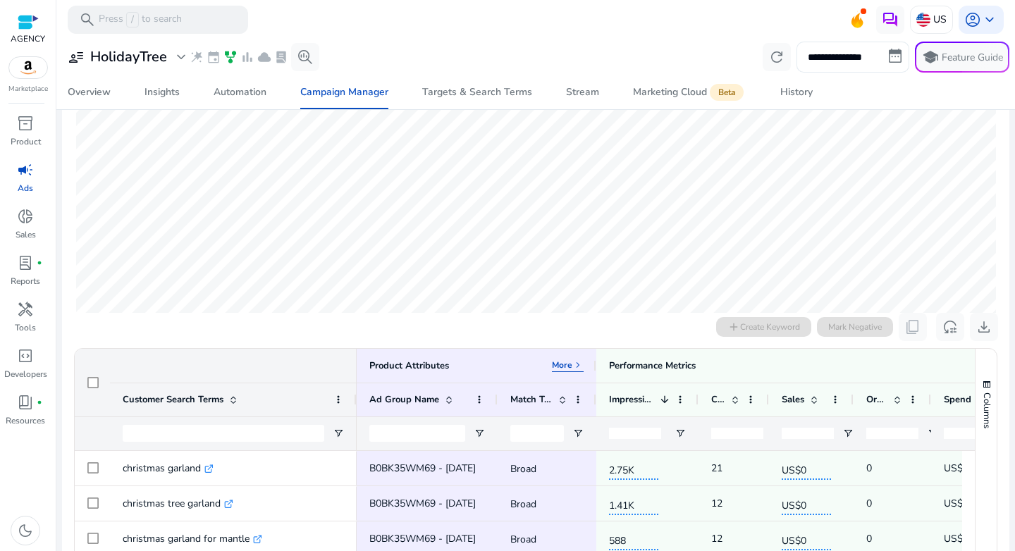
click at [830, 54] on input "**********" at bounding box center [853, 57] width 113 height 31
select select "*"
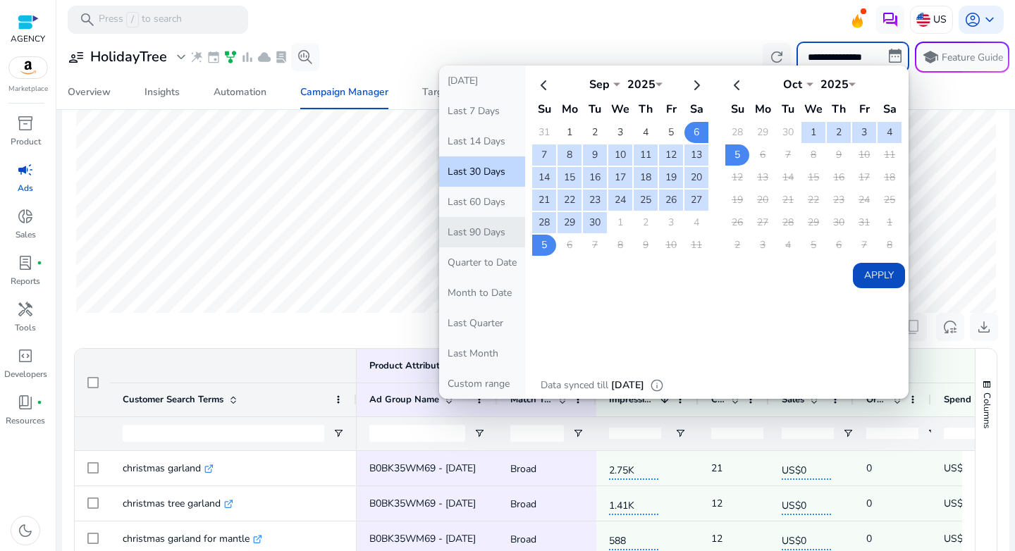
click at [474, 233] on button "Last 90 Days" at bounding box center [482, 232] width 86 height 30
type input "**********"
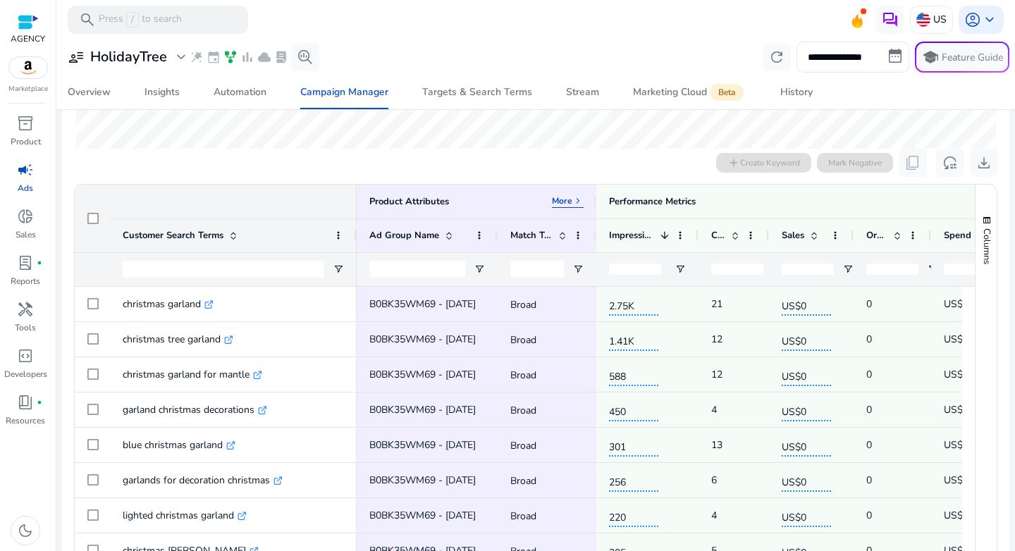
click at [850, 276] on div at bounding box center [811, 269] width 85 height 34
click at [850, 273] on span "Open Filter Menu" at bounding box center [847, 269] width 11 height 11
type input "*"
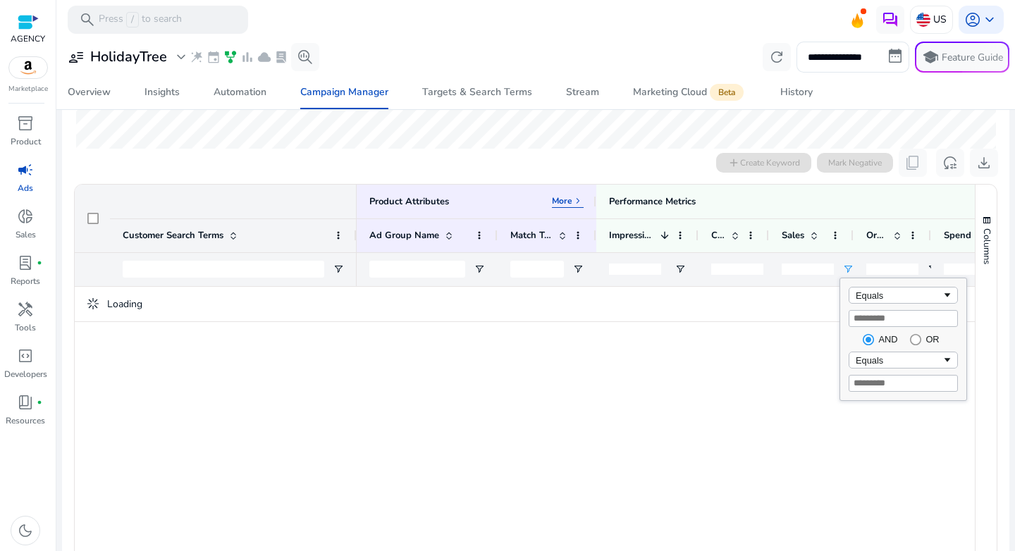
click at [570, 173] on div "add Create Keyword Mark Negative content_copy reset_settings download" at bounding box center [535, 163] width 925 height 28
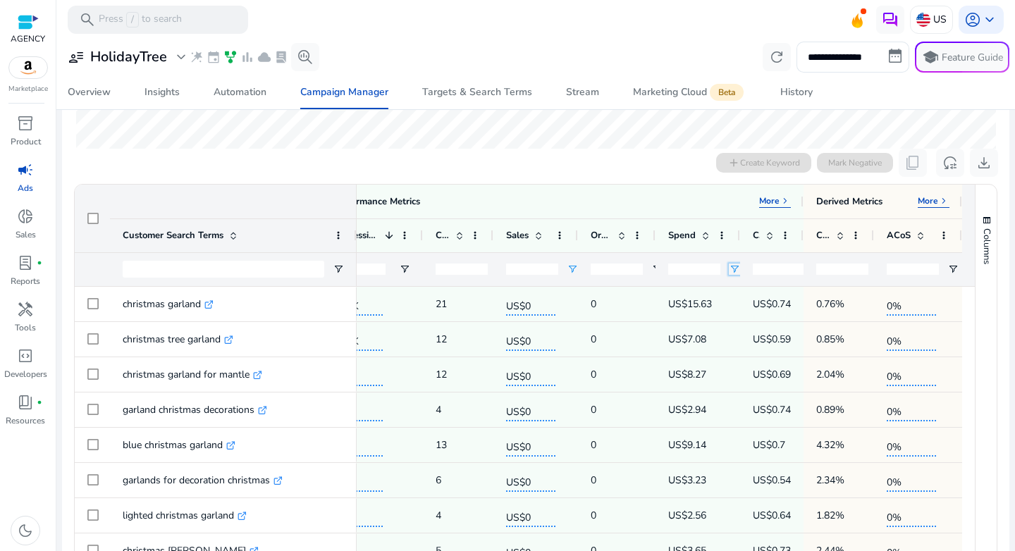
click at [733, 267] on span "Open Filter Menu" at bounding box center [734, 269] width 11 height 11
click at [754, 298] on div "Equals" at bounding box center [780, 295] width 86 height 11
click at [771, 324] on input "Filter Value" at bounding box center [784, 318] width 109 height 17
type input "*"
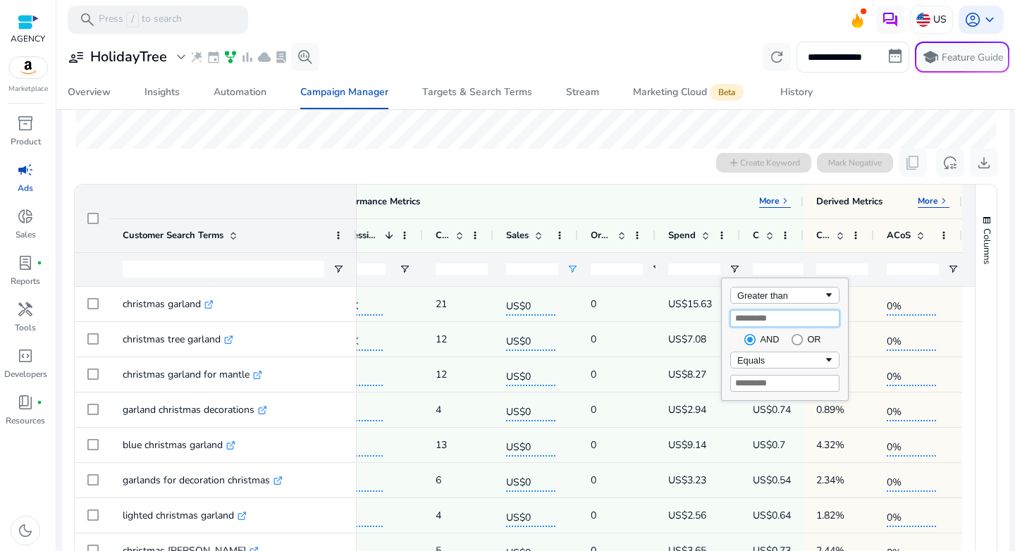
type input "*"
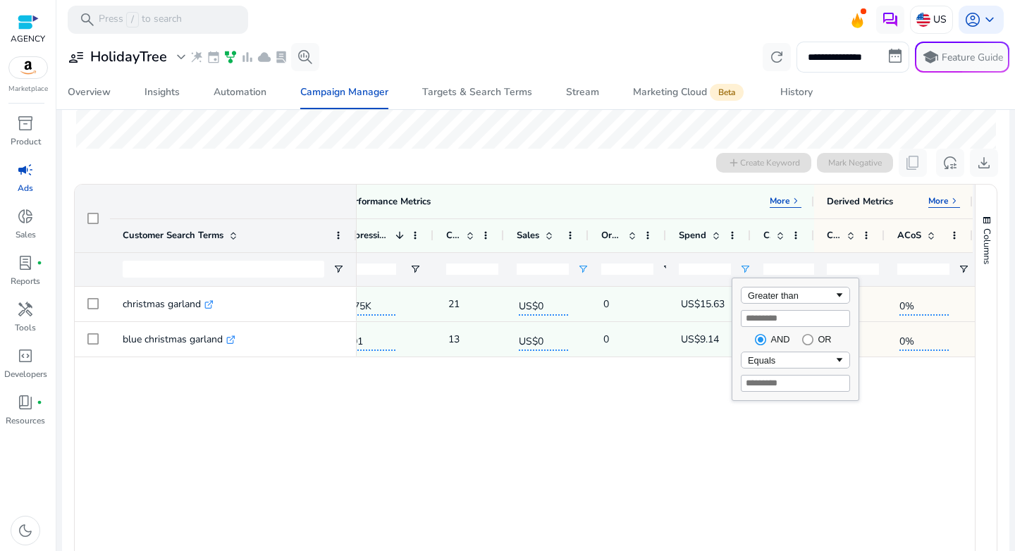
click at [680, 360] on div "B0BK35WM69 - 28/Aug/2024 Broad 2.75K 21 US$0 0 US$15.63 US$0.74 0.76% 0% B0BK35…" at bounding box center [666, 427] width 618 height 281
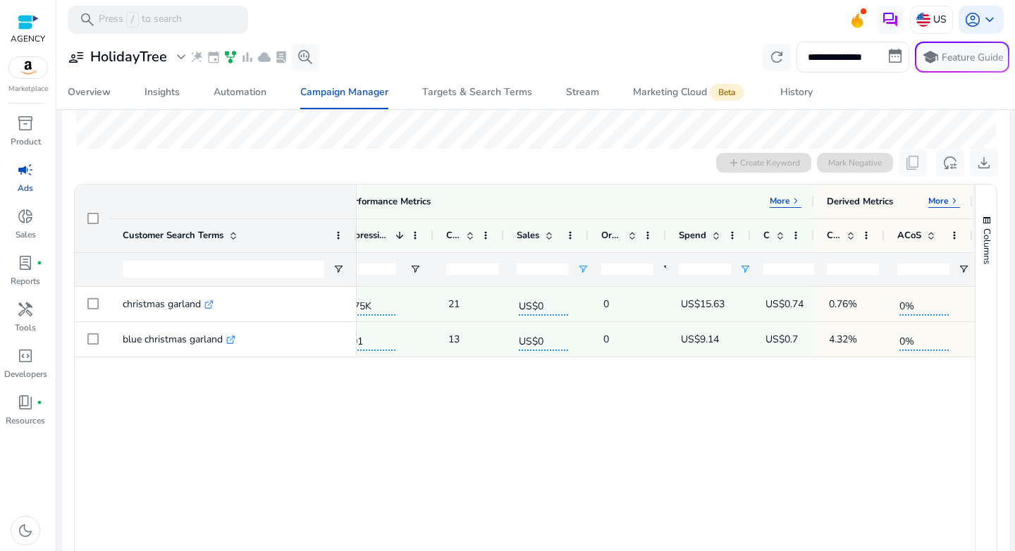
click at [686, 273] on input "*" at bounding box center [705, 269] width 52 height 11
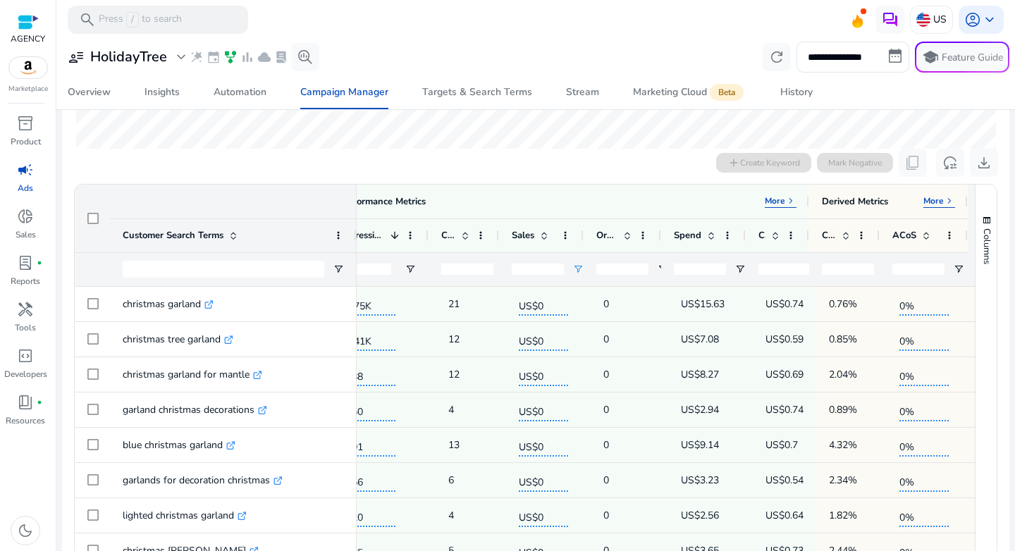
scroll to position [0, 268]
